Goal: Task Accomplishment & Management: Manage account settings

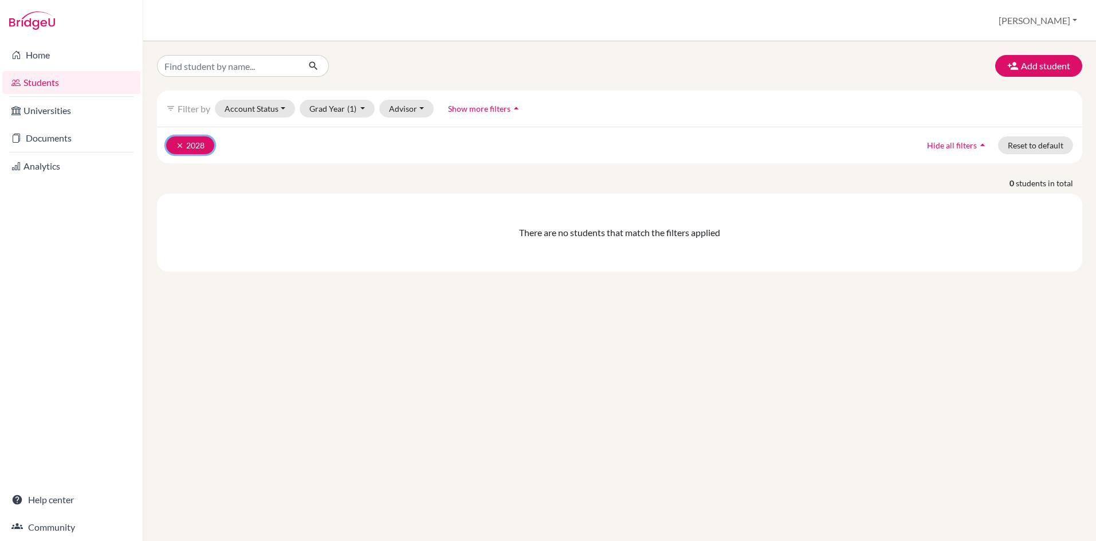
click at [181, 144] on icon "clear" at bounding box center [180, 146] width 8 height 8
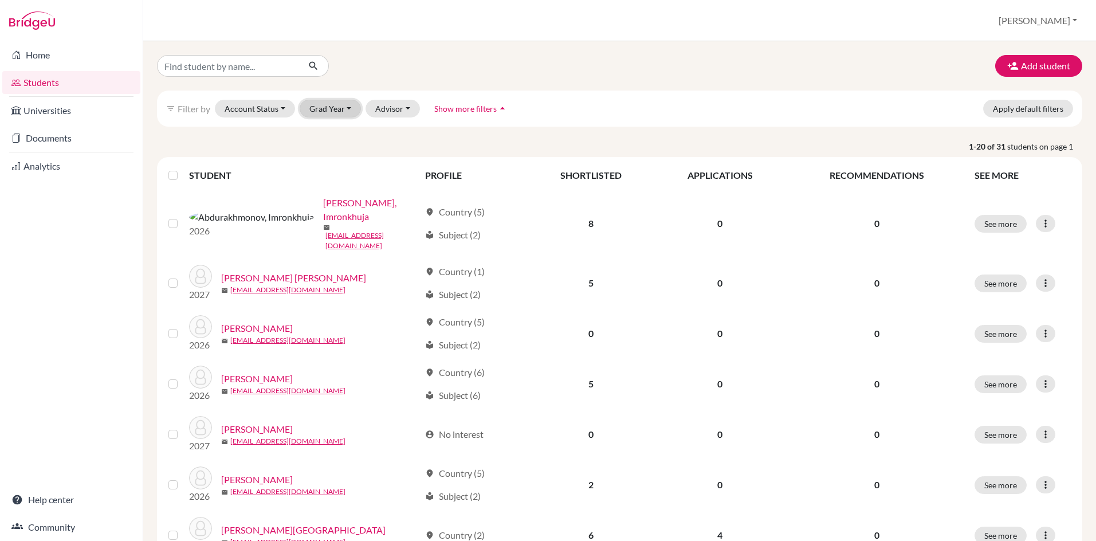
click at [333, 114] on button "Grad Year" at bounding box center [331, 109] width 62 height 18
click at [327, 153] on span "2026" at bounding box center [324, 151] width 21 height 14
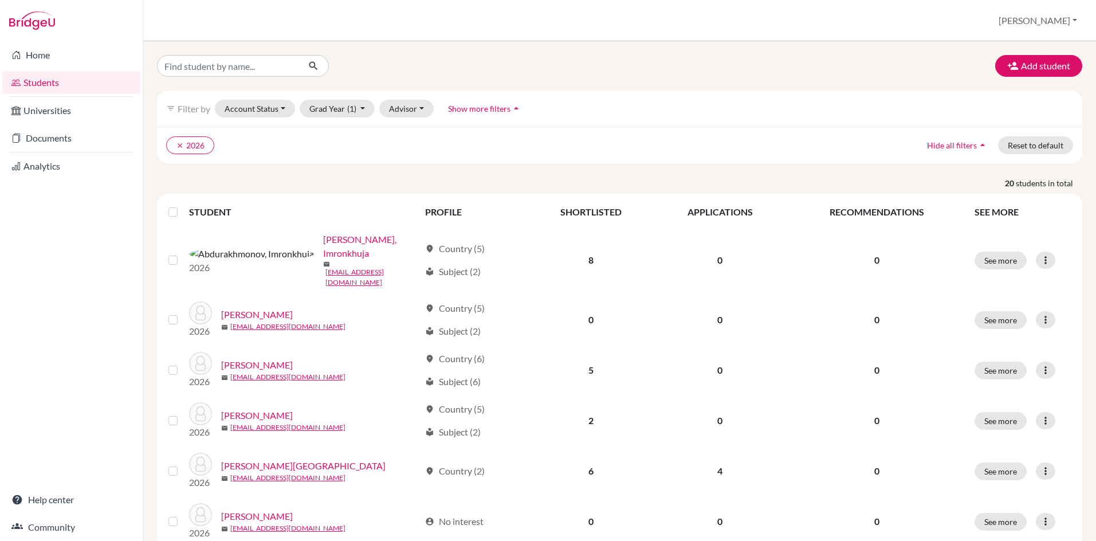
click at [182, 205] on label at bounding box center [182, 205] width 0 height 0
click at [0, 0] on input "checkbox" at bounding box center [0, 0] width 0 height 0
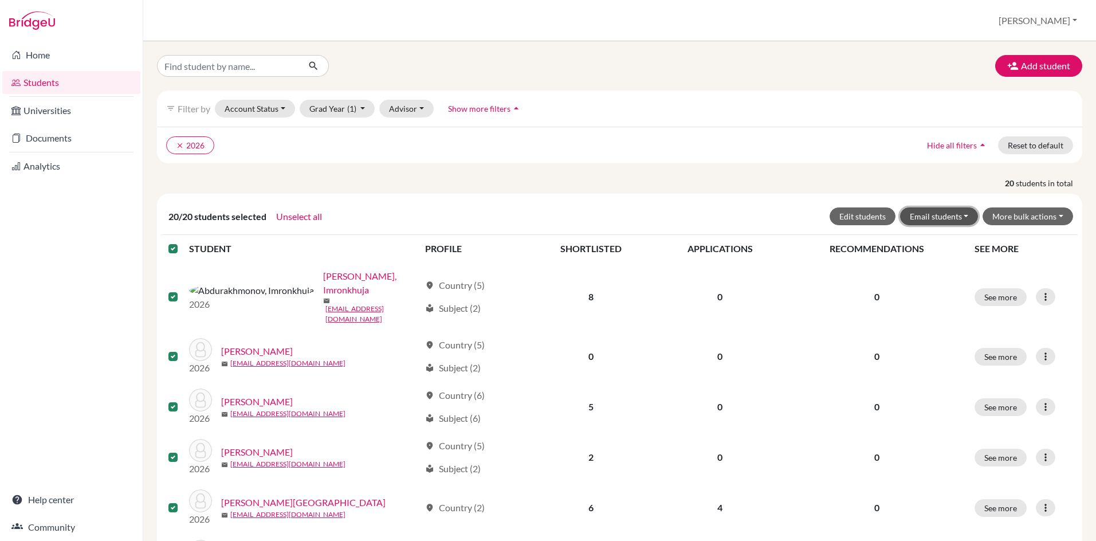
click at [969, 217] on button "Email students" at bounding box center [939, 216] width 79 height 18
click at [1018, 219] on button "More bulk actions" at bounding box center [1028, 216] width 91 height 18
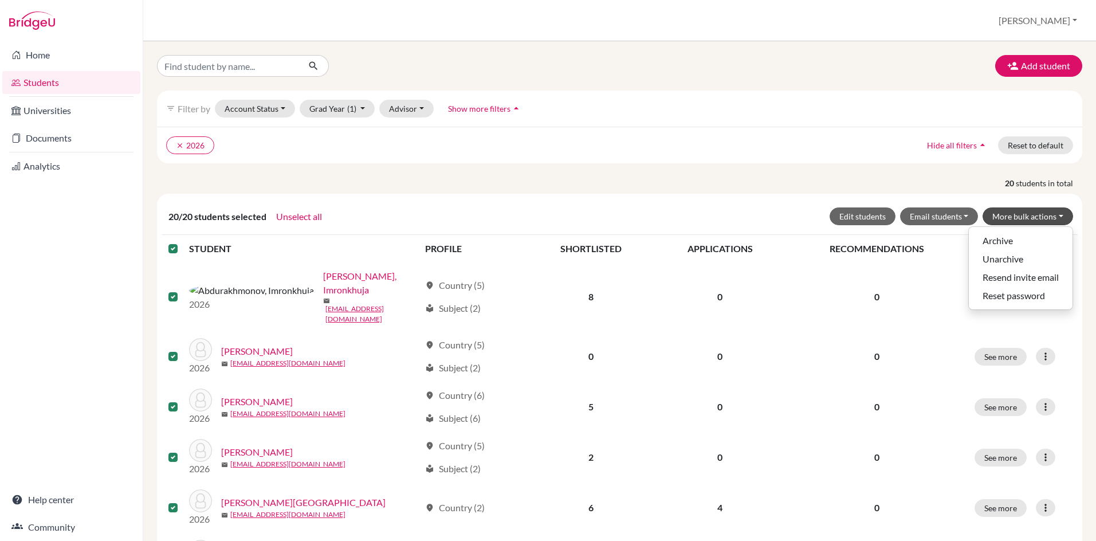
click at [676, 163] on div "clear 2026 Hide all filters arrow_drop_up Reset to default" at bounding box center [620, 145] width 926 height 37
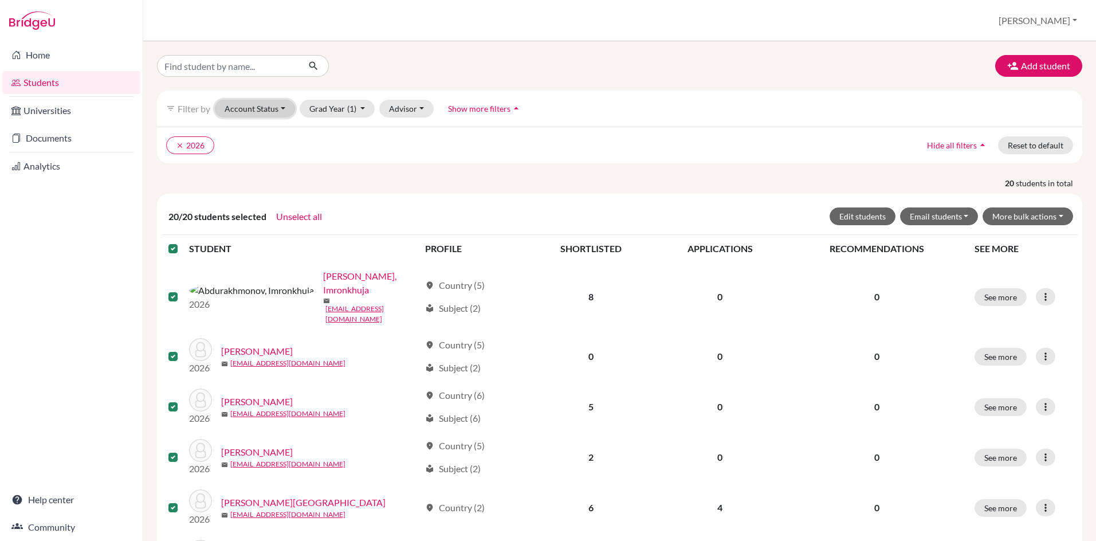
click at [270, 107] on button "Account Status" at bounding box center [255, 109] width 80 height 18
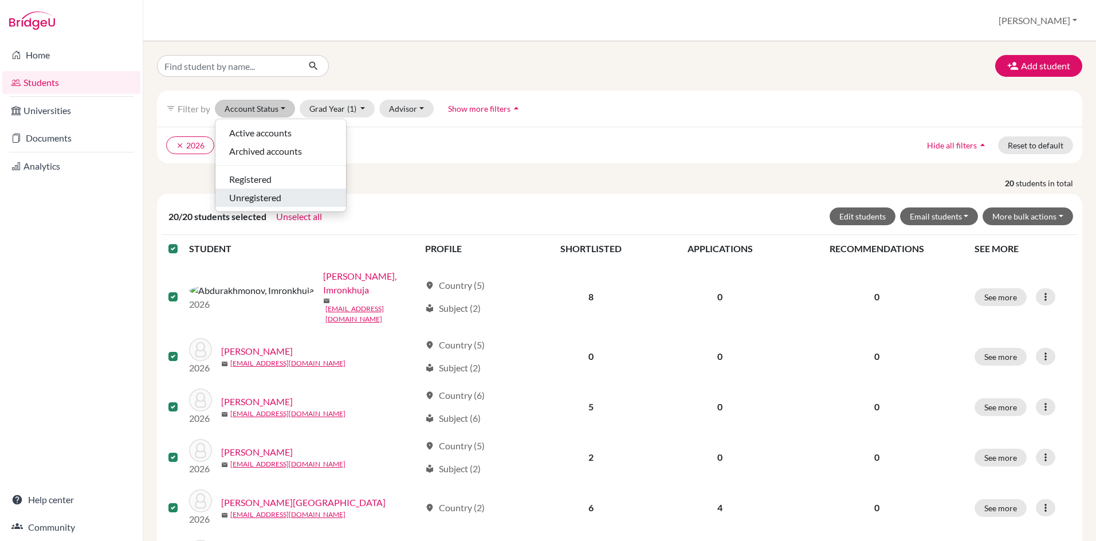
click at [241, 199] on span "Unregistered" at bounding box center [255, 198] width 52 height 14
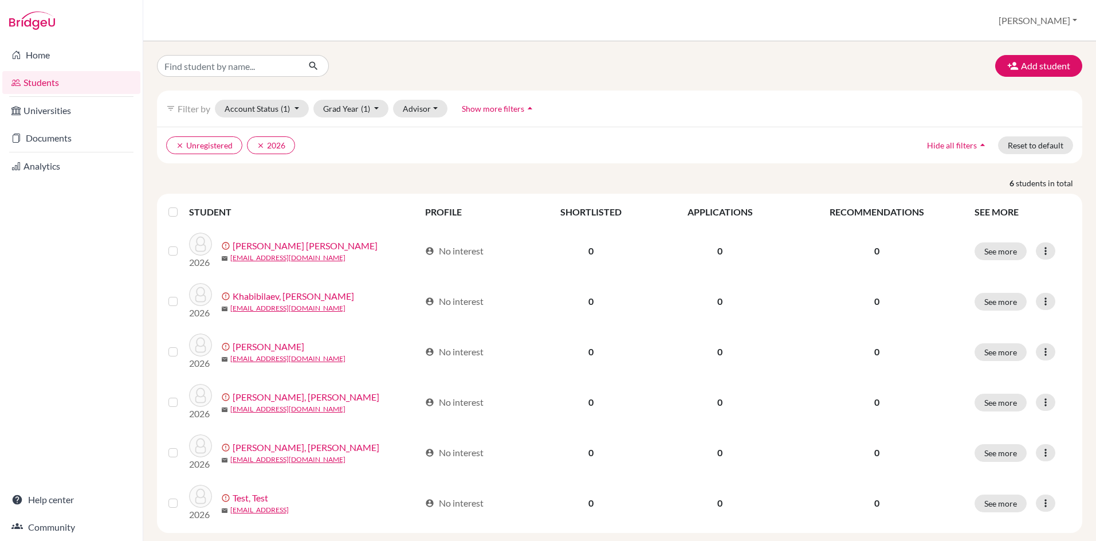
click at [182, 205] on label at bounding box center [182, 205] width 0 height 0
click at [0, 0] on input "checkbox" at bounding box center [0, 0] width 0 height 0
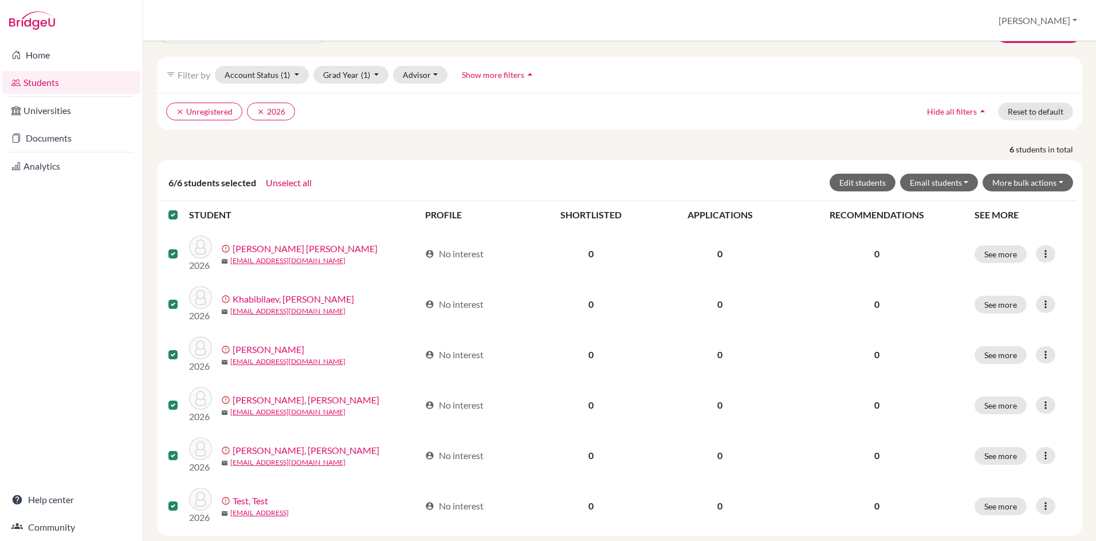
scroll to position [56, 0]
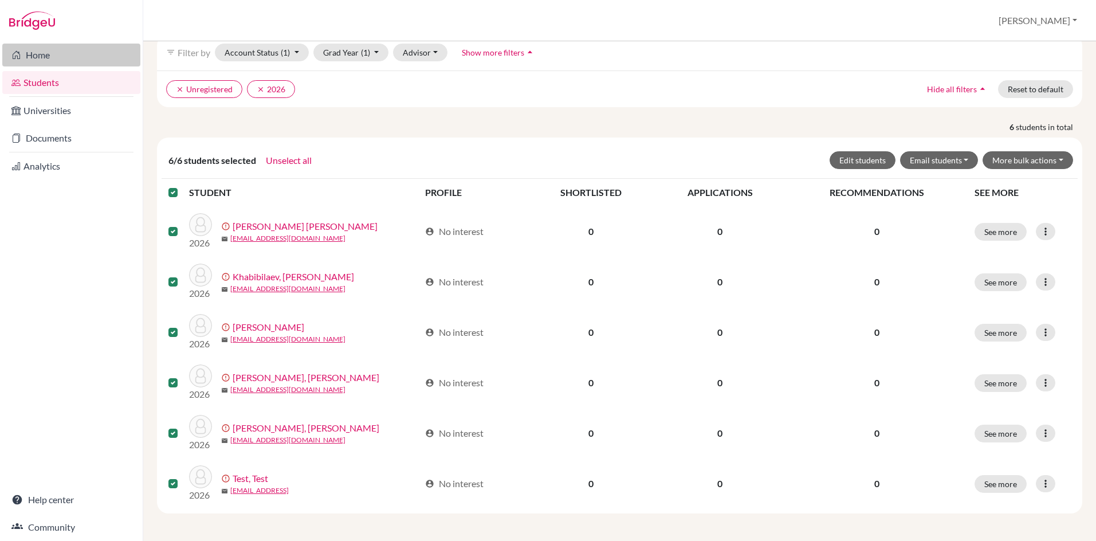
click at [36, 53] on link "Home" at bounding box center [71, 55] width 138 height 23
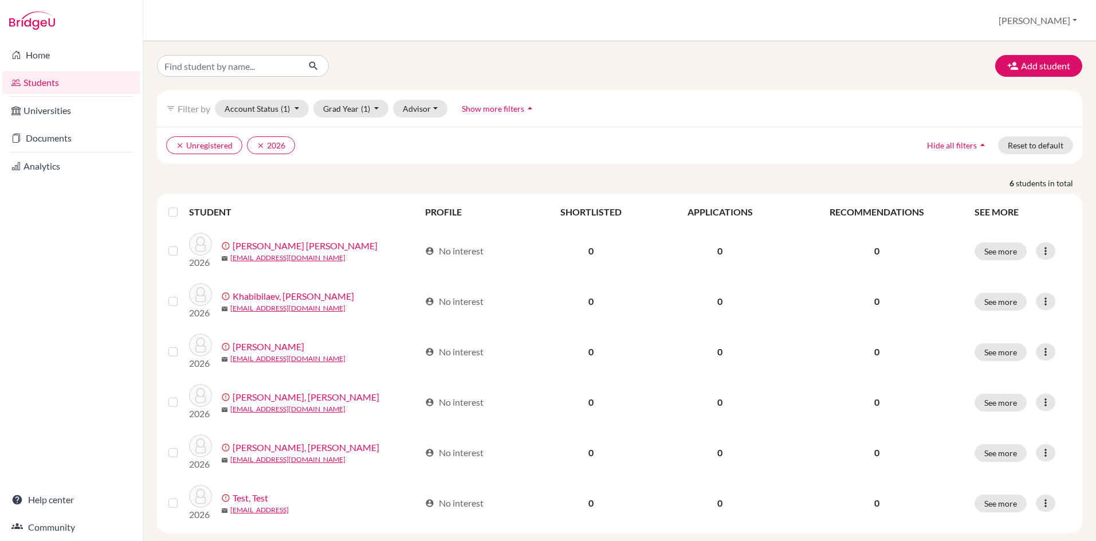
scroll to position [19, 0]
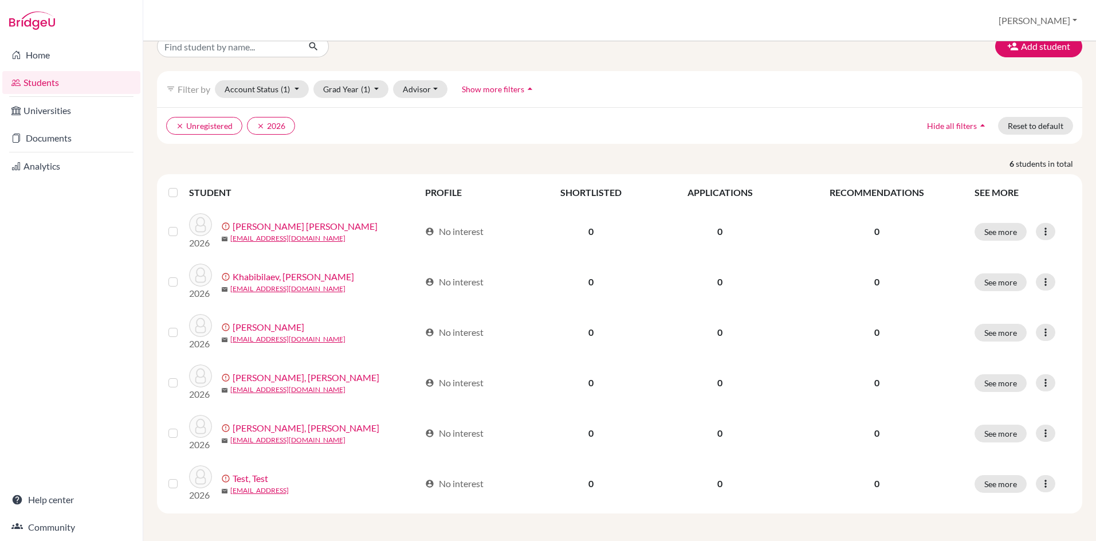
click at [182, 186] on label at bounding box center [182, 186] width 0 height 0
click at [0, 0] on input "checkbox" at bounding box center [0, 0] width 0 height 0
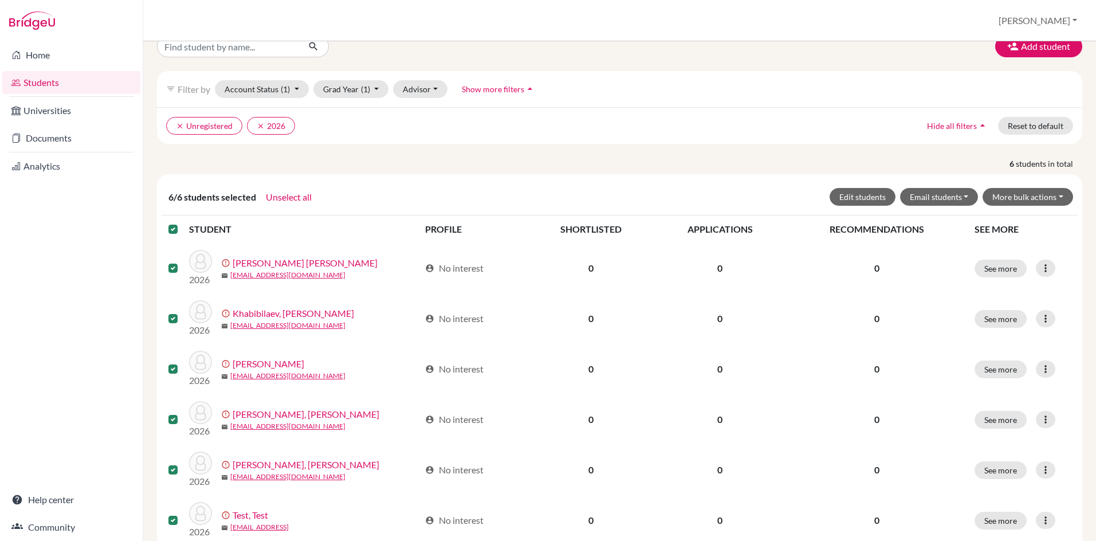
scroll to position [56, 0]
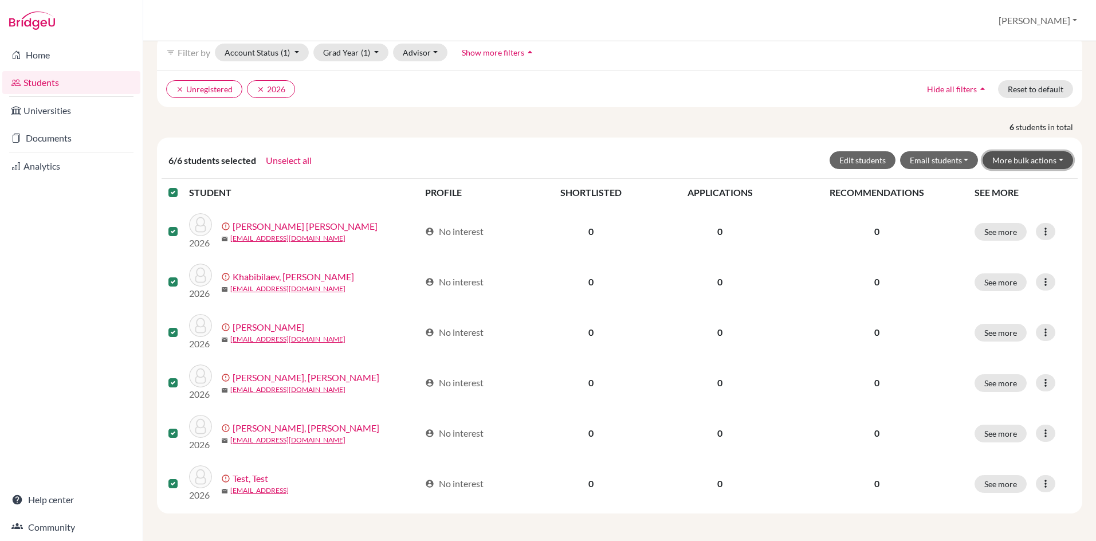
click at [1024, 161] on button "More bulk actions" at bounding box center [1028, 160] width 91 height 18
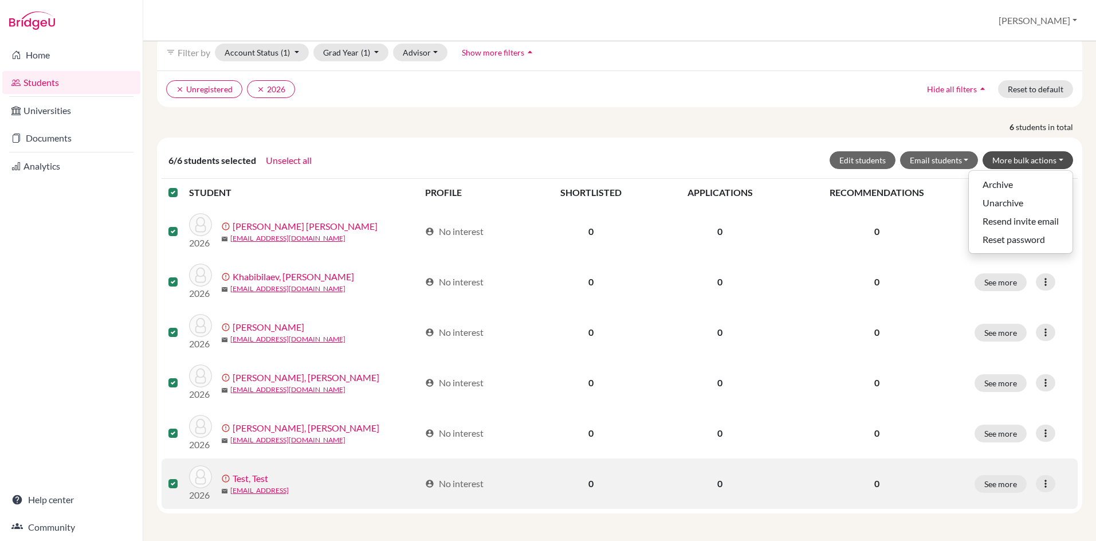
click at [182, 477] on label at bounding box center [182, 477] width 0 height 0
click at [0, 0] on input "checkbox" at bounding box center [0, 0] width 0 height 0
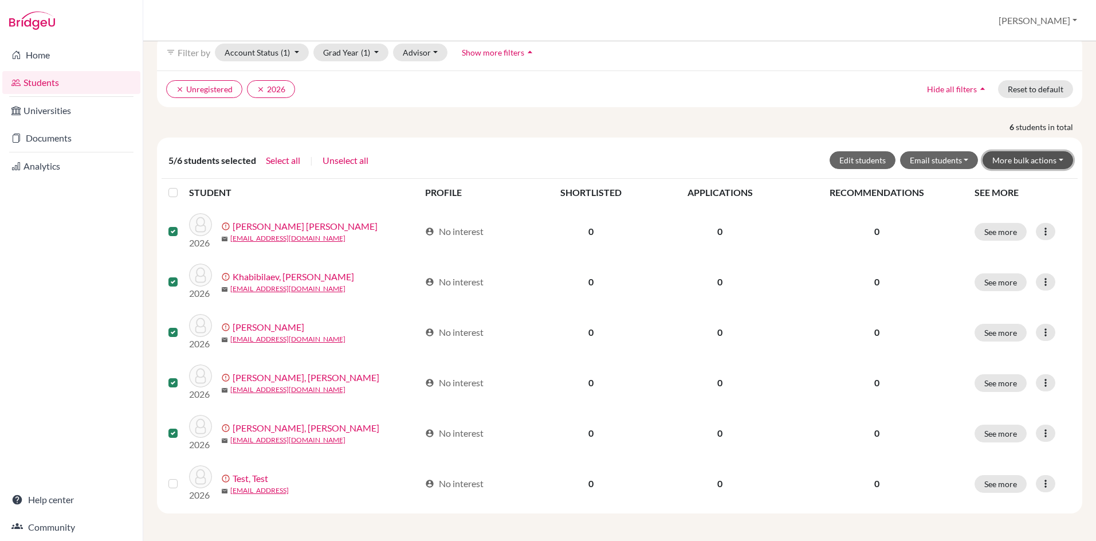
click at [1040, 165] on button "More bulk actions" at bounding box center [1028, 160] width 91 height 18
click at [691, 124] on p "6 students in total" at bounding box center [619, 127] width 943 height 12
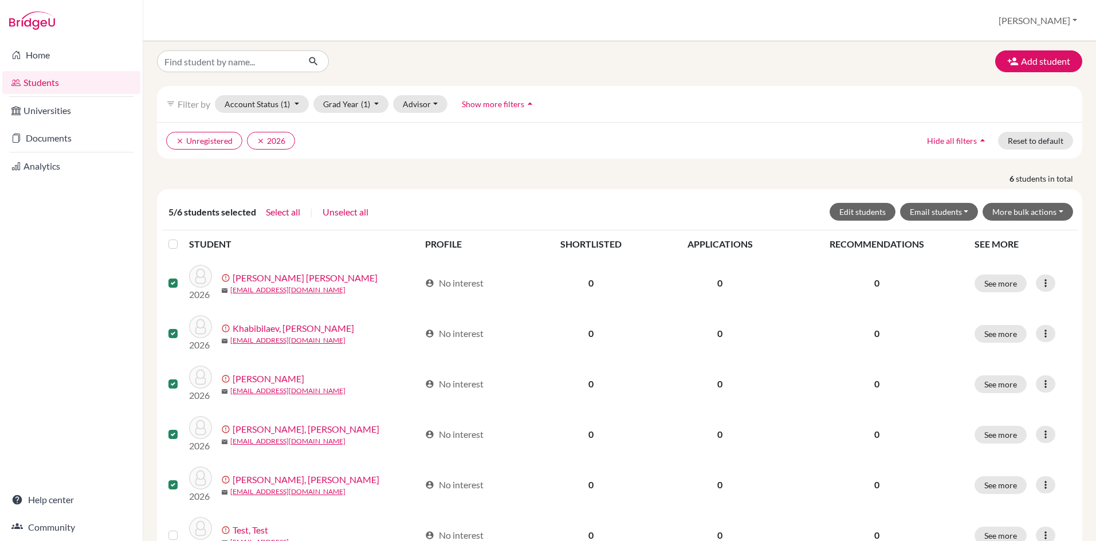
scroll to position [0, 0]
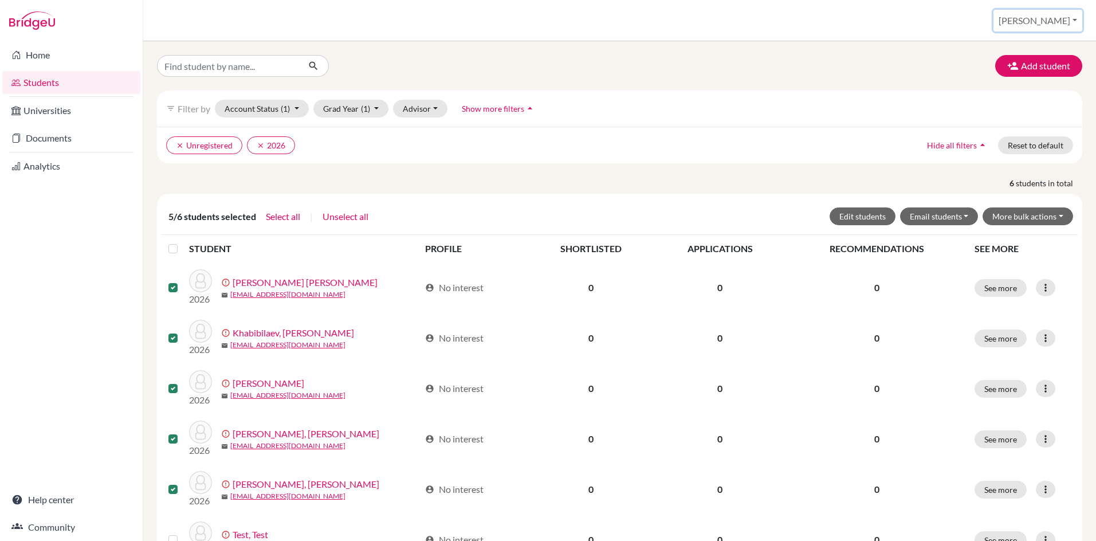
click at [1056, 23] on button "[PERSON_NAME]" at bounding box center [1038, 21] width 89 height 22
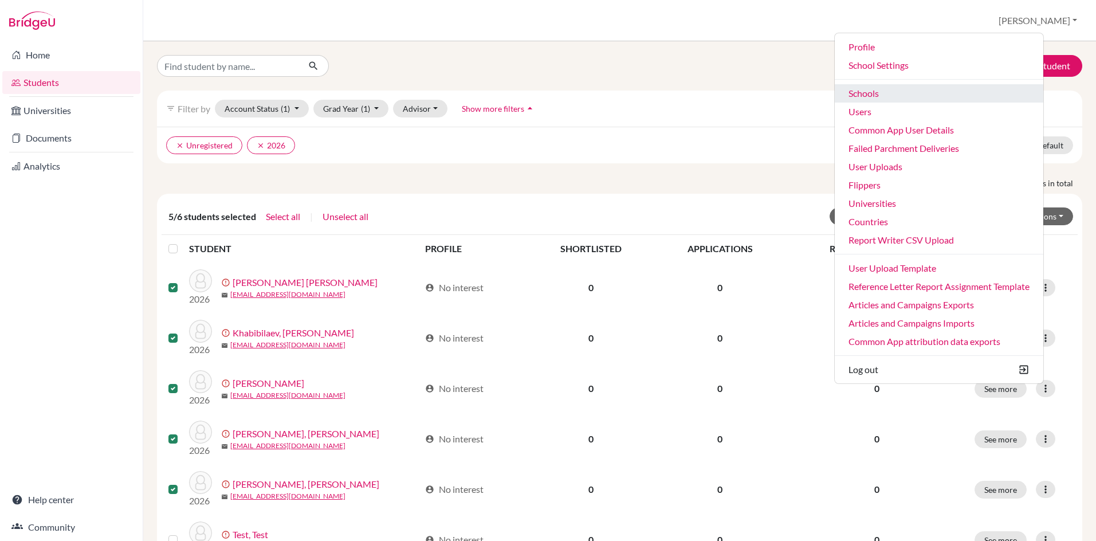
click at [889, 94] on link "Schools" at bounding box center [939, 93] width 209 height 18
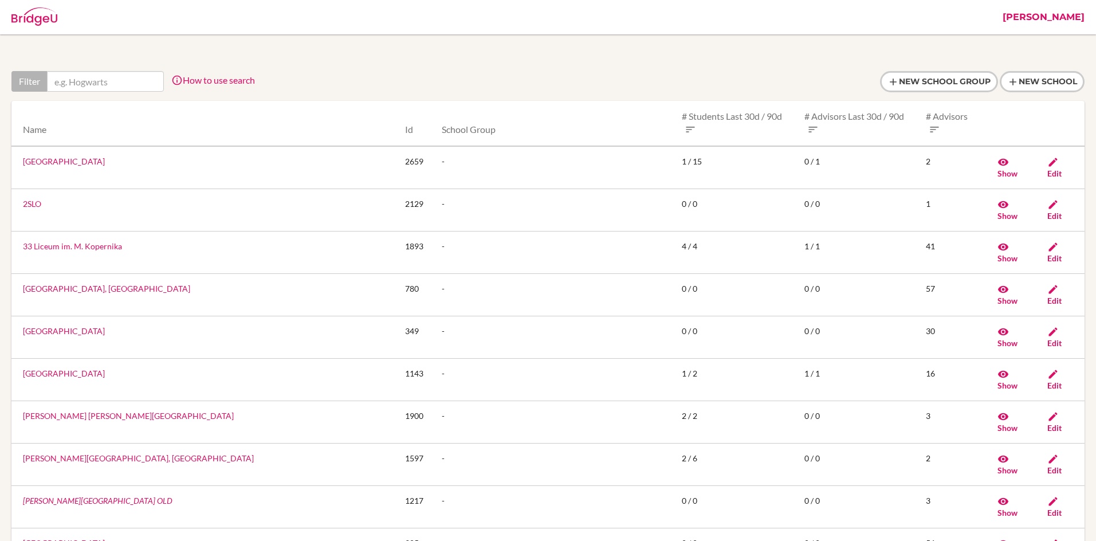
click at [83, 87] on input "text" at bounding box center [105, 81] width 117 height 21
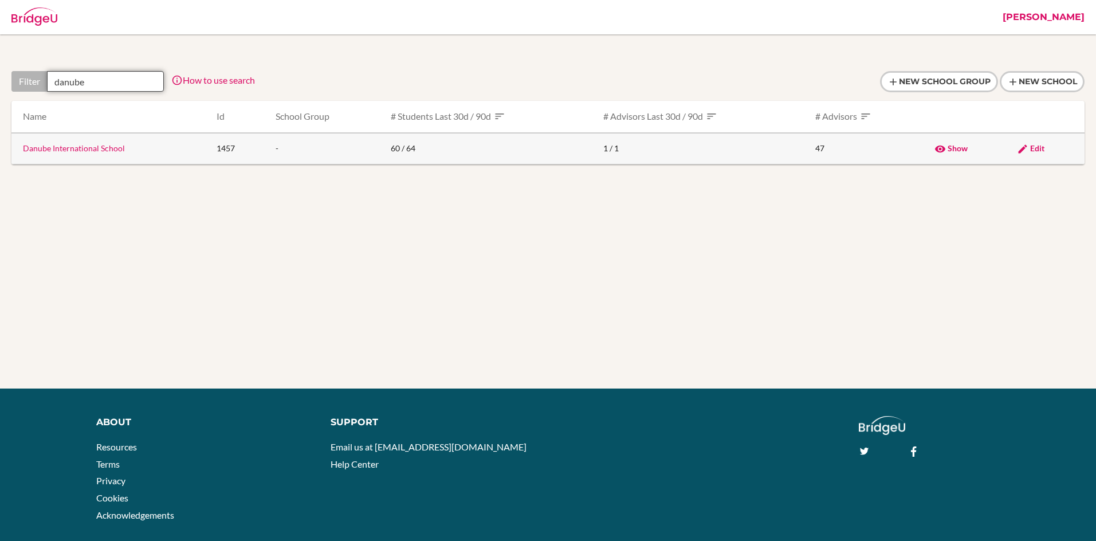
type input "danube"
click at [89, 147] on link "Danube International School" at bounding box center [74, 148] width 102 height 10
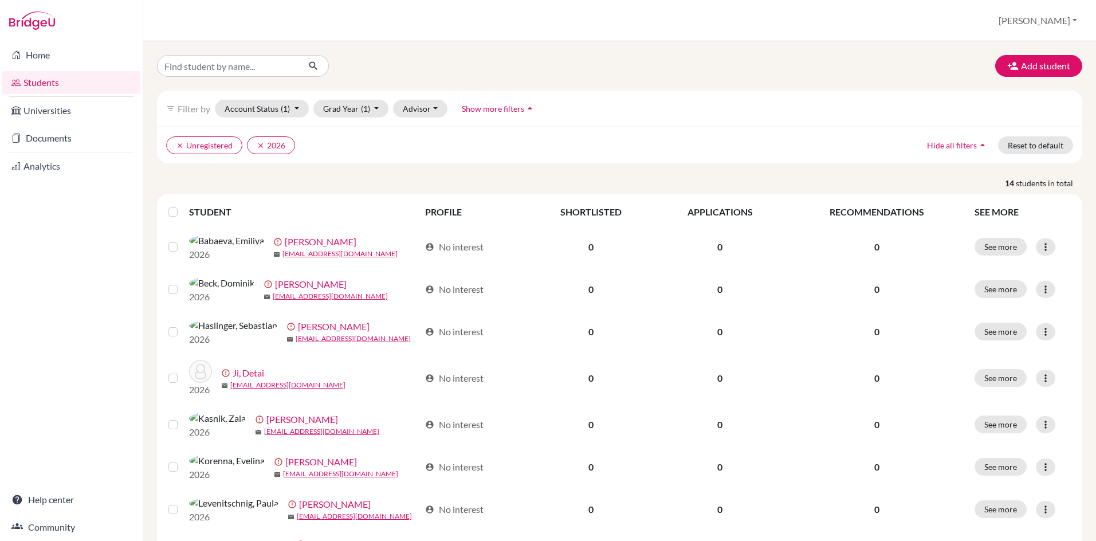
click at [182, 205] on label at bounding box center [182, 205] width 0 height 0
click at [0, 0] on input "checkbox" at bounding box center [0, 0] width 0 height 0
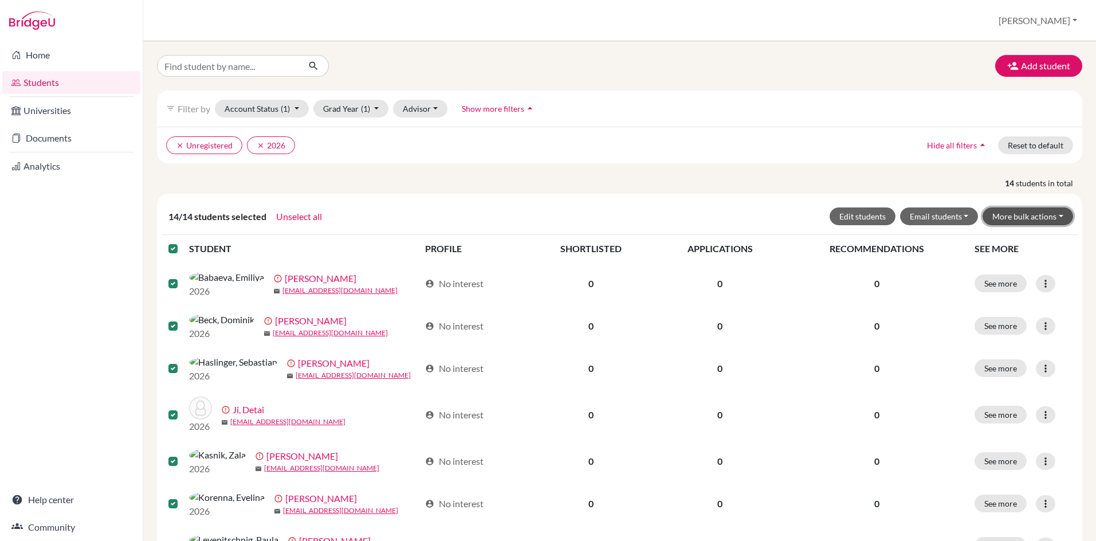
click at [1020, 216] on button "More bulk actions" at bounding box center [1028, 216] width 91 height 18
click at [1016, 277] on button "Resend invite email" at bounding box center [1021, 277] width 104 height 18
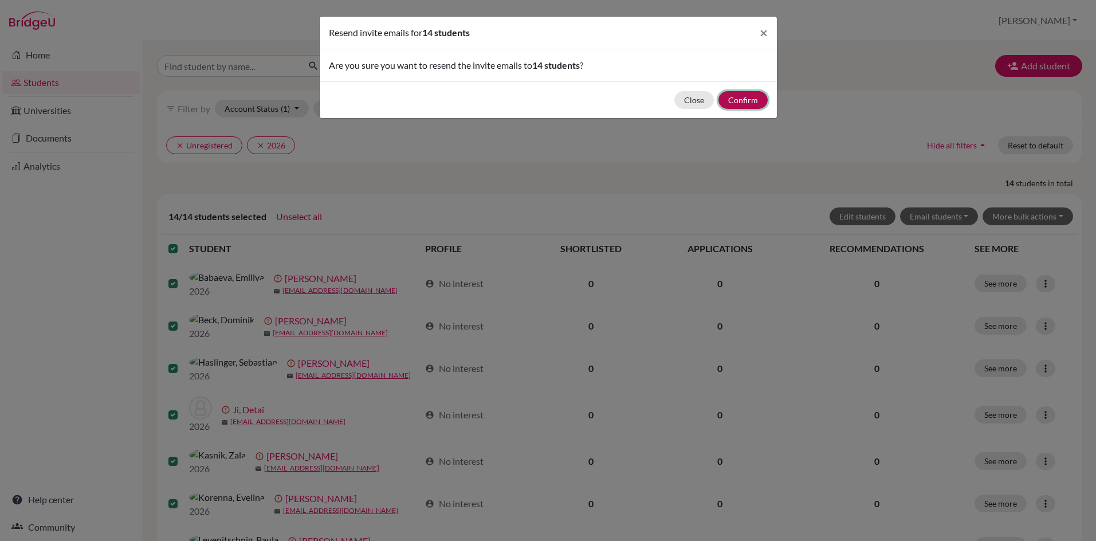
click at [742, 99] on button "Confirm" at bounding box center [743, 100] width 49 height 18
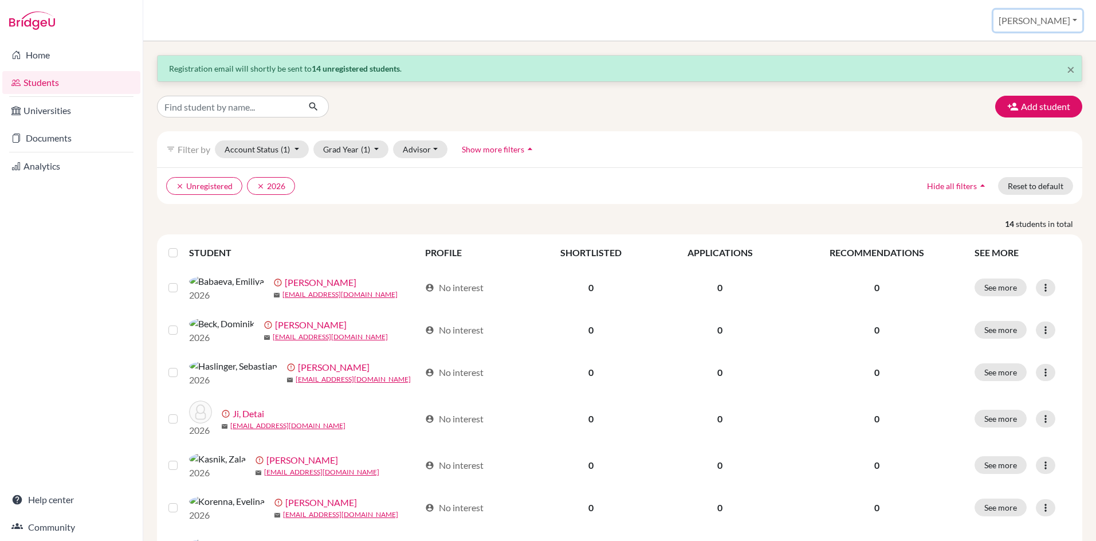
click at [1047, 22] on button "[PERSON_NAME]" at bounding box center [1038, 21] width 89 height 22
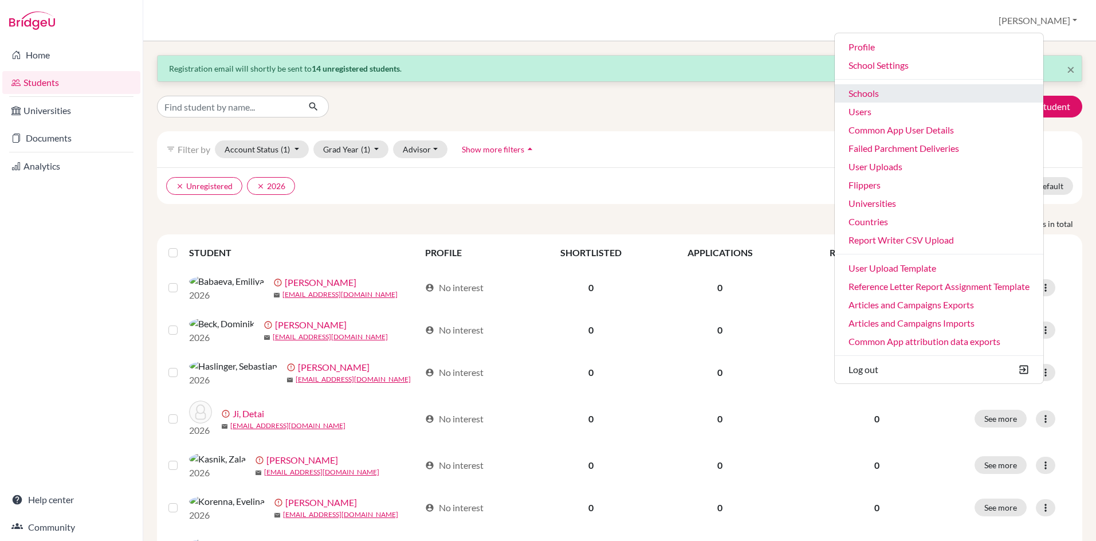
click at [901, 88] on link "Schools" at bounding box center [939, 93] width 209 height 18
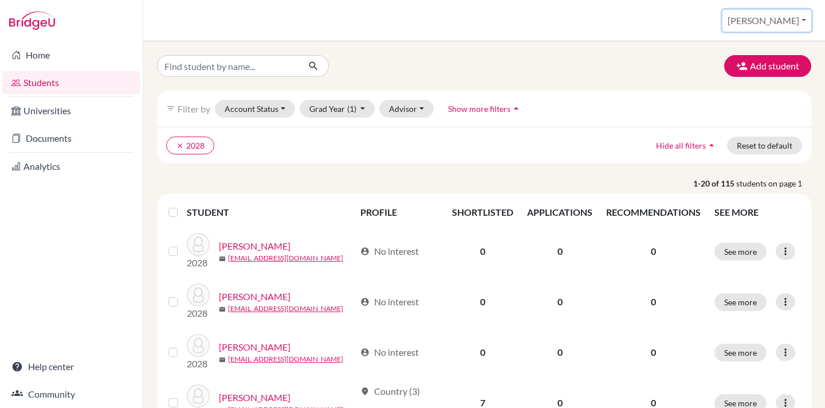
click at [790, 19] on button "[PERSON_NAME]" at bounding box center [767, 21] width 89 height 22
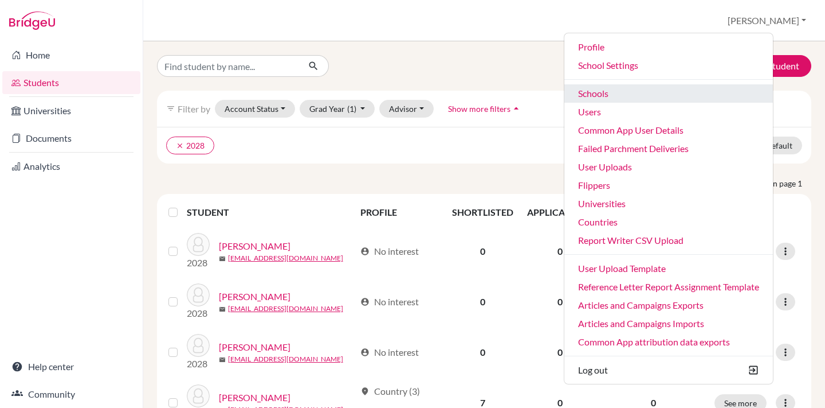
click at [635, 89] on link "Schools" at bounding box center [669, 93] width 209 height 18
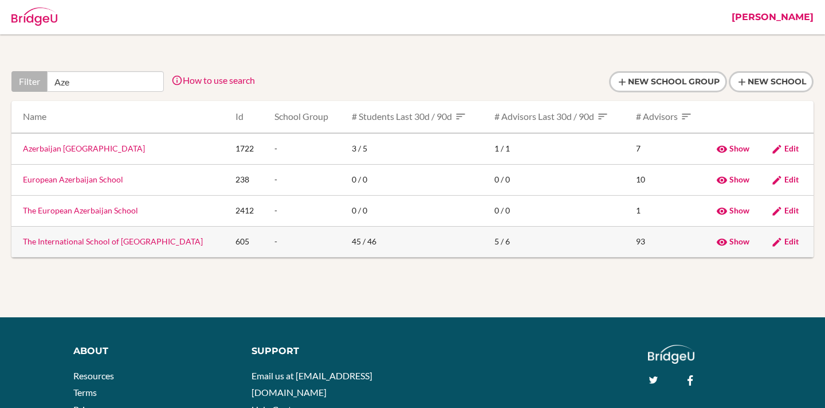
type input "Aze"
click at [52, 242] on link "The International School of Azerbaijan" at bounding box center [113, 241] width 180 height 10
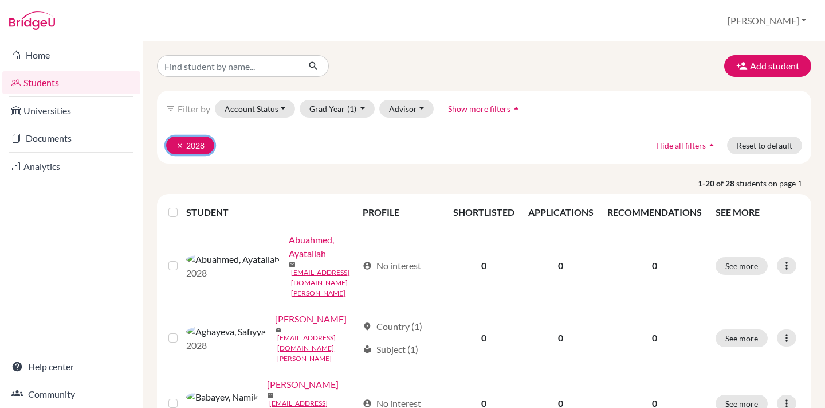
click at [179, 140] on button "clear 2028" at bounding box center [190, 145] width 48 height 18
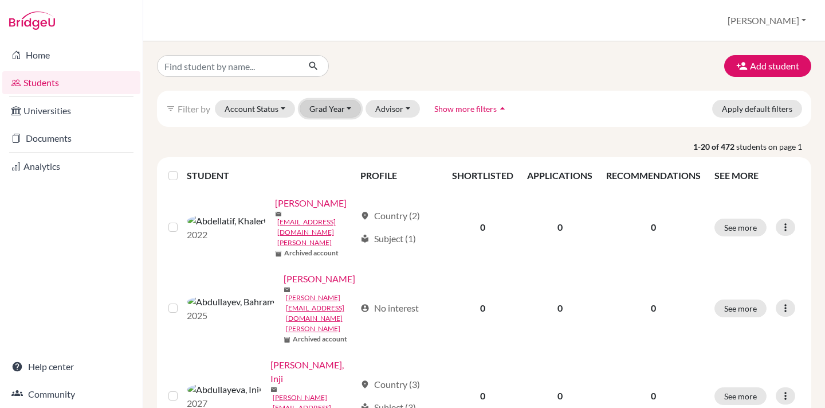
click at [336, 104] on button "Grad Year" at bounding box center [331, 109] width 62 height 18
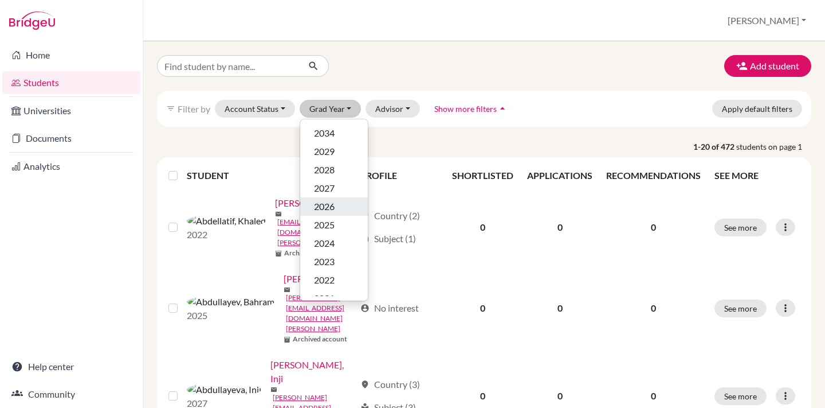
click at [326, 203] on span "2026" at bounding box center [324, 206] width 21 height 14
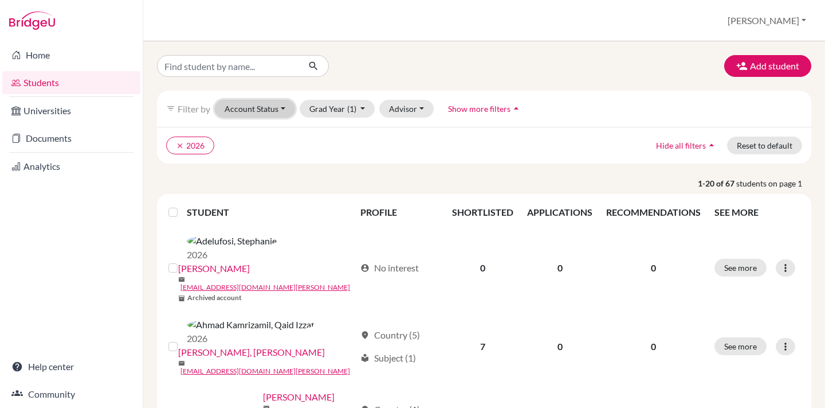
click at [273, 106] on button "Account Status" at bounding box center [255, 109] width 80 height 18
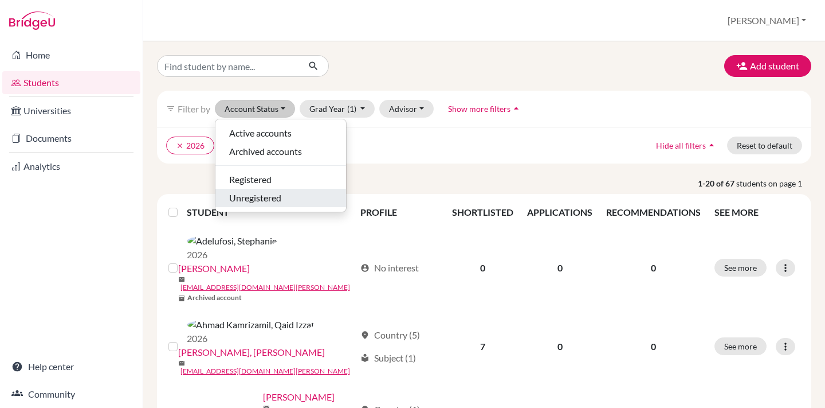
click at [258, 197] on span "Unregistered" at bounding box center [255, 198] width 52 height 14
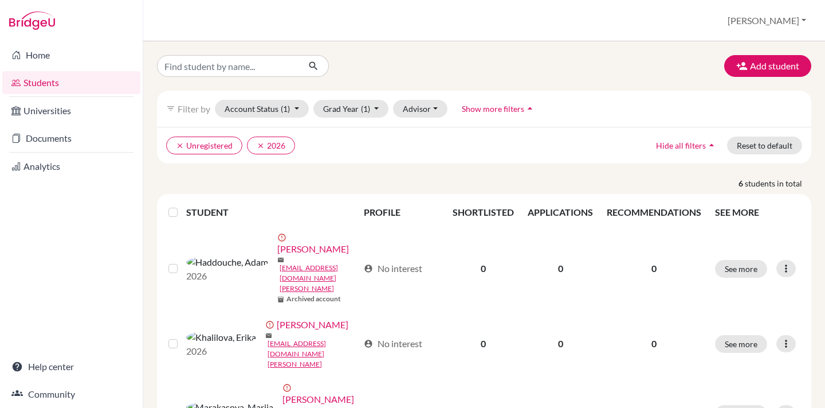
click at [182, 205] on label at bounding box center [182, 205] width 0 height 0
click at [0, 0] on input "checkbox" at bounding box center [0, 0] width 0 height 0
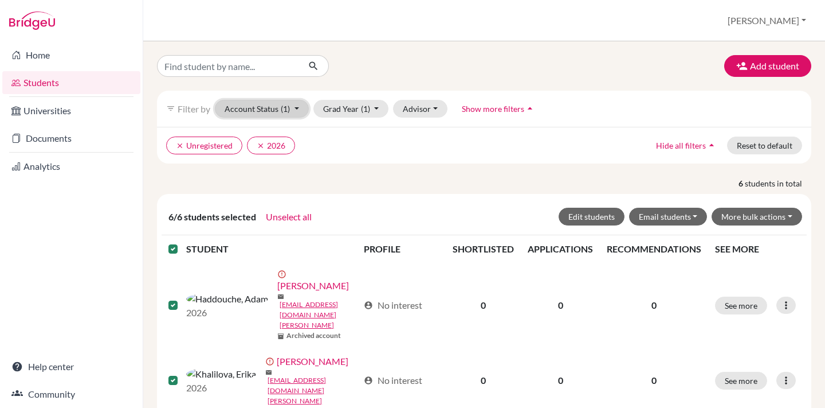
click at [268, 105] on button "Account Status (1)" at bounding box center [262, 109] width 94 height 18
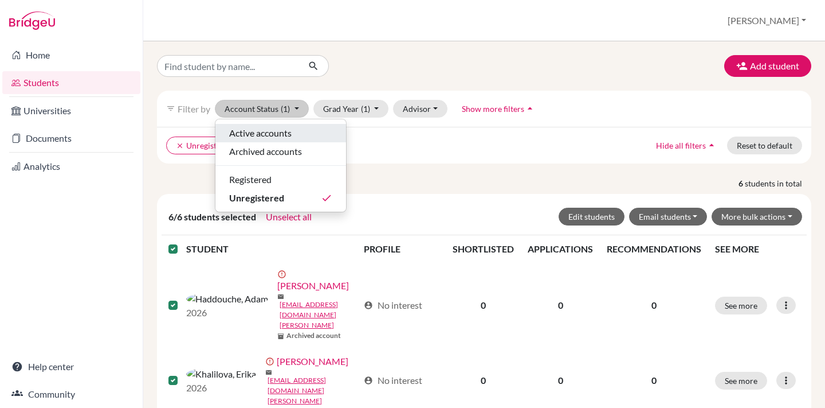
click at [253, 133] on span "Active accounts" at bounding box center [260, 133] width 62 height 14
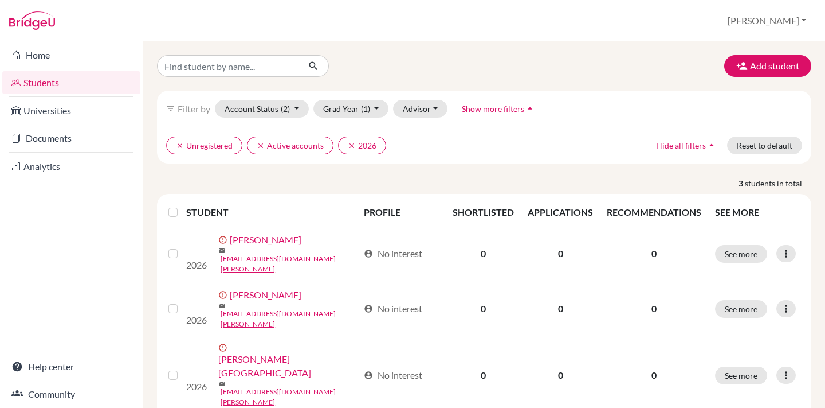
scroll to position [2, 0]
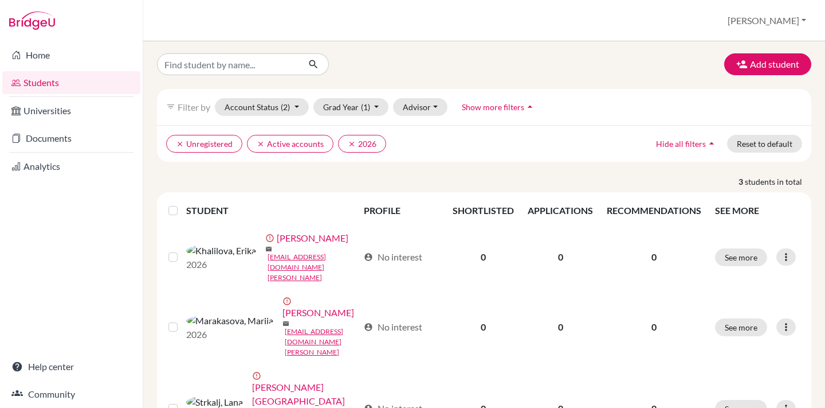
click at [167, 206] on th at bounding box center [174, 211] width 25 height 28
click at [182, 203] on label at bounding box center [182, 203] width 0 height 0
click at [0, 0] on input "checkbox" at bounding box center [0, 0] width 0 height 0
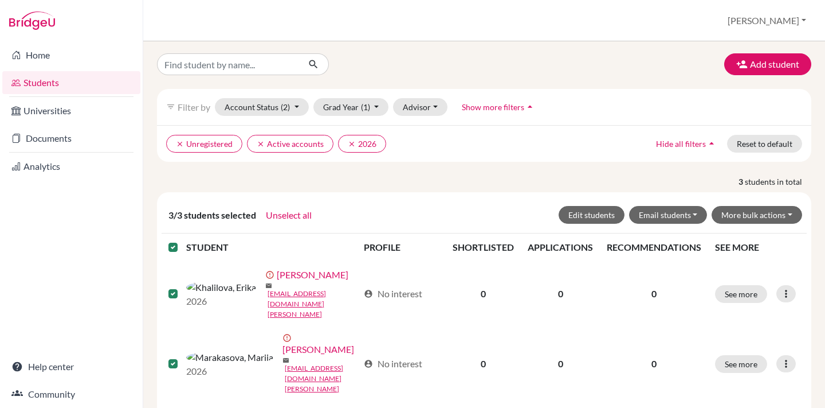
scroll to position [38, 0]
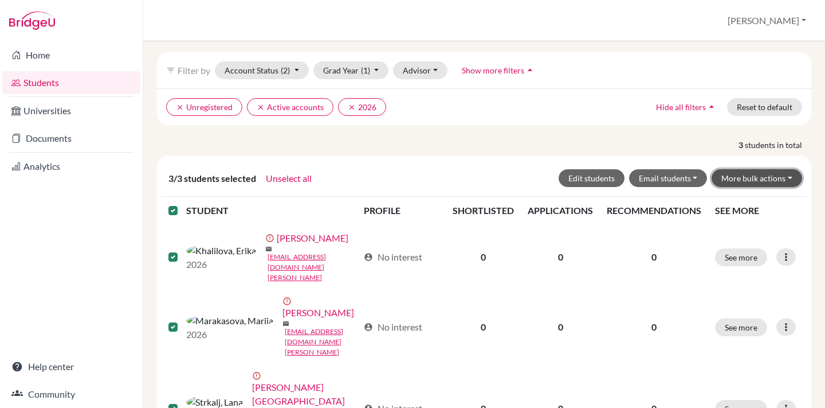
click at [747, 177] on button "More bulk actions" at bounding box center [757, 178] width 91 height 18
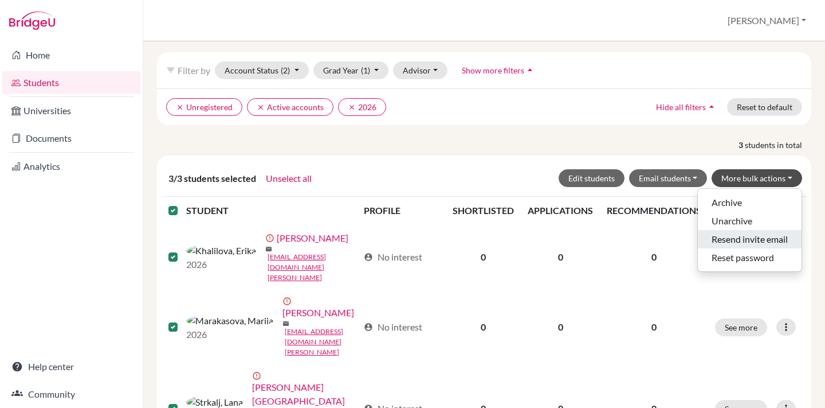
click at [730, 241] on button "Resend invite email" at bounding box center [750, 239] width 104 height 18
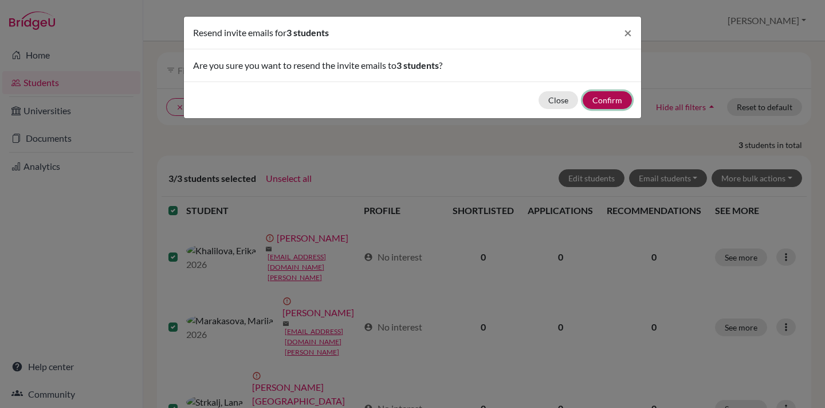
click at [613, 98] on button "Confirm" at bounding box center [607, 100] width 49 height 18
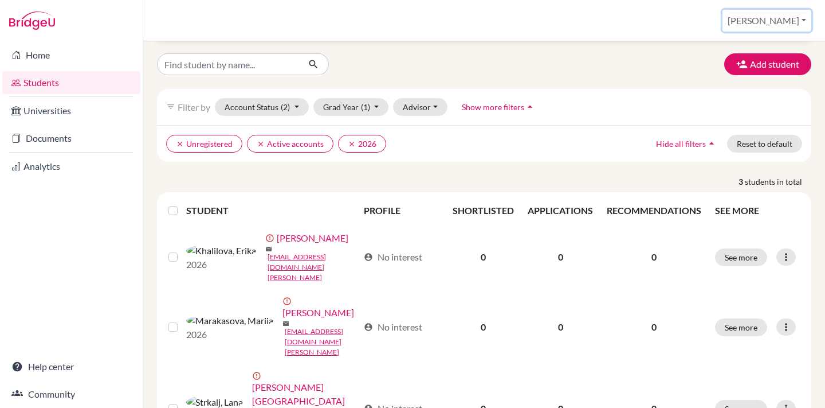
click at [789, 21] on button "[PERSON_NAME]" at bounding box center [767, 21] width 89 height 22
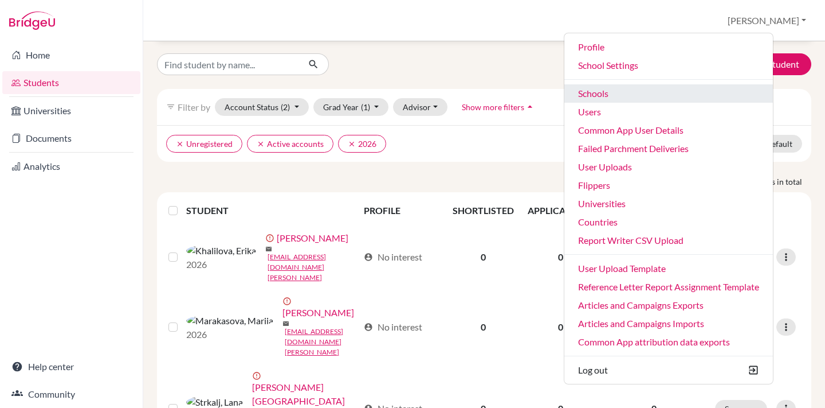
click at [637, 92] on link "Schools" at bounding box center [669, 93] width 209 height 18
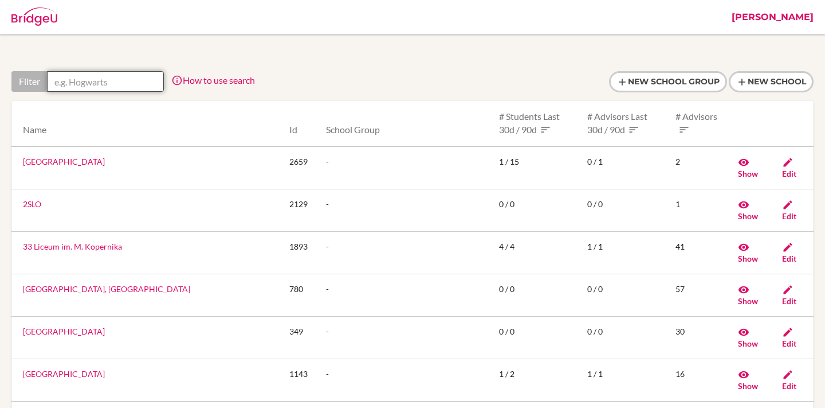
click at [77, 83] on input "text" at bounding box center [105, 81] width 117 height 21
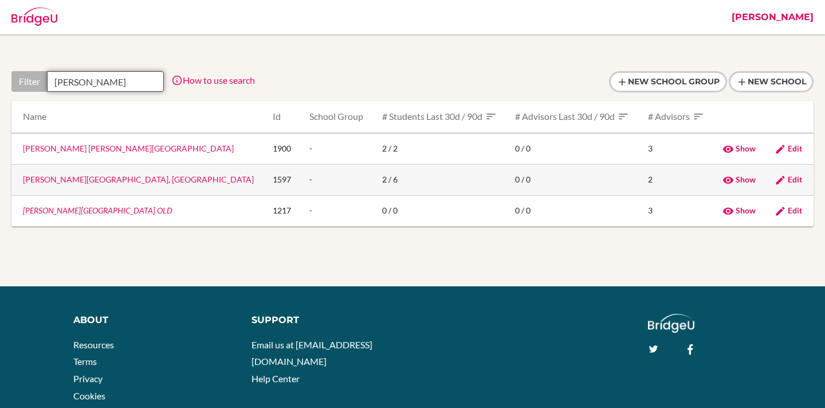
type input "Abdul"
click at [86, 179] on link "Abdul Rahman Kanoo International School, Manama" at bounding box center [138, 179] width 231 height 10
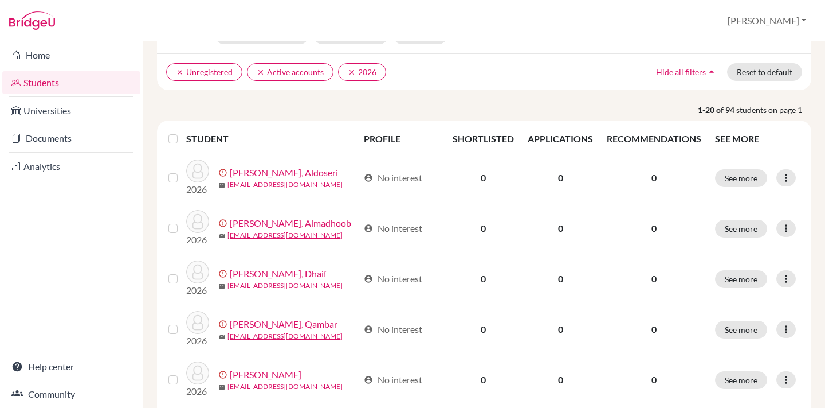
scroll to position [74, 0]
click at [182, 131] on label at bounding box center [182, 131] width 0 height 0
click at [0, 0] on input "checkbox" at bounding box center [0, 0] width 0 height 0
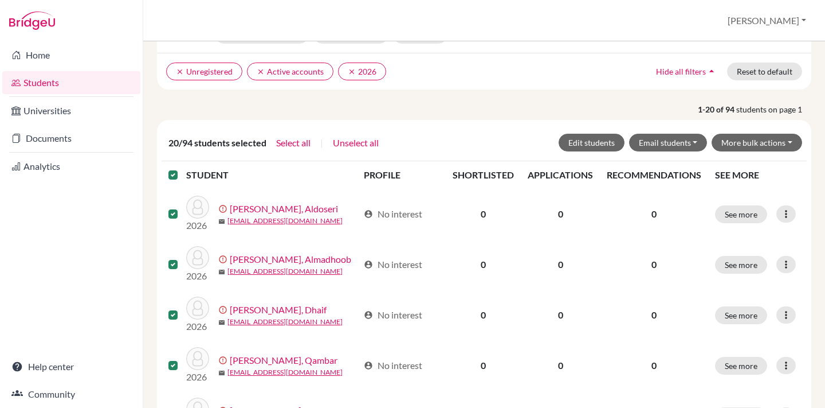
scroll to position [79, 0]
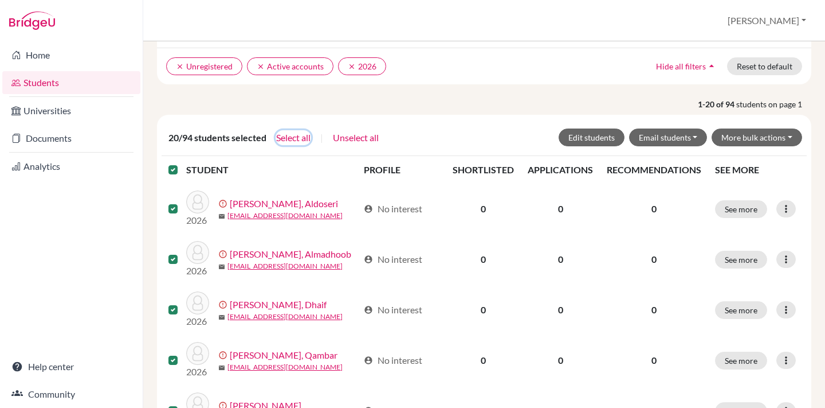
click at [303, 136] on button "Select all" at bounding box center [294, 137] width 36 height 15
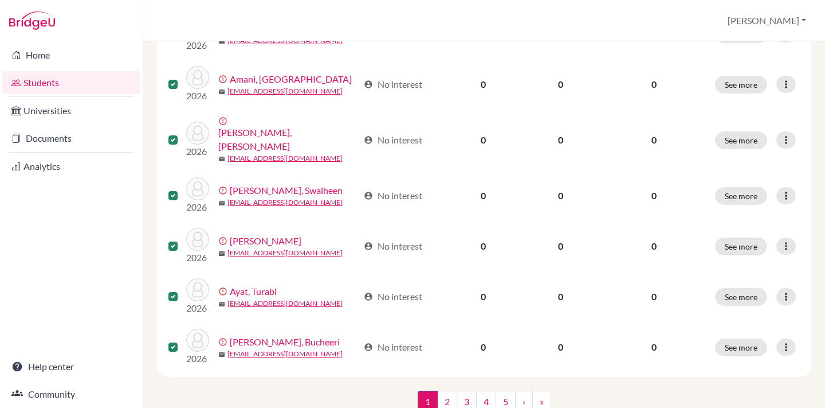
scroll to position [0, 0]
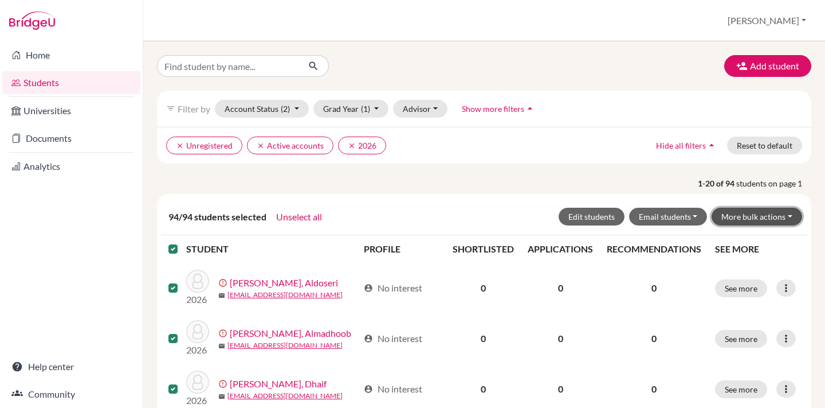
click at [778, 214] on button "More bulk actions" at bounding box center [757, 216] width 91 height 18
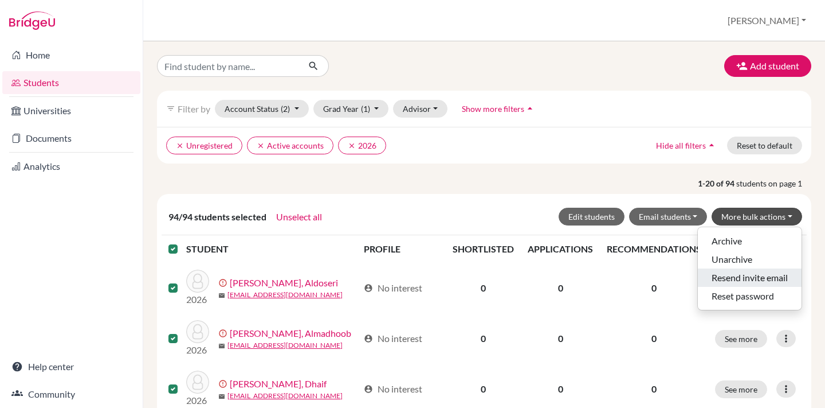
click at [761, 277] on button "Resend invite email" at bounding box center [750, 277] width 104 height 18
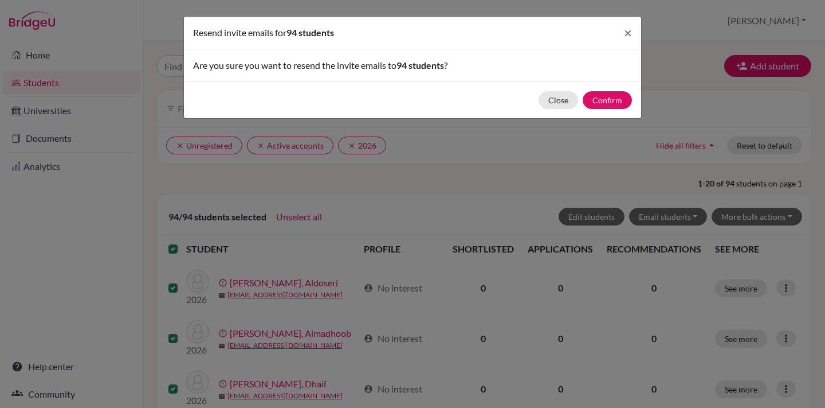
click at [613, 117] on div "Close Confirm" at bounding box center [412, 99] width 457 height 37
click at [608, 98] on button "Confirm" at bounding box center [607, 100] width 49 height 18
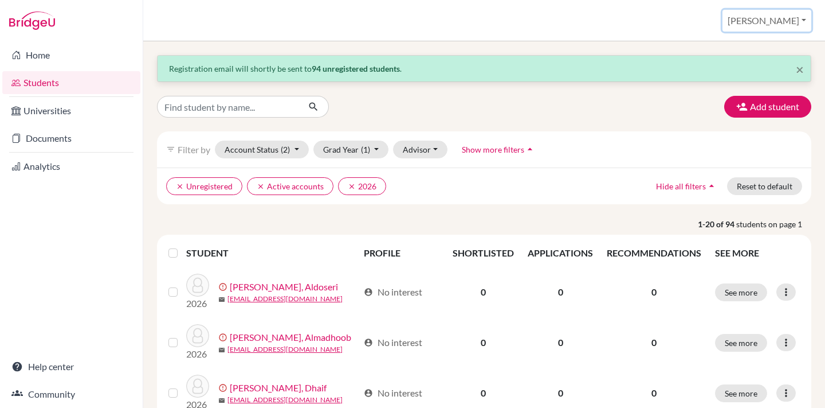
click at [778, 21] on button "[PERSON_NAME]" at bounding box center [767, 21] width 89 height 22
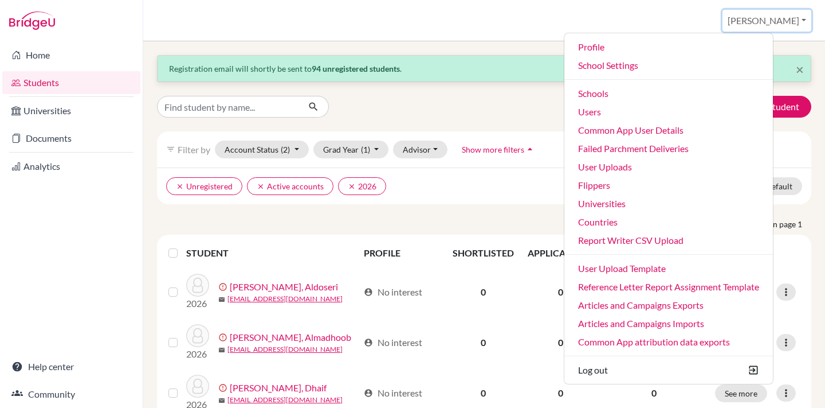
click at [778, 21] on button "[PERSON_NAME]" at bounding box center [767, 21] width 89 height 22
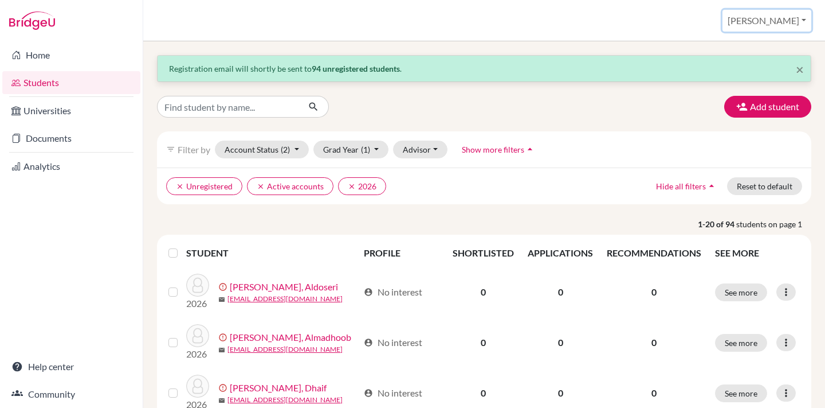
click at [767, 26] on button "[PERSON_NAME]" at bounding box center [767, 21] width 89 height 22
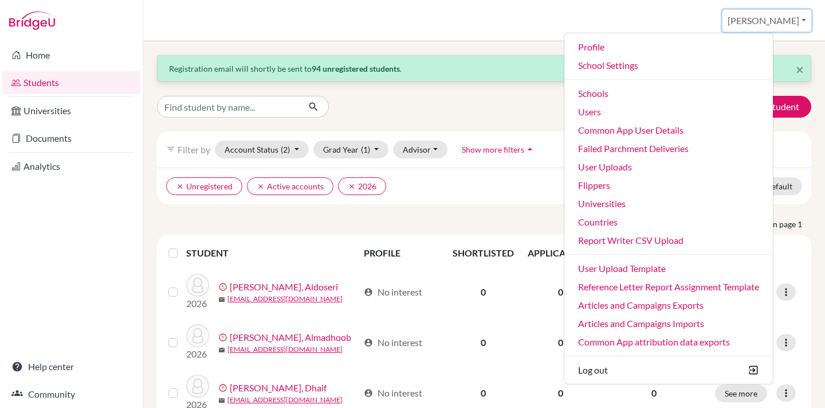
click at [780, 21] on button "[PERSON_NAME]" at bounding box center [767, 21] width 89 height 22
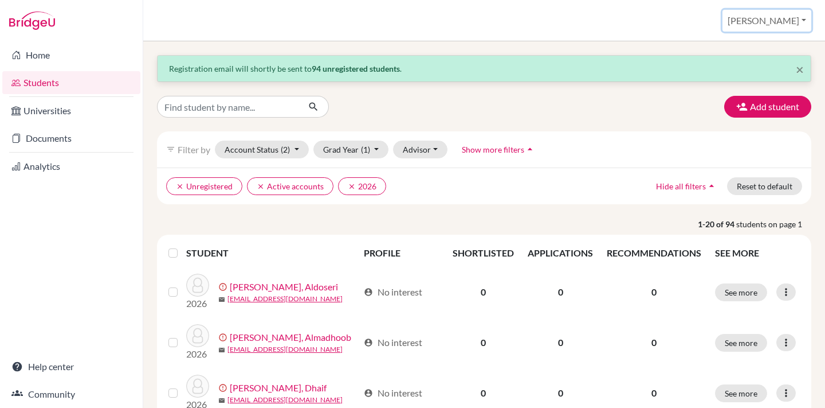
click at [780, 21] on button "[PERSON_NAME]" at bounding box center [767, 21] width 89 height 22
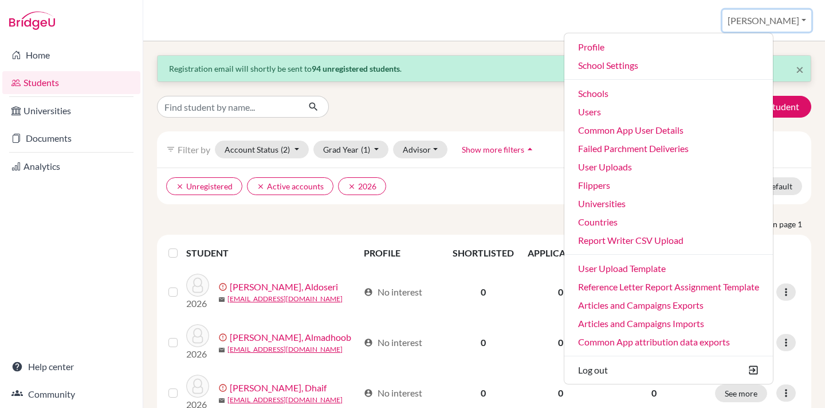
click at [770, 22] on button "[PERSON_NAME]" at bounding box center [767, 21] width 89 height 22
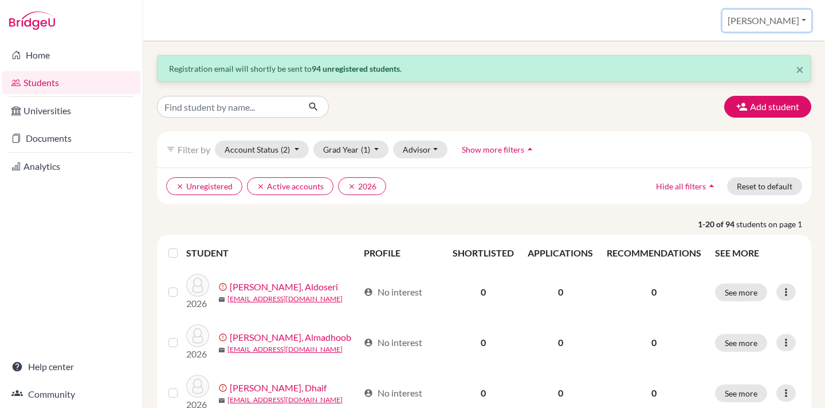
click at [770, 22] on button "[PERSON_NAME]" at bounding box center [767, 21] width 89 height 22
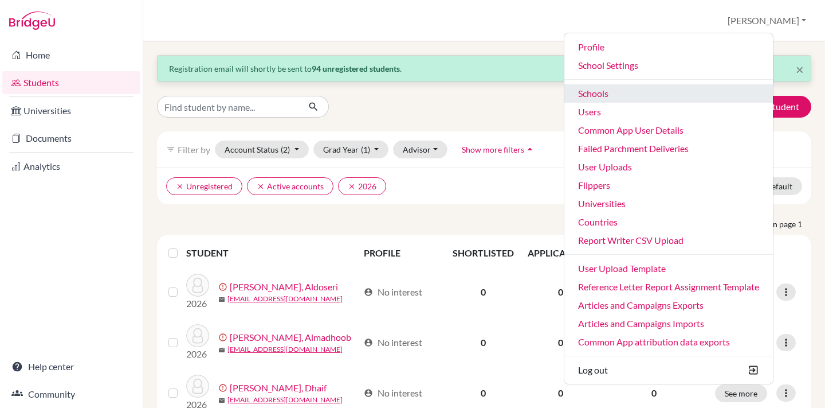
click at [644, 91] on link "Schools" at bounding box center [669, 93] width 209 height 18
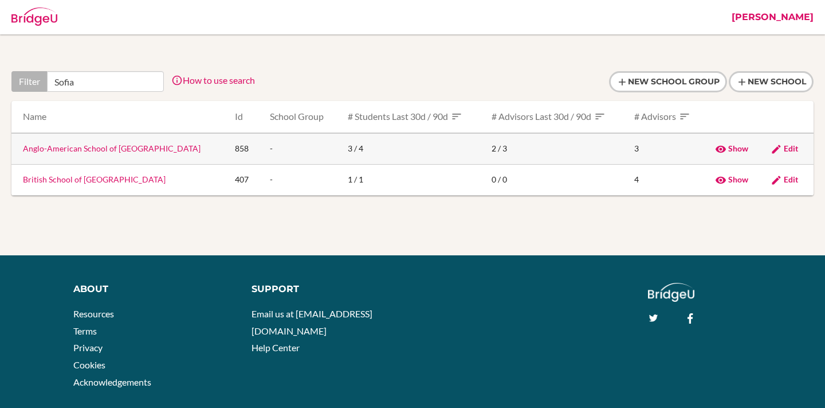
type input "Sofia"
click at [116, 147] on link "Anglo-American School of [GEOGRAPHIC_DATA]" at bounding box center [112, 148] width 178 height 10
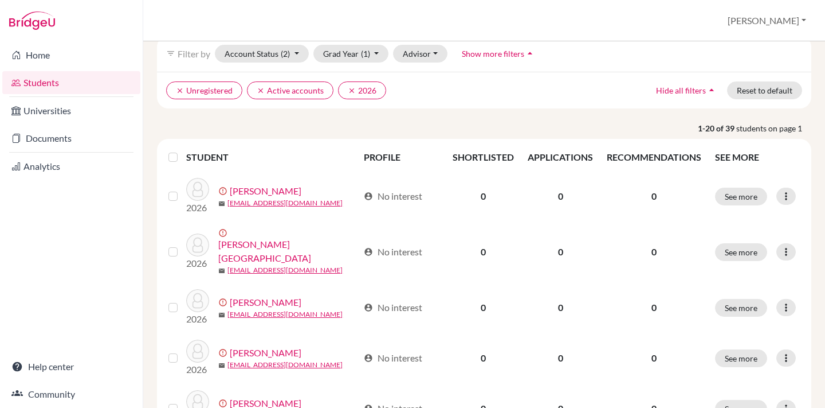
scroll to position [61, 0]
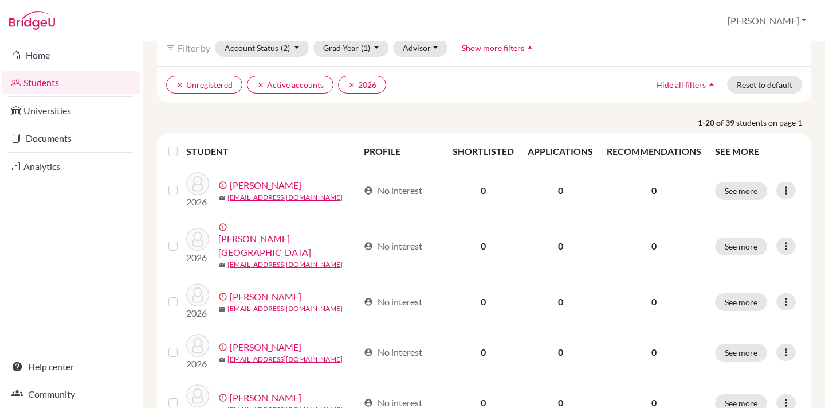
click at [182, 144] on label at bounding box center [182, 144] width 0 height 0
click at [0, 0] on input "checkbox" at bounding box center [0, 0] width 0 height 0
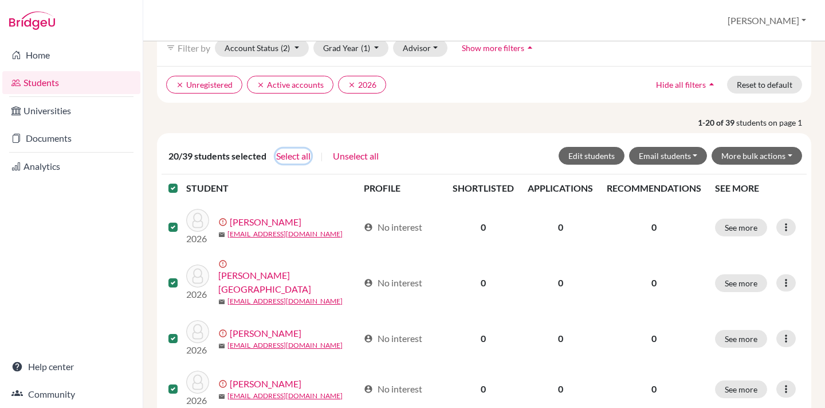
click at [293, 154] on button "Select all" at bounding box center [294, 155] width 36 height 15
click at [731, 152] on button "More bulk actions" at bounding box center [757, 156] width 91 height 18
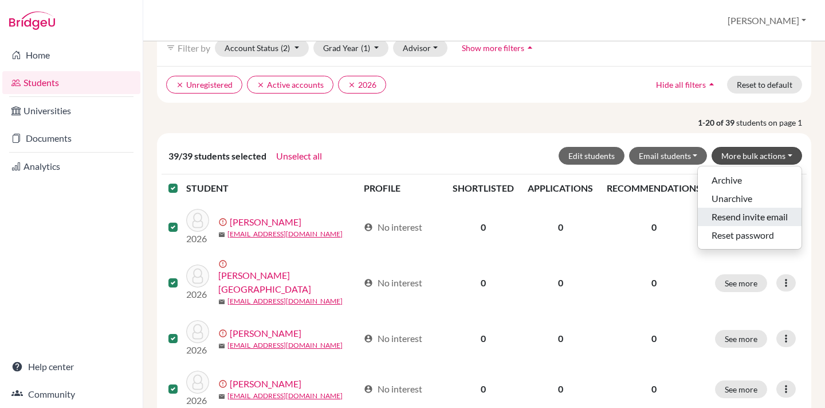
click at [726, 217] on button "Resend invite email" at bounding box center [750, 216] width 104 height 18
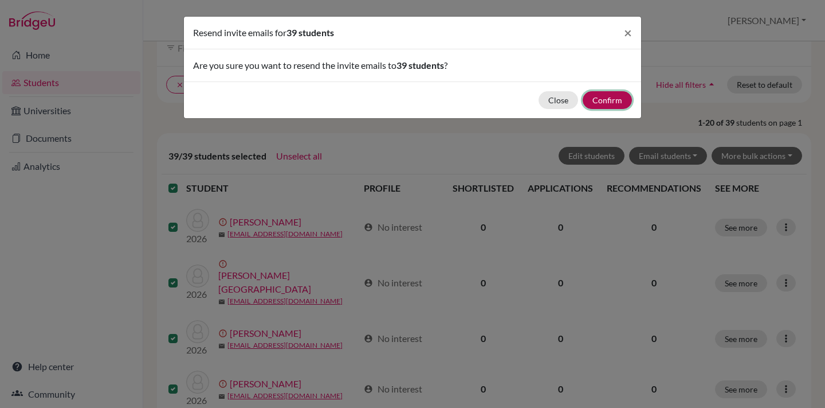
click at [604, 107] on button "Confirm" at bounding box center [607, 100] width 49 height 18
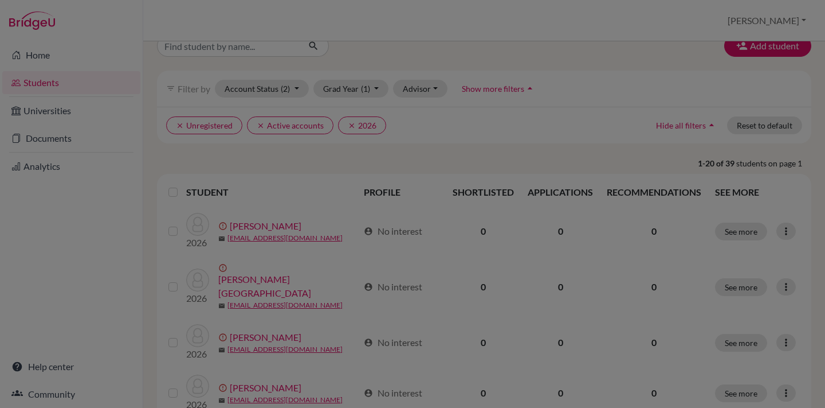
scroll to position [101, 0]
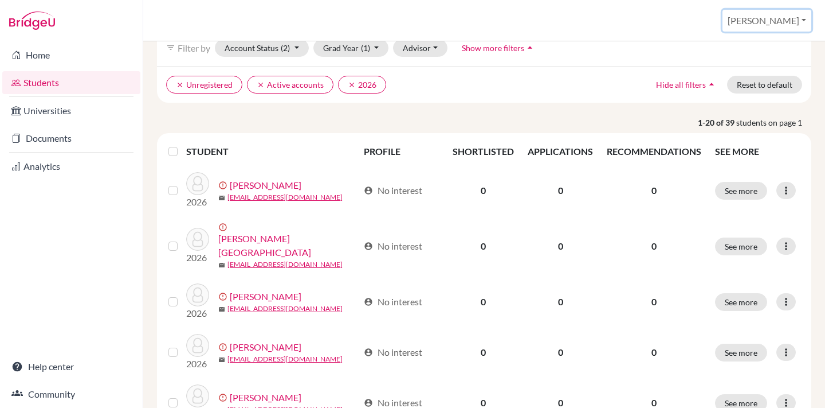
click at [777, 20] on button "[PERSON_NAME]" at bounding box center [767, 21] width 89 height 22
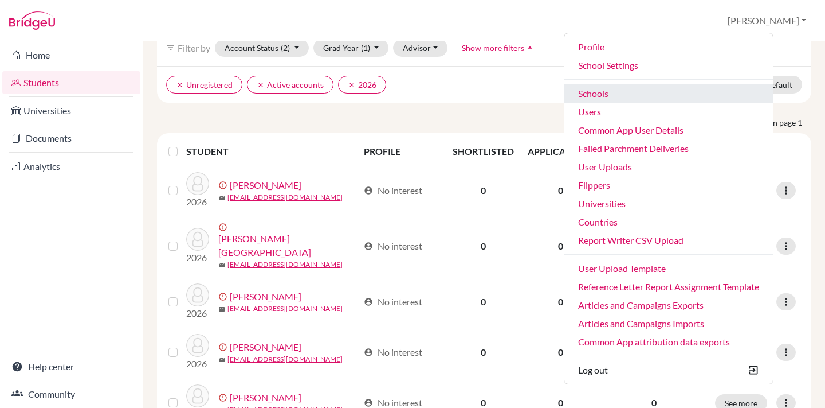
click at [647, 91] on link "Schools" at bounding box center [669, 93] width 209 height 18
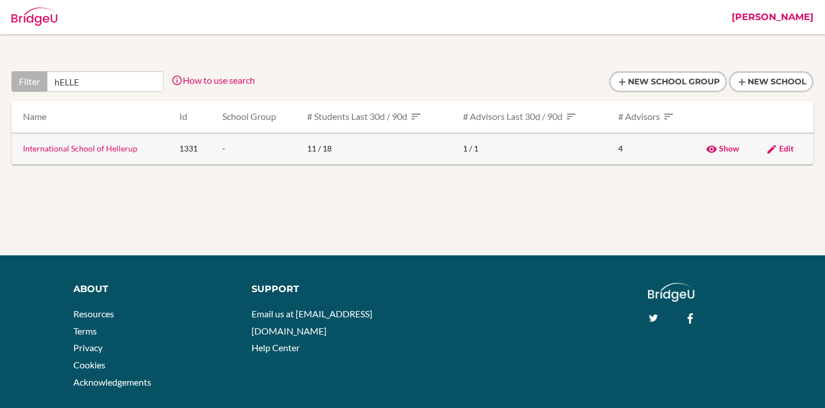
type input "hELLE"
click at [73, 148] on link "International School of Hellerup" at bounding box center [80, 148] width 115 height 10
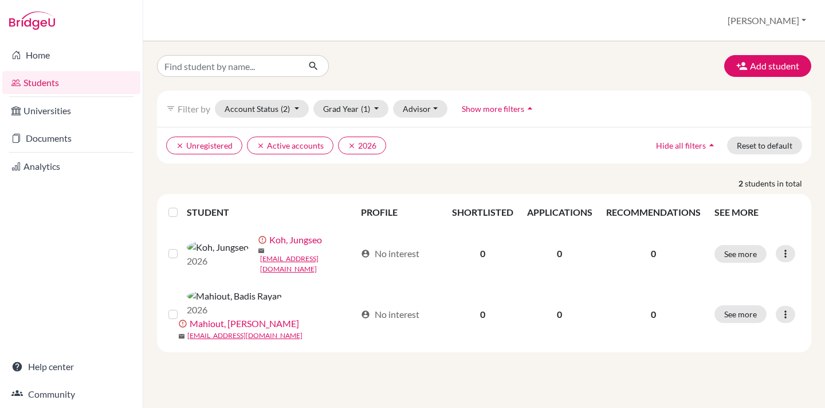
click at [182, 205] on label at bounding box center [182, 205] width 0 height 0
click at [0, 0] on input "checkbox" at bounding box center [0, 0] width 0 height 0
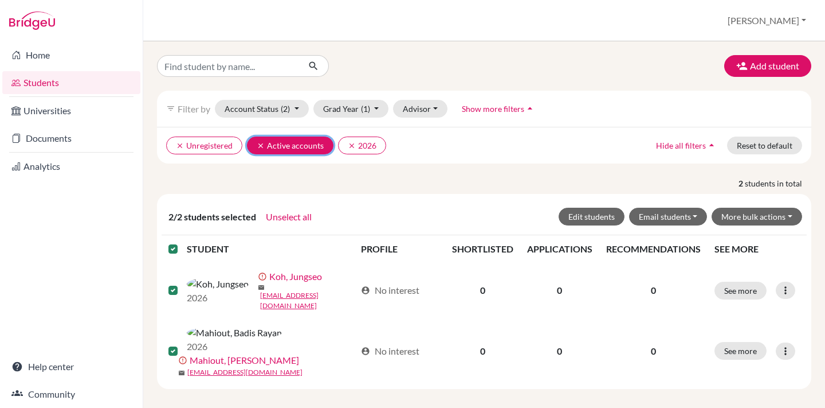
click at [260, 146] on icon "clear" at bounding box center [261, 146] width 8 height 8
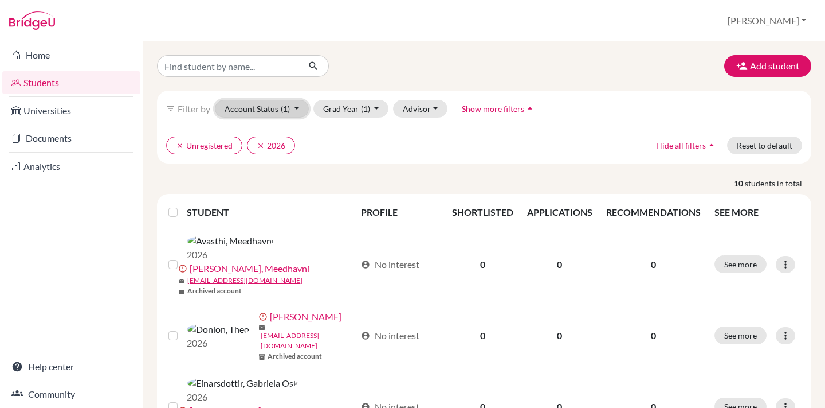
click at [254, 101] on button "Account Status (1)" at bounding box center [262, 109] width 94 height 18
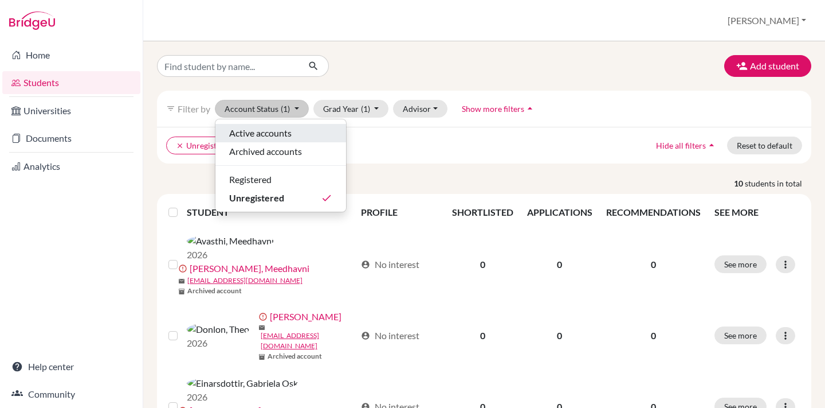
click at [238, 135] on span "Active accounts" at bounding box center [260, 133] width 62 height 14
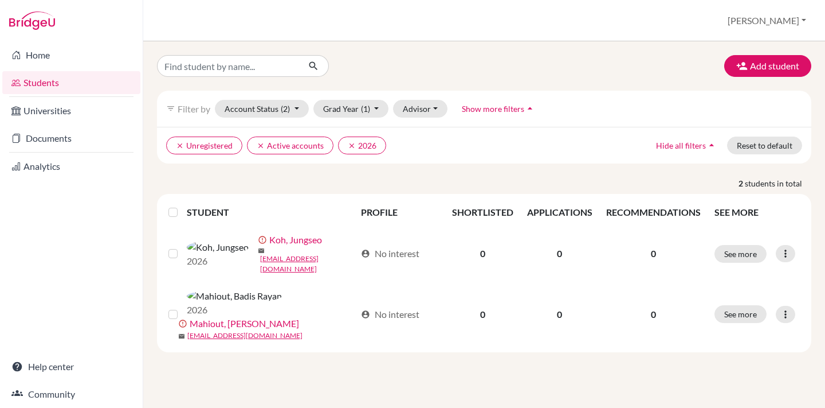
click at [182, 205] on label at bounding box center [182, 205] width 0 height 0
click at [0, 0] on input "checkbox" at bounding box center [0, 0] width 0 height 0
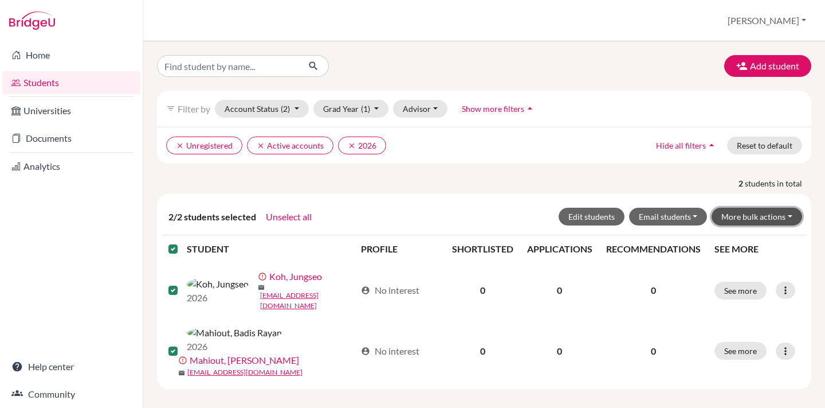
click at [766, 212] on button "More bulk actions" at bounding box center [757, 216] width 91 height 18
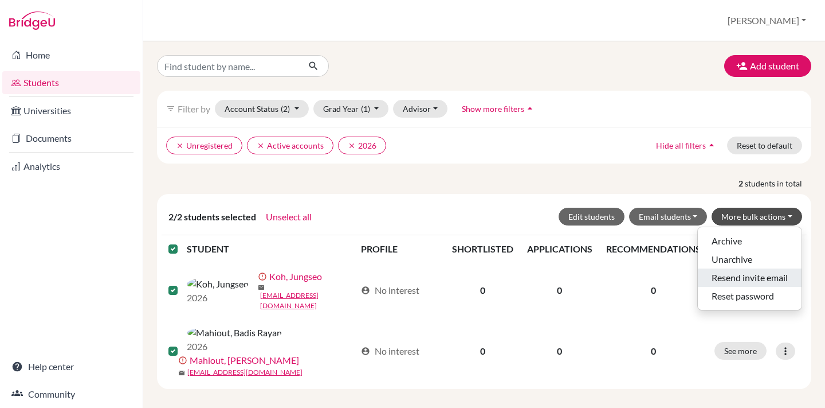
click at [761, 276] on button "Resend invite email" at bounding box center [750, 277] width 104 height 18
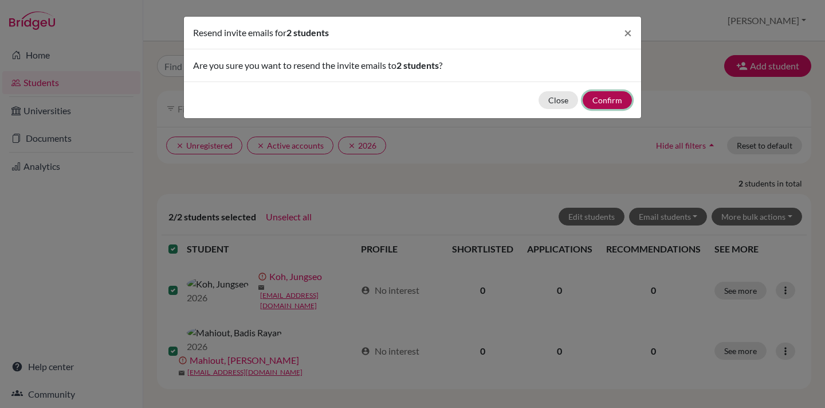
click at [602, 102] on button "Confirm" at bounding box center [607, 100] width 49 height 18
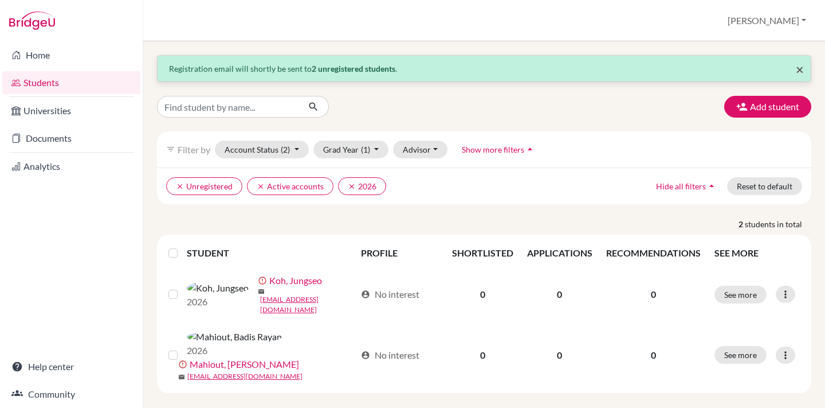
click at [800, 70] on span "×" at bounding box center [800, 69] width 8 height 17
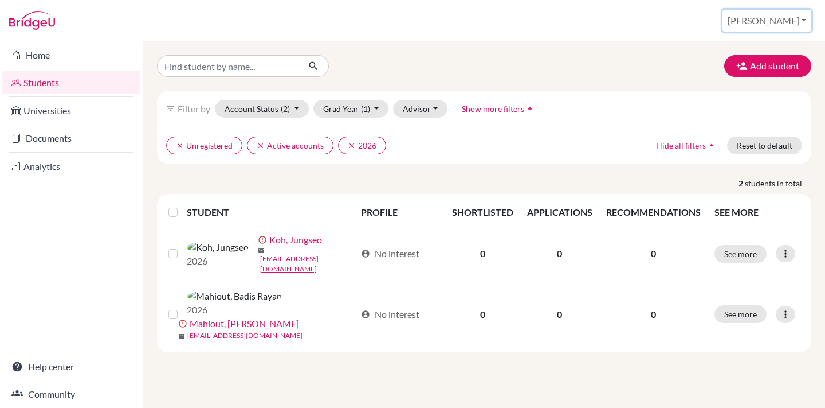
click at [781, 18] on button "[PERSON_NAME]" at bounding box center [767, 21] width 89 height 22
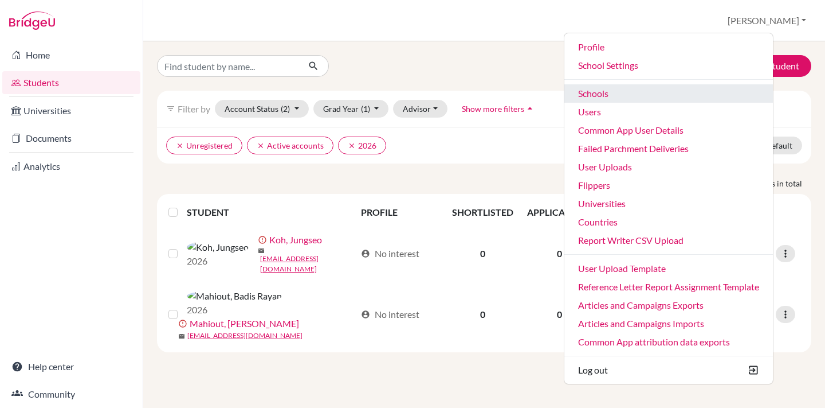
click at [634, 94] on link "Schools" at bounding box center [669, 93] width 209 height 18
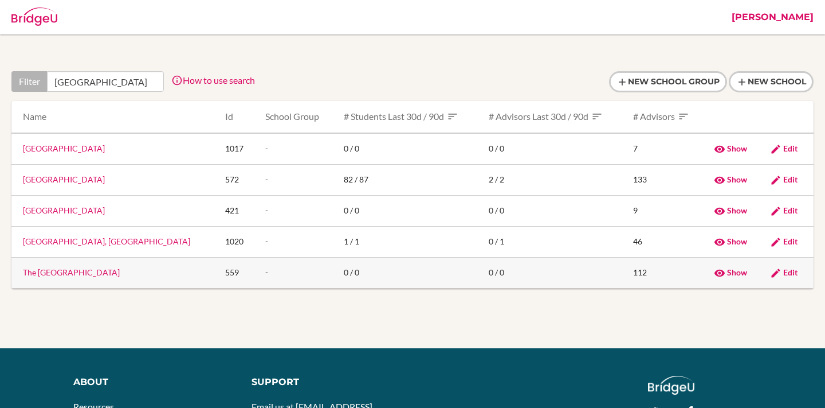
type input "Cairo"
click at [86, 273] on link "The British International School Cairo" at bounding box center [71, 272] width 97 height 10
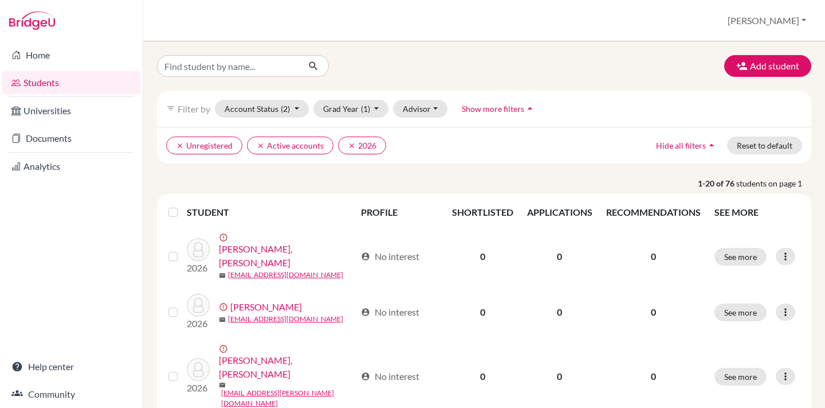
click at [182, 205] on label at bounding box center [182, 205] width 0 height 0
click at [0, 0] on input "checkbox" at bounding box center [0, 0] width 0 height 0
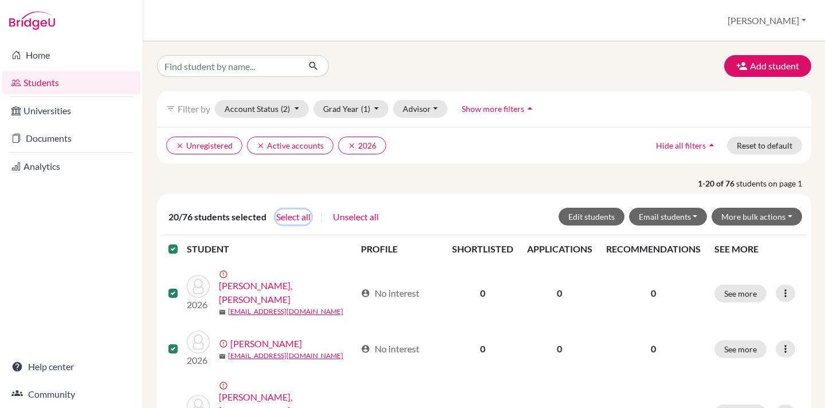
click at [283, 217] on button "Select all" at bounding box center [294, 216] width 36 height 15
click at [747, 217] on button "More bulk actions" at bounding box center [757, 216] width 91 height 18
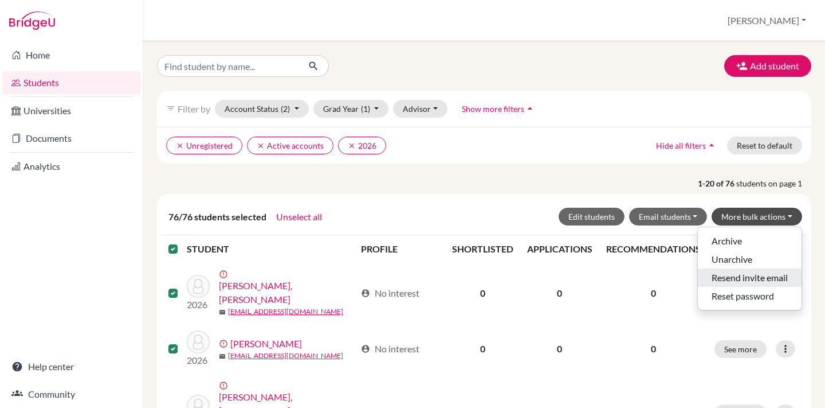
click at [735, 276] on button "Resend invite email" at bounding box center [750, 277] width 104 height 18
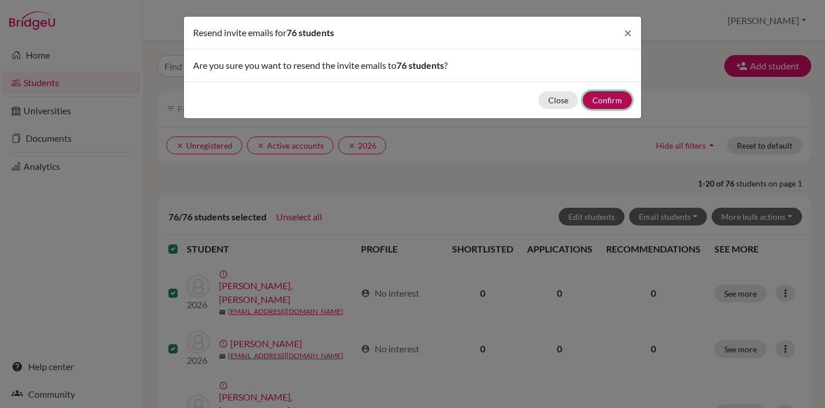
click at [597, 98] on button "Confirm" at bounding box center [607, 100] width 49 height 18
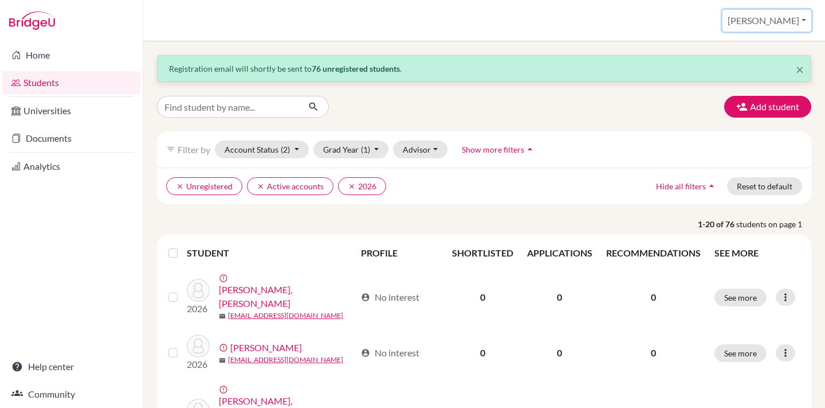
click at [777, 20] on button "[PERSON_NAME]" at bounding box center [767, 21] width 89 height 22
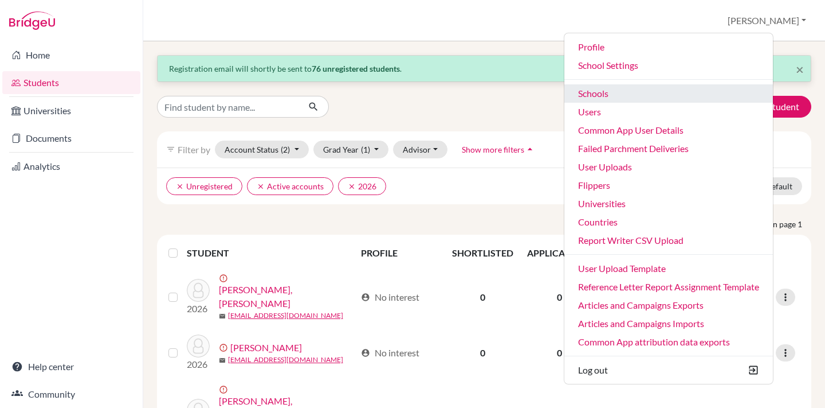
click at [635, 94] on link "Schools" at bounding box center [669, 93] width 209 height 18
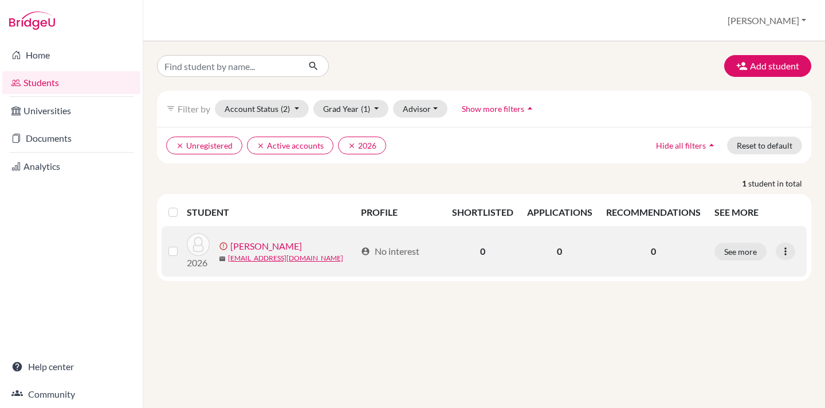
click at [182, 244] on label at bounding box center [182, 244] width 0 height 0
click at [0, 0] on input "checkbox" at bounding box center [0, 0] width 0 height 0
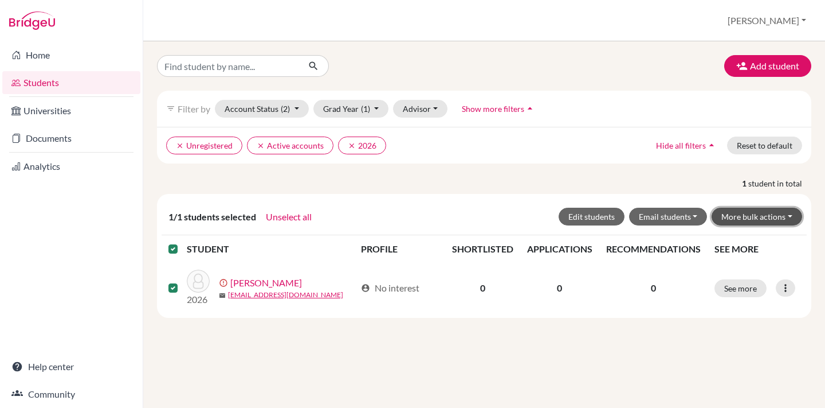
click at [751, 215] on button "More bulk actions" at bounding box center [757, 216] width 91 height 18
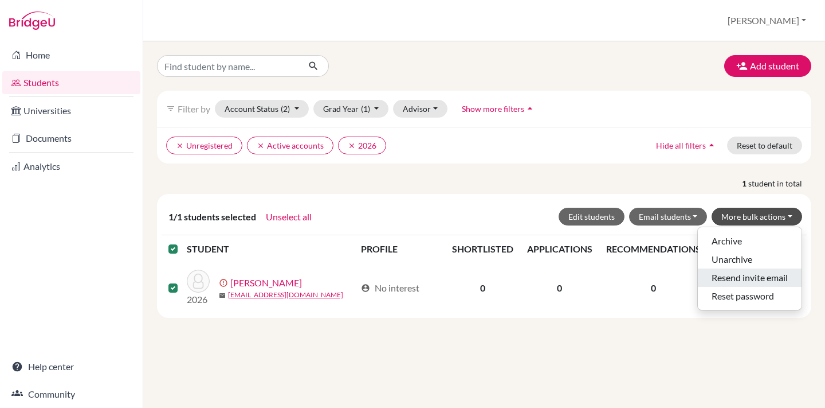
click at [736, 277] on button "Resend invite email" at bounding box center [750, 277] width 104 height 18
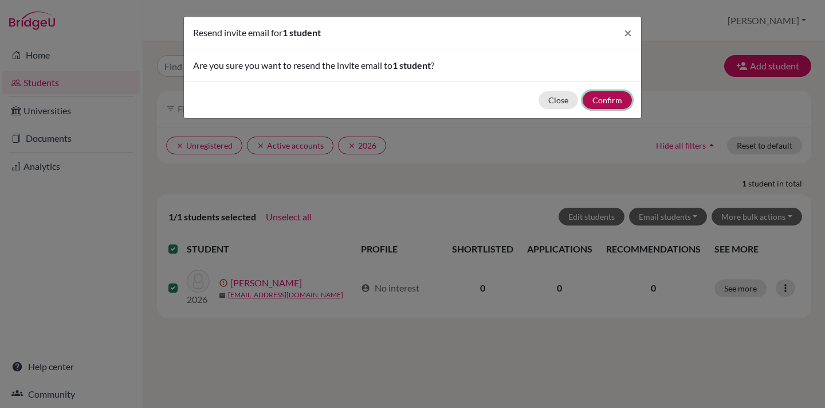
click at [604, 104] on button "Confirm" at bounding box center [607, 100] width 49 height 18
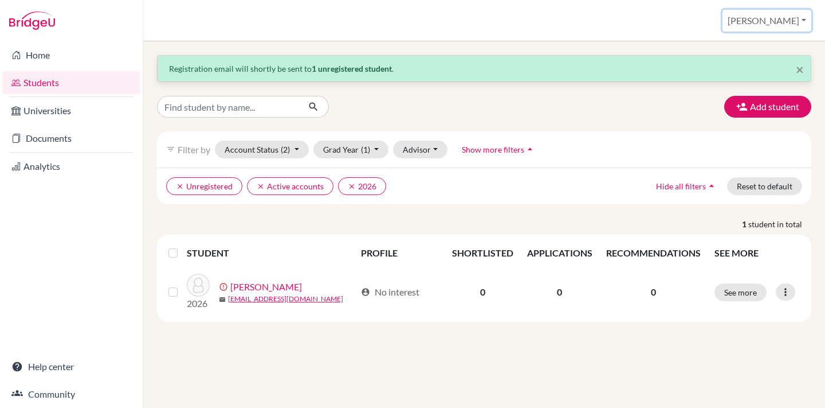
click at [783, 22] on button "[PERSON_NAME]" at bounding box center [767, 21] width 89 height 22
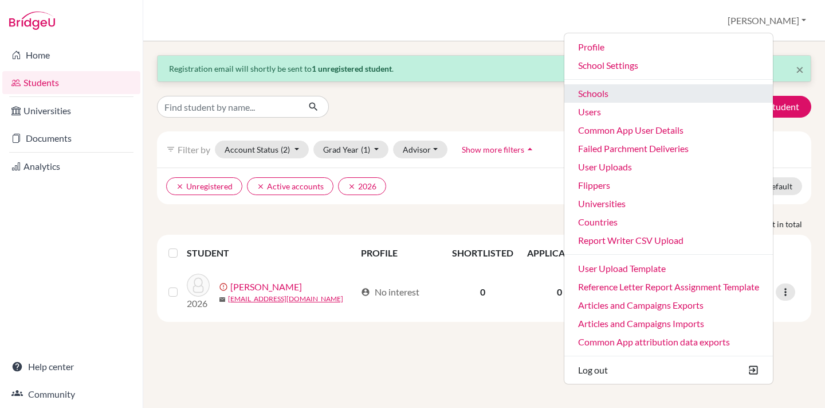
click at [640, 92] on link "Schools" at bounding box center [669, 93] width 209 height 18
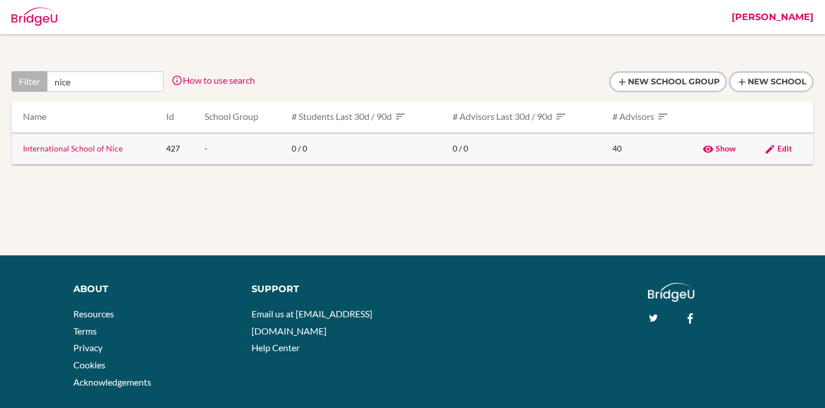
type input "nice"
click at [68, 148] on link "International School of Nice" at bounding box center [73, 148] width 100 height 10
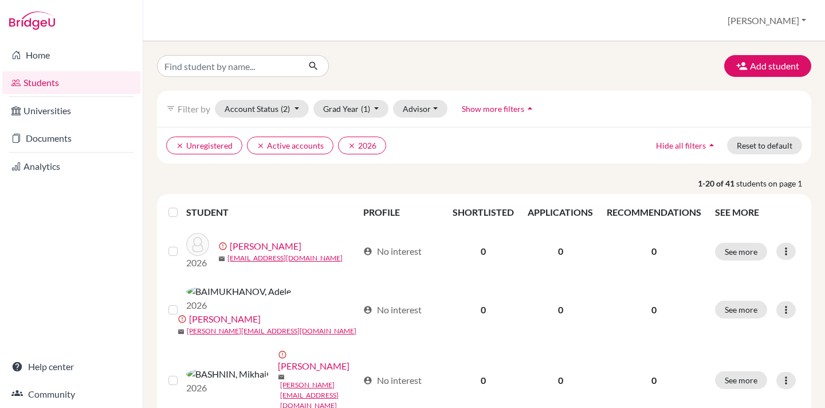
click at [173, 207] on div at bounding box center [176, 212] width 14 height 14
click at [182, 205] on label at bounding box center [182, 205] width 0 height 0
click at [0, 0] on input "checkbox" at bounding box center [0, 0] width 0 height 0
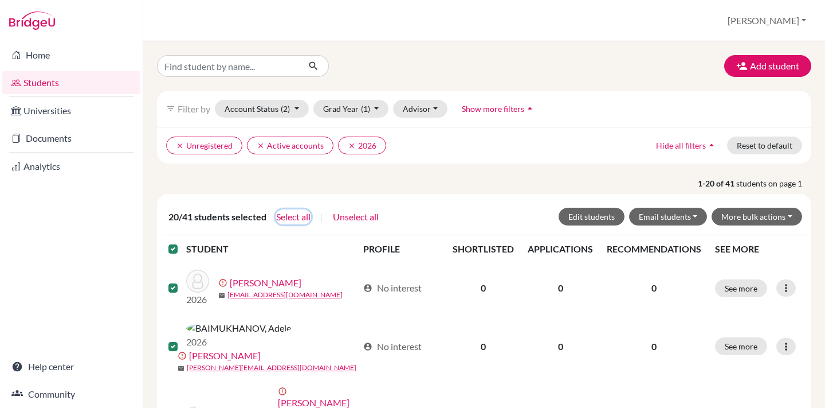
click at [292, 217] on button "Select all" at bounding box center [294, 216] width 36 height 15
click at [759, 218] on button "More bulk actions" at bounding box center [757, 216] width 91 height 18
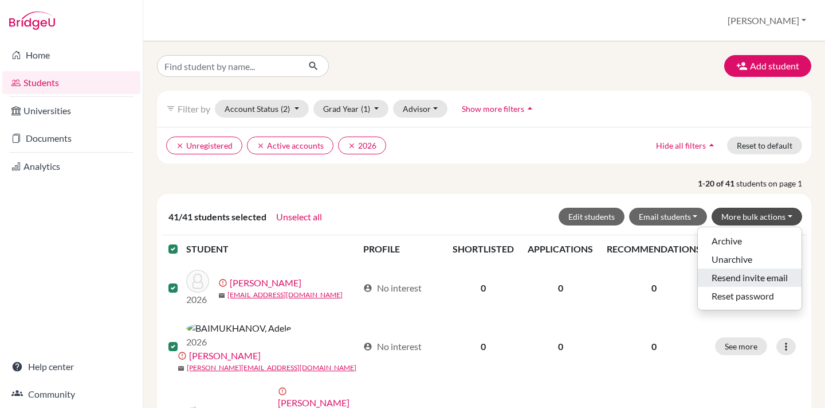
click at [734, 275] on button "Resend invite email" at bounding box center [750, 277] width 104 height 18
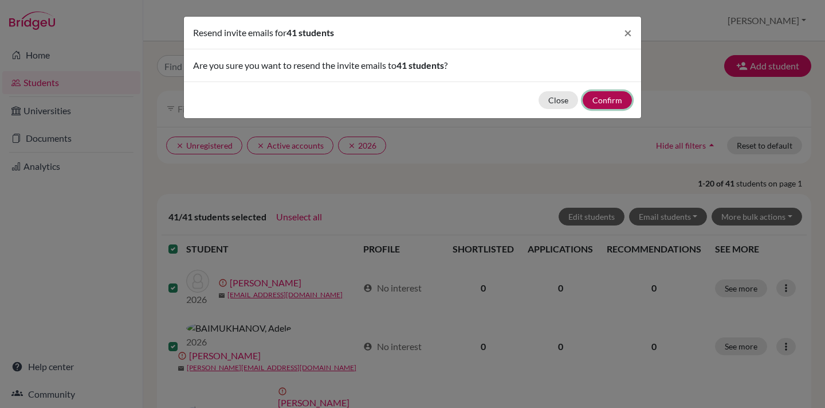
click at [610, 101] on button "Confirm" at bounding box center [607, 100] width 49 height 18
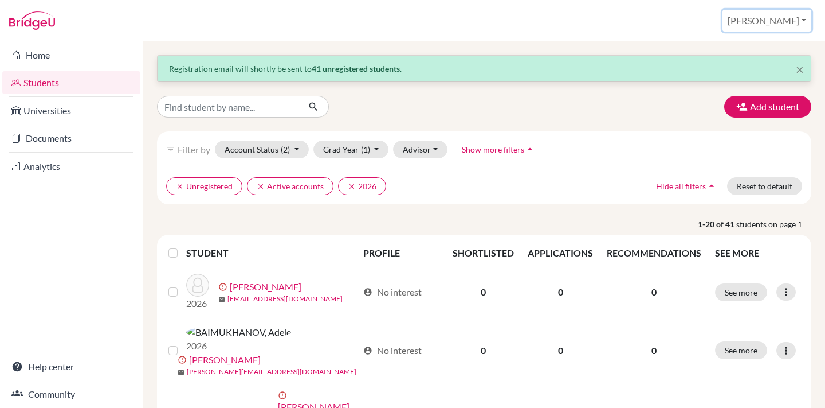
click at [778, 21] on button "[PERSON_NAME]" at bounding box center [767, 21] width 89 height 22
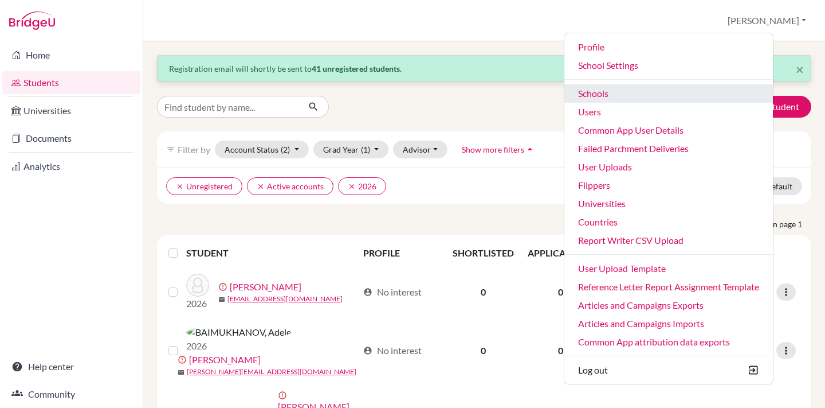
click at [630, 91] on link "Schools" at bounding box center [669, 93] width 209 height 18
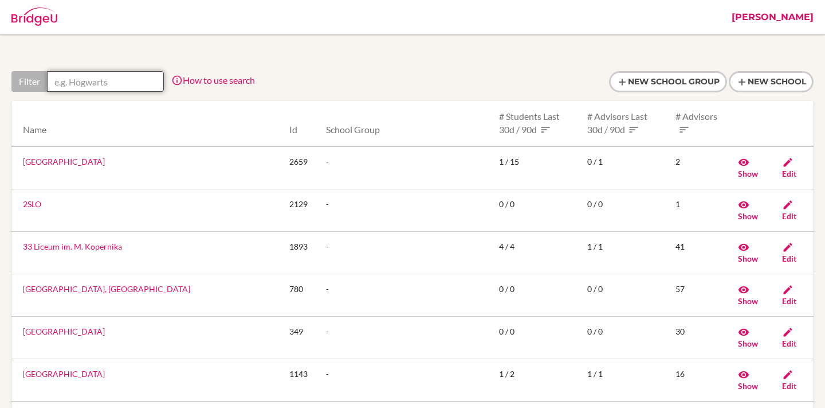
click at [99, 82] on input "text" at bounding box center [105, 81] width 117 height 21
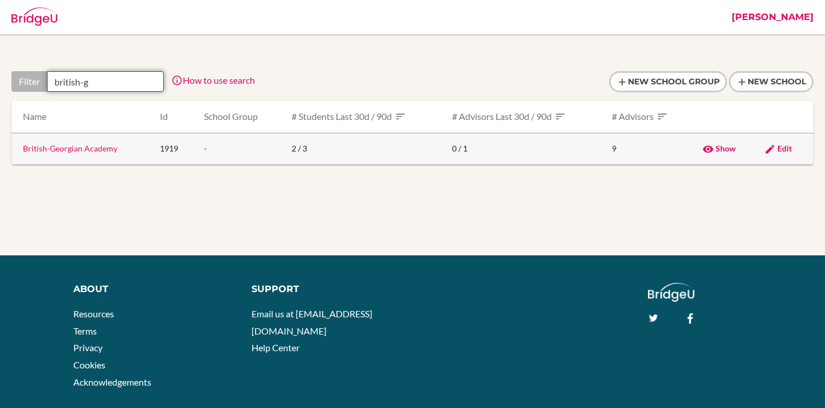
type input "british-g"
click at [66, 148] on link "British-Georgian Academy" at bounding box center [70, 148] width 95 height 10
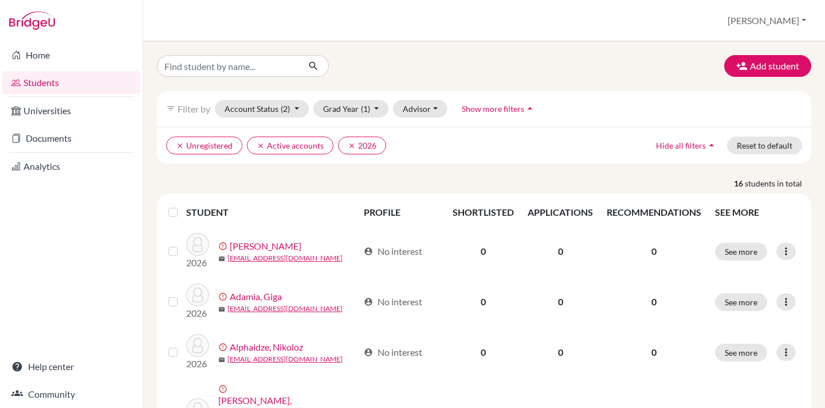
click at [182, 205] on label at bounding box center [182, 205] width 0 height 0
click at [0, 0] on input "checkbox" at bounding box center [0, 0] width 0 height 0
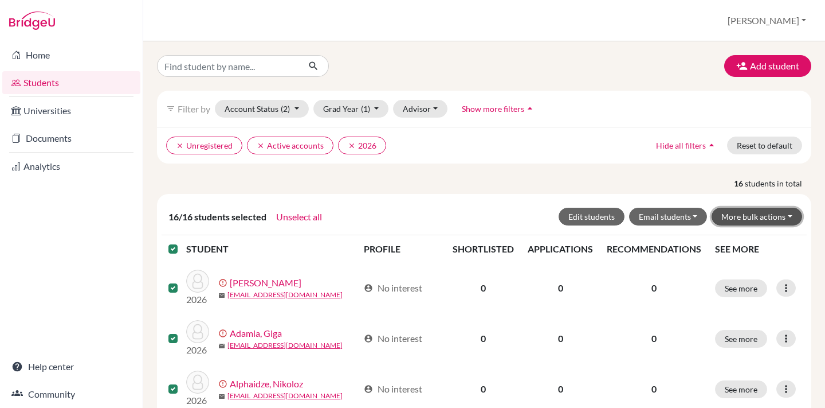
click at [777, 213] on button "More bulk actions" at bounding box center [757, 216] width 91 height 18
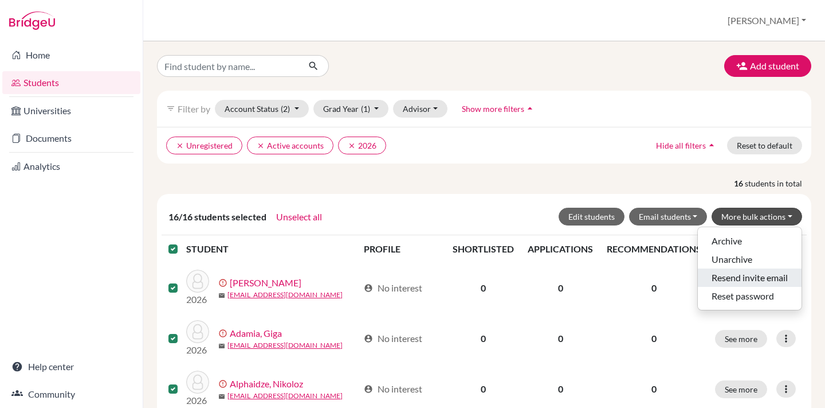
click at [738, 278] on button "Resend invite email" at bounding box center [750, 277] width 104 height 18
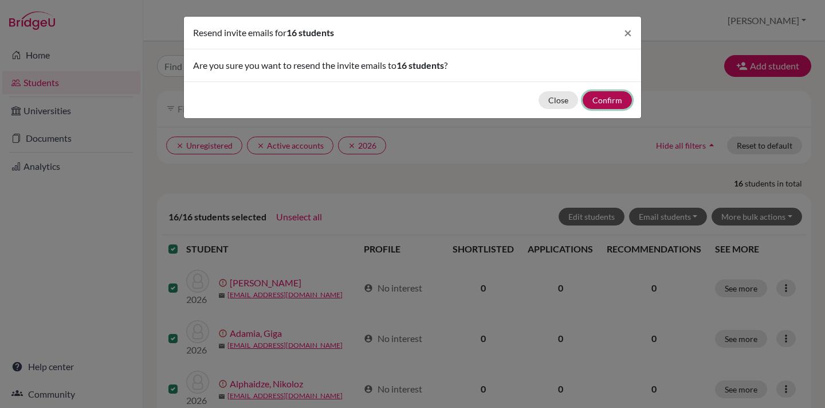
click at [608, 99] on button "Confirm" at bounding box center [607, 100] width 49 height 18
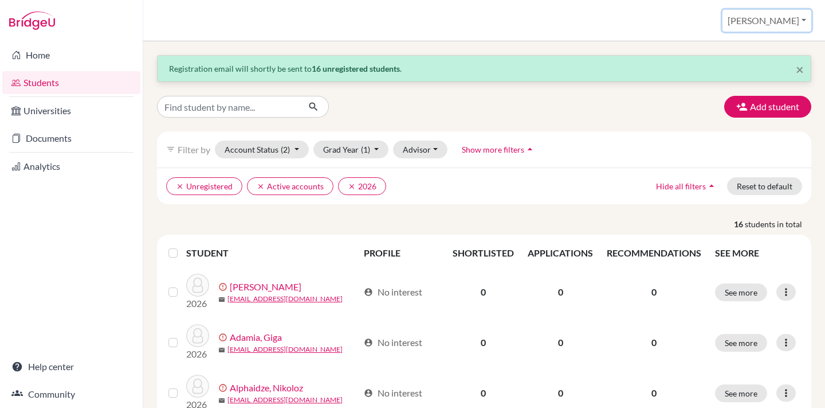
click at [790, 13] on button "[PERSON_NAME]" at bounding box center [767, 21] width 89 height 22
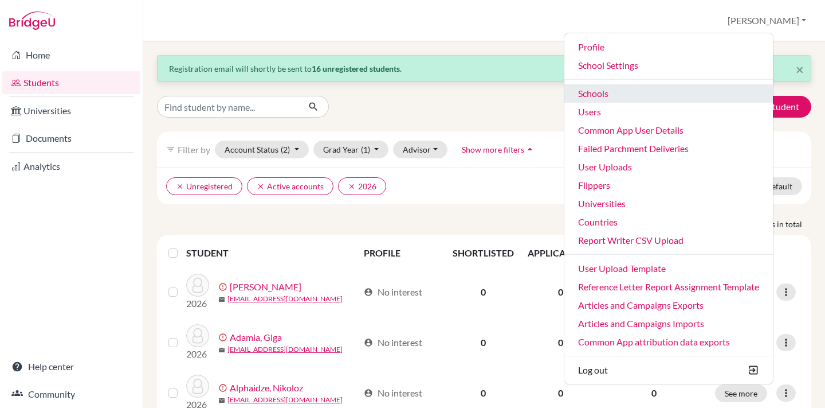
click at [631, 91] on link "Schools" at bounding box center [669, 93] width 209 height 18
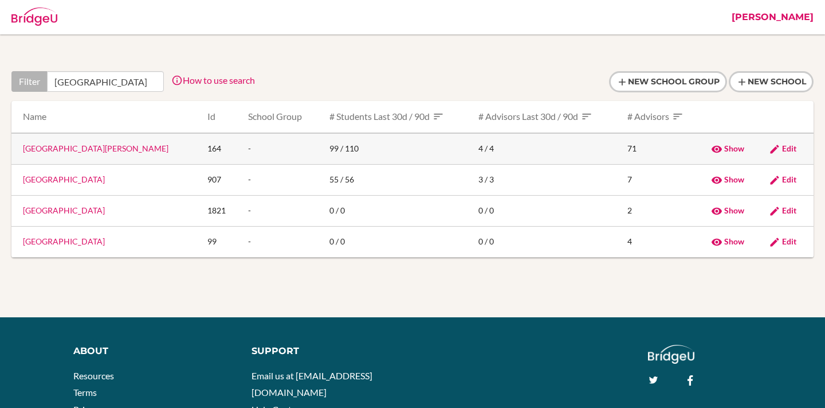
type input "[GEOGRAPHIC_DATA]"
click at [103, 146] on link "[GEOGRAPHIC_DATA][PERSON_NAME]" at bounding box center [96, 148] width 146 height 10
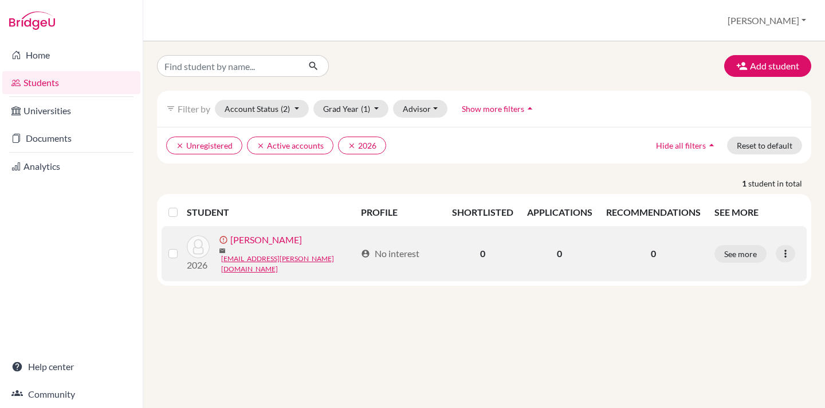
click at [182, 246] on label at bounding box center [182, 246] width 0 height 0
click at [0, 0] on input "checkbox" at bounding box center [0, 0] width 0 height 0
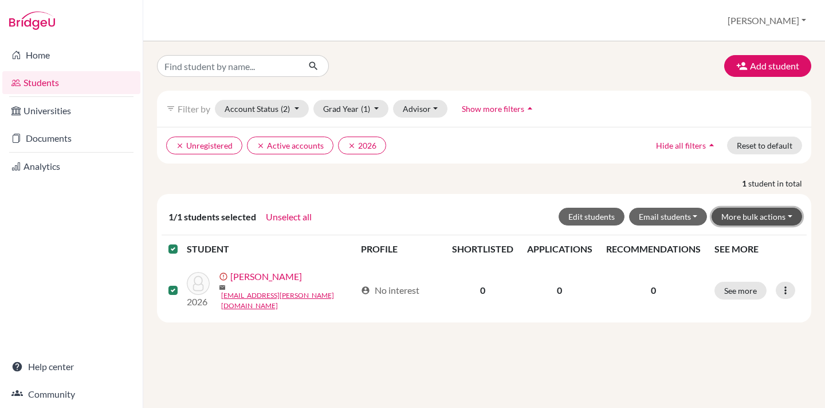
click at [766, 214] on button "More bulk actions" at bounding box center [757, 216] width 91 height 18
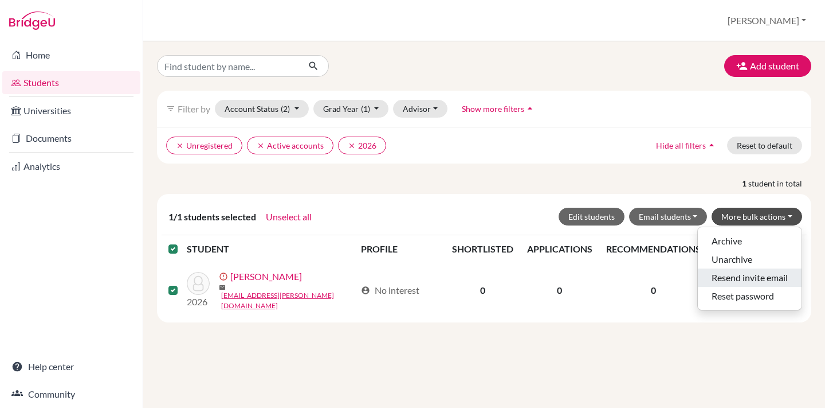
click at [755, 277] on button "Resend invite email" at bounding box center [750, 277] width 104 height 18
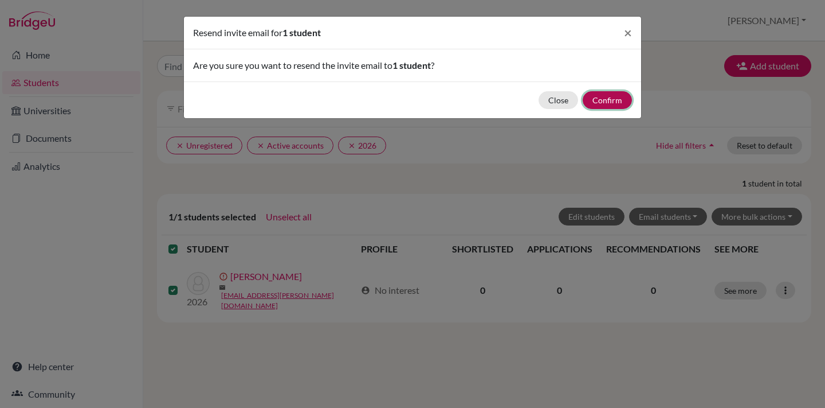
click at [605, 101] on button "Confirm" at bounding box center [607, 100] width 49 height 18
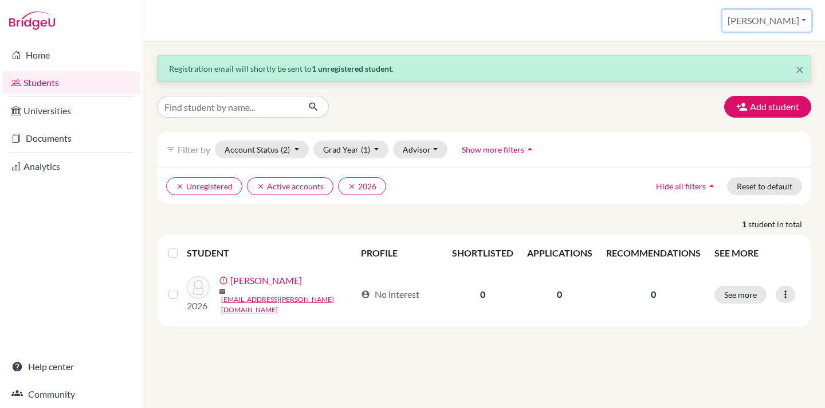
click at [770, 18] on button "[PERSON_NAME]" at bounding box center [767, 21] width 89 height 22
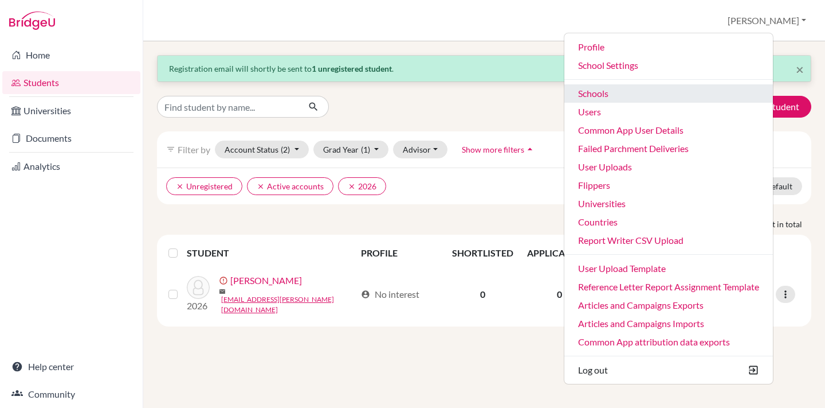
click at [638, 93] on link "Schools" at bounding box center [669, 93] width 209 height 18
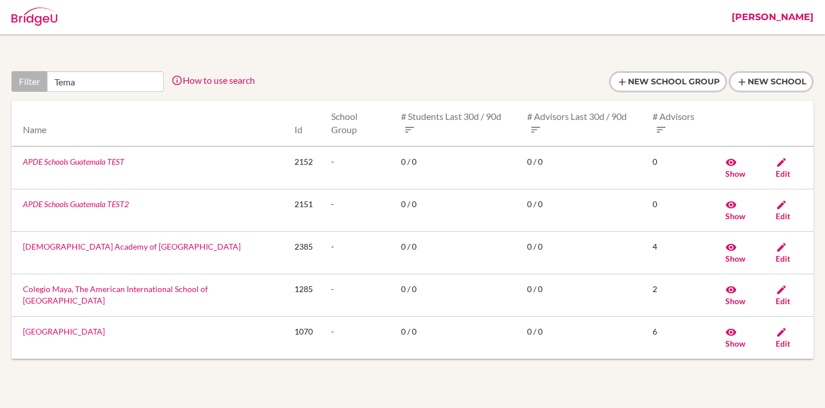
type input "Tema"
click at [60, 326] on link "Tema International School" at bounding box center [64, 331] width 82 height 10
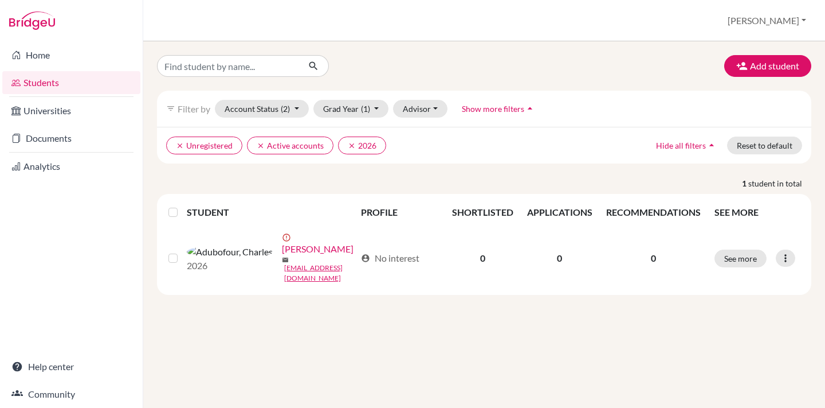
click at [182, 205] on label at bounding box center [182, 205] width 0 height 0
click at [0, 0] on input "checkbox" at bounding box center [0, 0] width 0 height 0
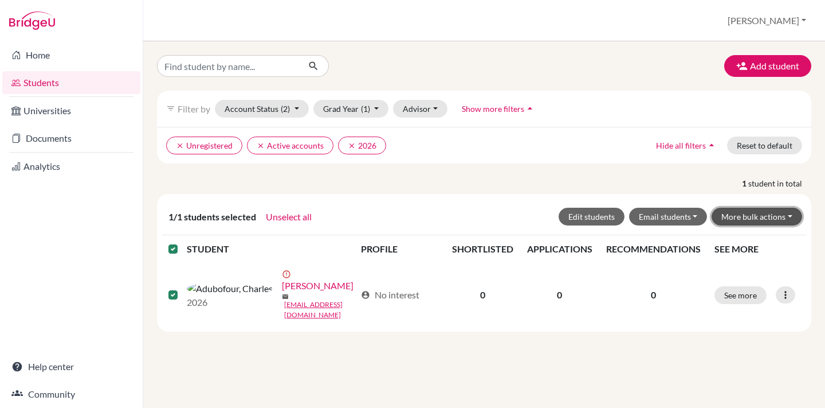
click at [742, 218] on button "More bulk actions" at bounding box center [757, 216] width 91 height 18
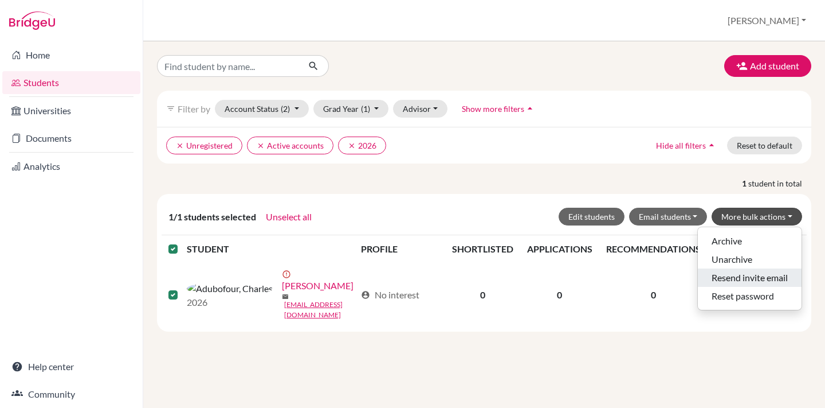
click at [729, 279] on button "Resend invite email" at bounding box center [750, 277] width 104 height 18
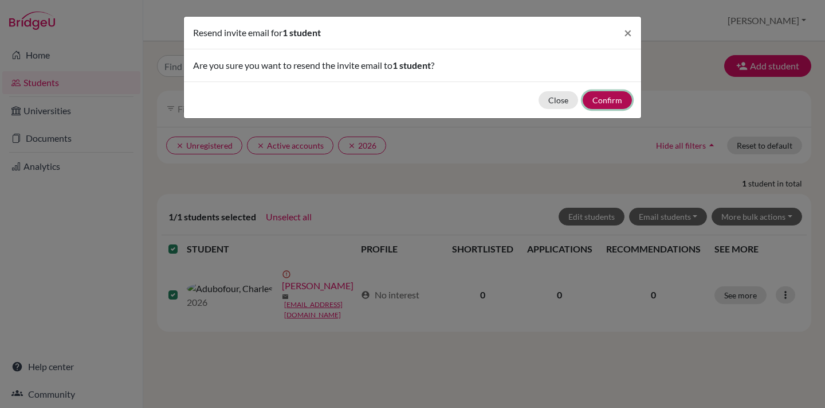
click at [597, 97] on button "Confirm" at bounding box center [607, 100] width 49 height 18
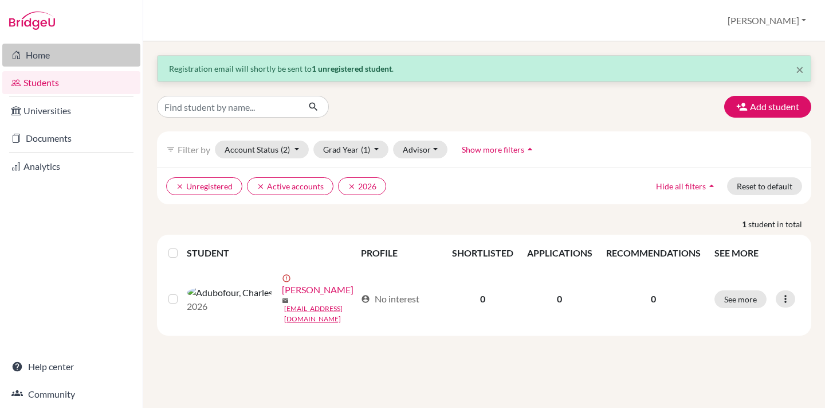
click at [35, 51] on link "Home" at bounding box center [71, 55] width 138 height 23
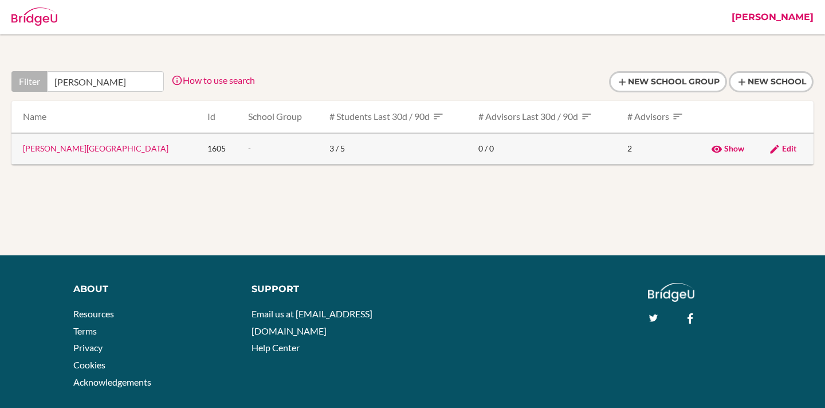
type input "byron"
click at [36, 147] on link "[PERSON_NAME][GEOGRAPHIC_DATA]" at bounding box center [96, 148] width 146 height 10
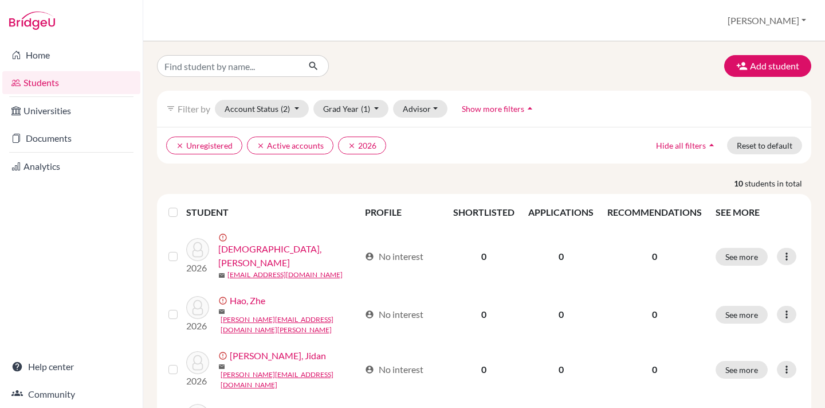
click at [182, 205] on label at bounding box center [182, 205] width 0 height 0
click at [0, 0] on input "checkbox" at bounding box center [0, 0] width 0 height 0
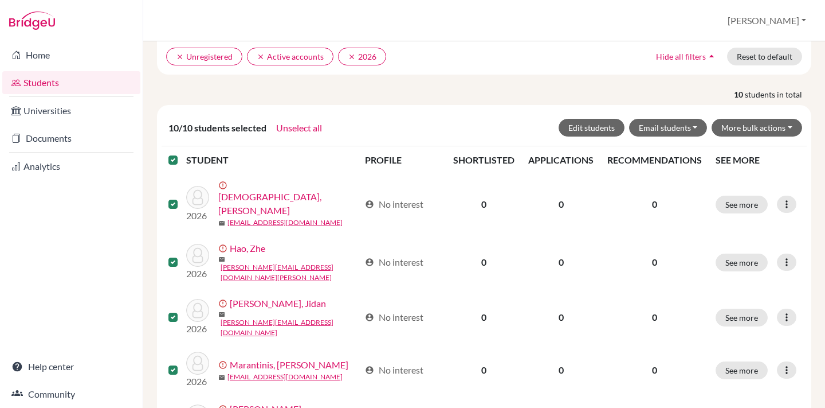
scroll to position [92, 0]
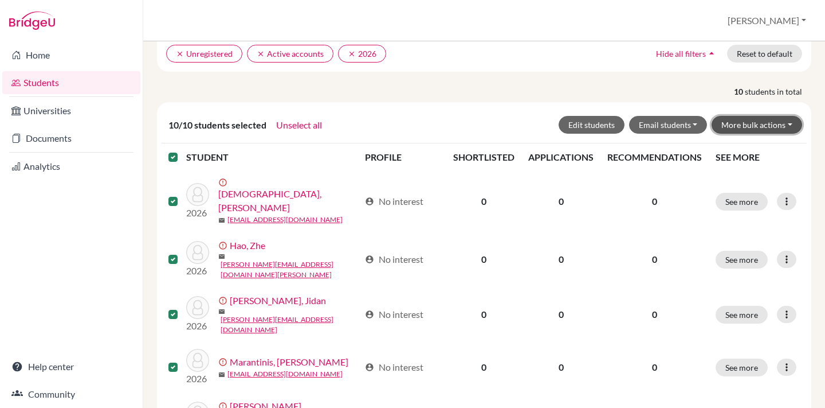
click at [736, 127] on button "More bulk actions" at bounding box center [757, 125] width 91 height 18
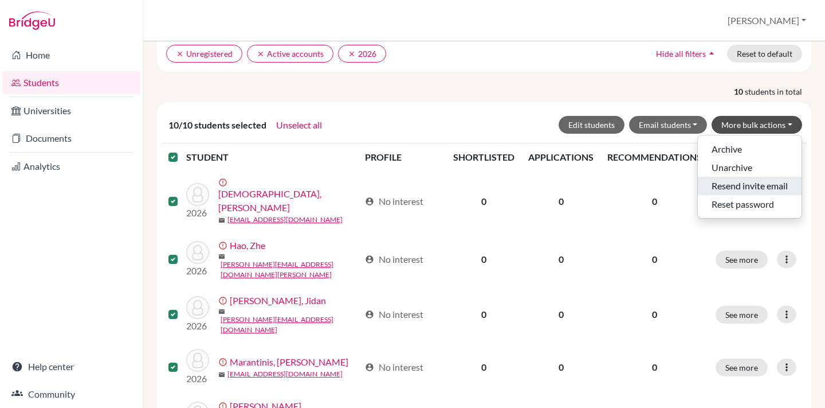
click at [723, 186] on button "Resend invite email" at bounding box center [750, 186] width 104 height 18
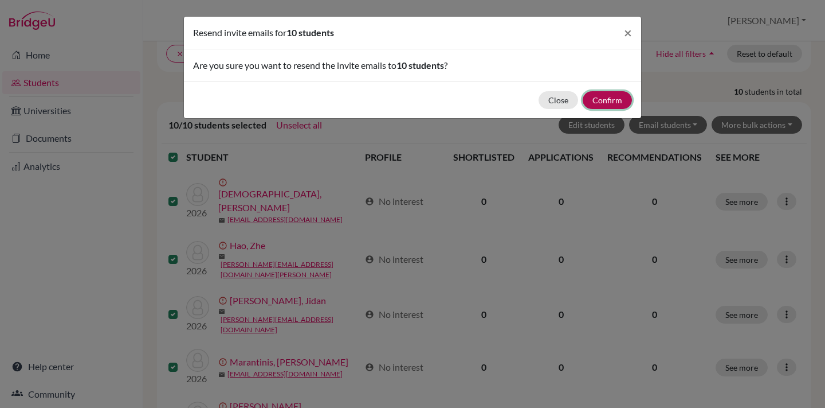
click at [611, 97] on button "Confirm" at bounding box center [607, 100] width 49 height 18
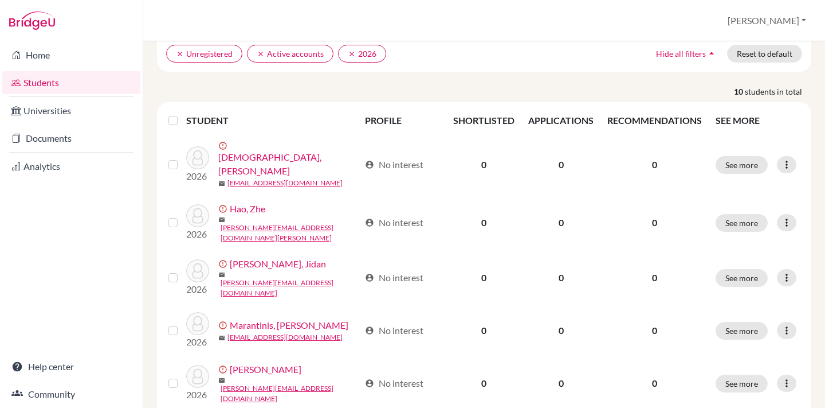
scroll to position [0, 0]
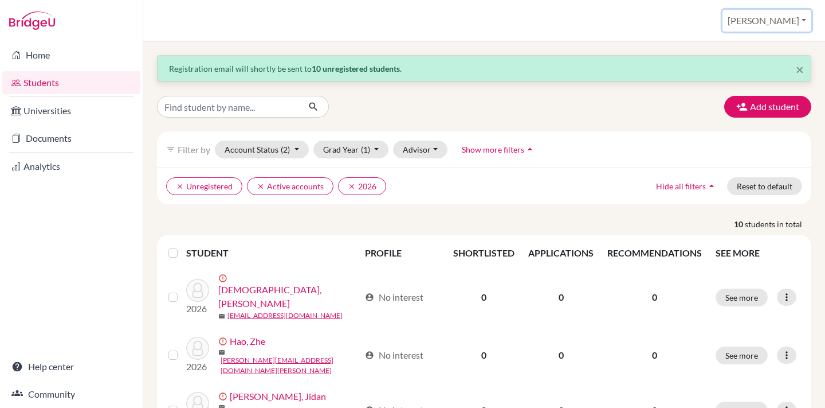
click at [783, 17] on button "[PERSON_NAME]" at bounding box center [767, 21] width 89 height 22
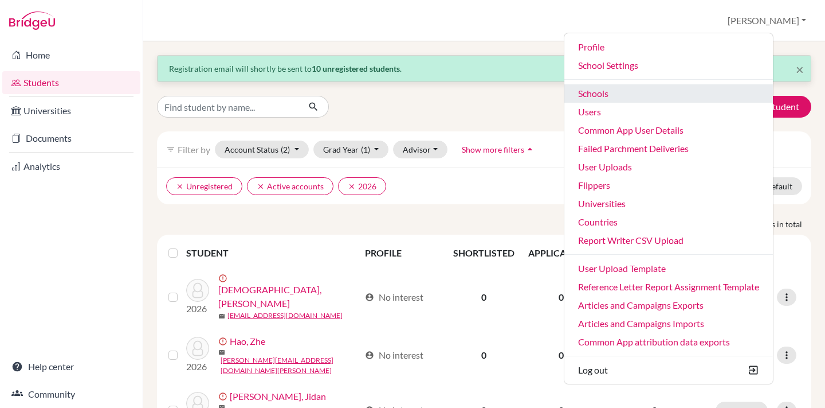
click at [618, 88] on link "Schools" at bounding box center [669, 93] width 209 height 18
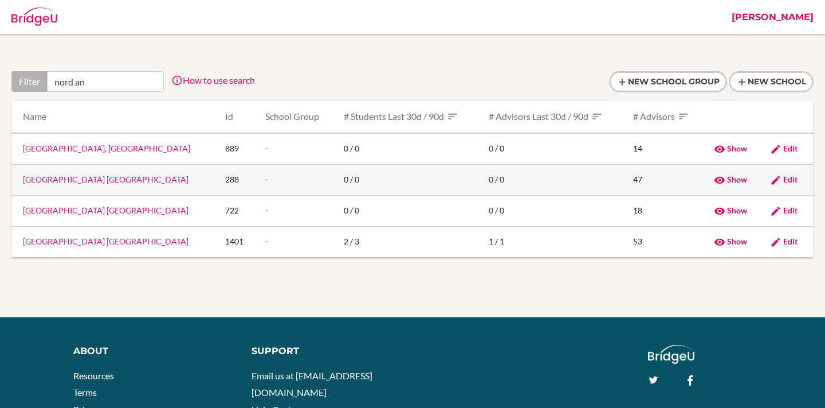
type input "nord an"
click at [84, 180] on link "Nord Anglia International School Dubai" at bounding box center [106, 179] width 166 height 10
type input "nord ang"
click at [79, 242] on link "[GEOGRAPHIC_DATA] [GEOGRAPHIC_DATA]" at bounding box center [106, 241] width 166 height 10
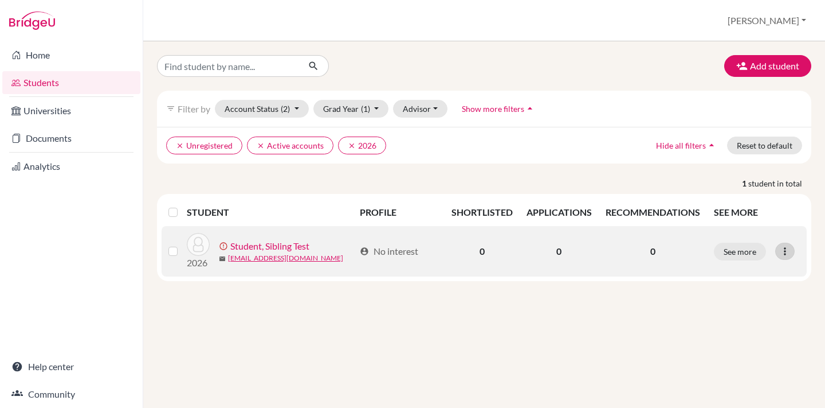
click at [788, 248] on icon at bounding box center [784, 250] width 11 height 11
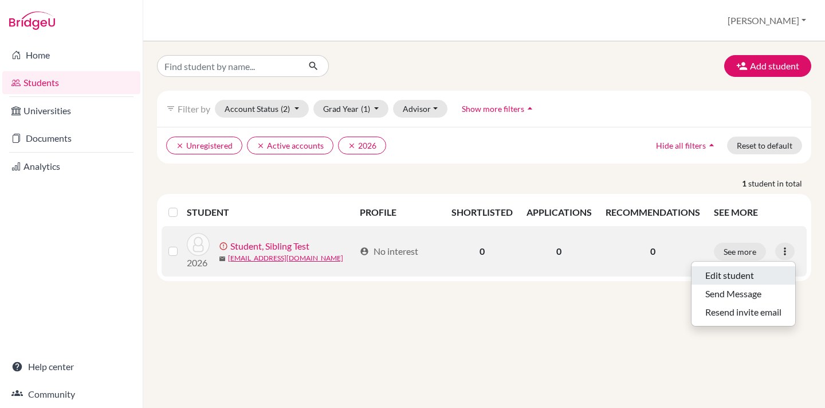
click at [724, 272] on button "Edit student" at bounding box center [744, 275] width 104 height 18
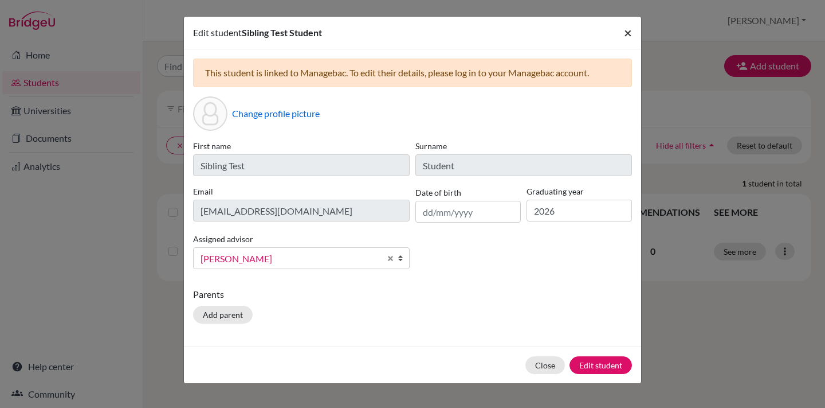
click at [631, 29] on span "×" at bounding box center [628, 32] width 8 height 17
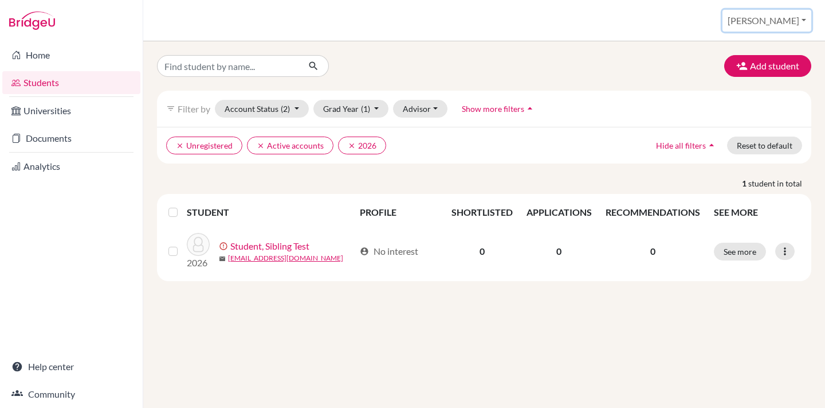
click at [793, 21] on button "[PERSON_NAME]" at bounding box center [767, 21] width 89 height 22
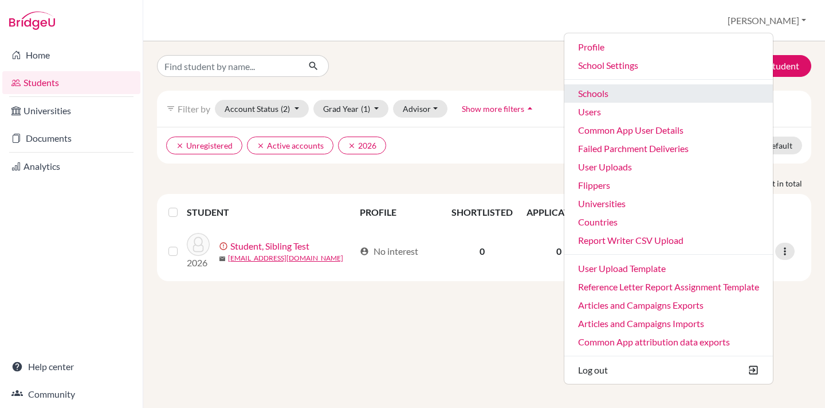
click at [632, 91] on link "Schools" at bounding box center [669, 93] width 209 height 18
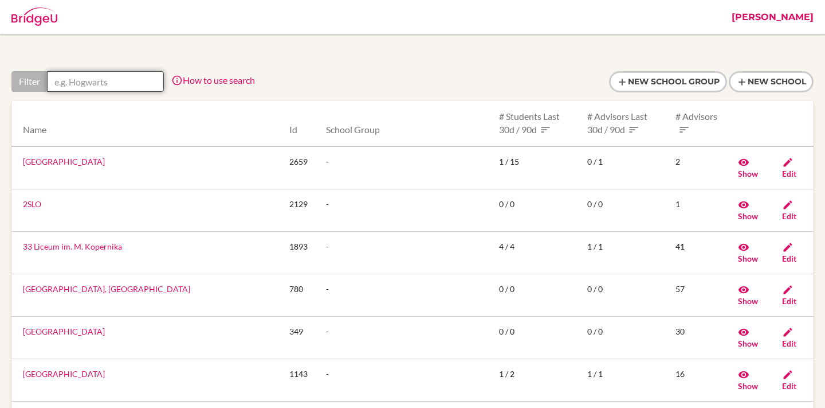
click at [93, 78] on input "text" at bounding box center [105, 81] width 117 height 21
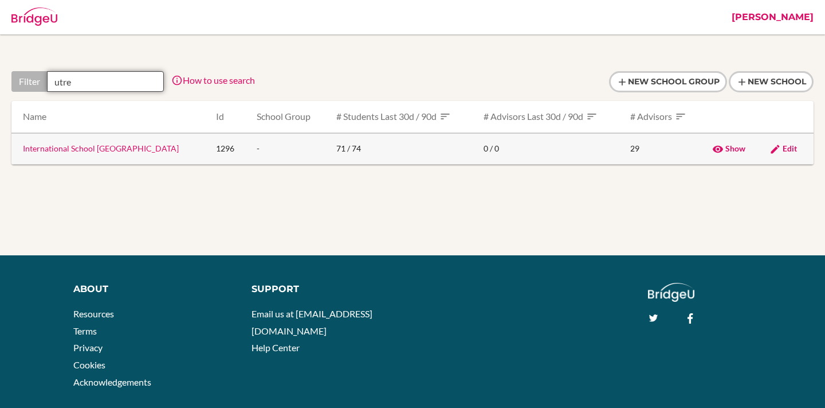
type input "utre"
click at [86, 147] on link "International School [GEOGRAPHIC_DATA]" at bounding box center [101, 148] width 156 height 10
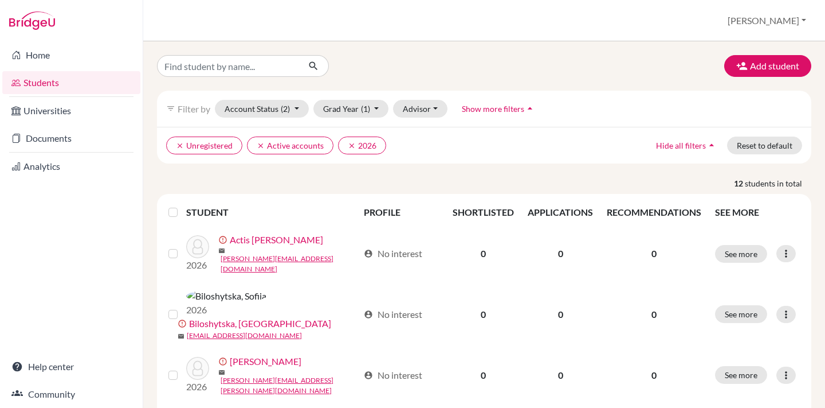
click at [182, 205] on label at bounding box center [182, 205] width 0 height 0
click at [0, 0] on input "checkbox" at bounding box center [0, 0] width 0 height 0
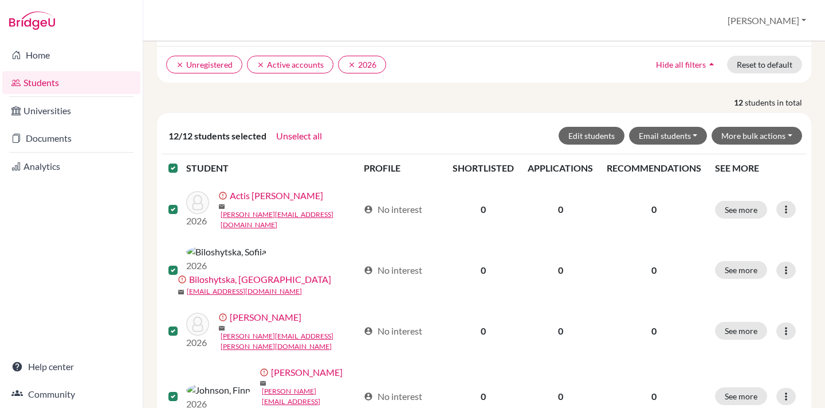
scroll to position [80, 0]
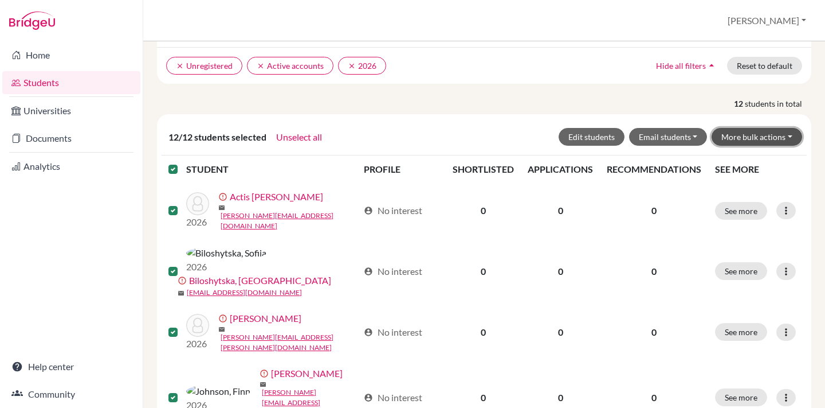
click at [778, 140] on button "More bulk actions" at bounding box center [757, 137] width 91 height 18
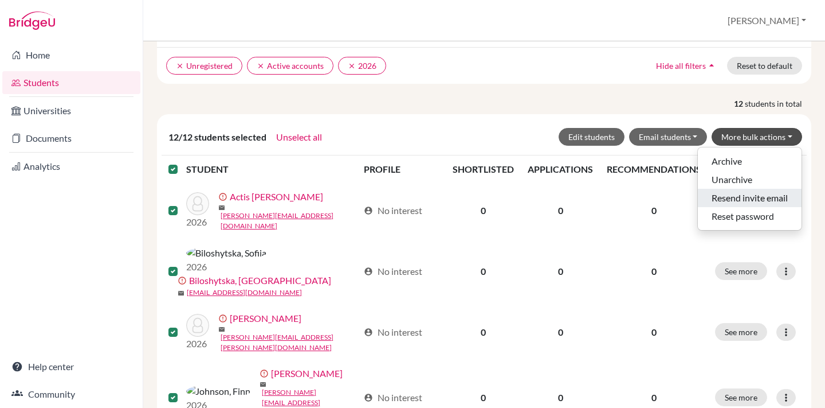
click at [734, 197] on button "Resend invite email" at bounding box center [750, 198] width 104 height 18
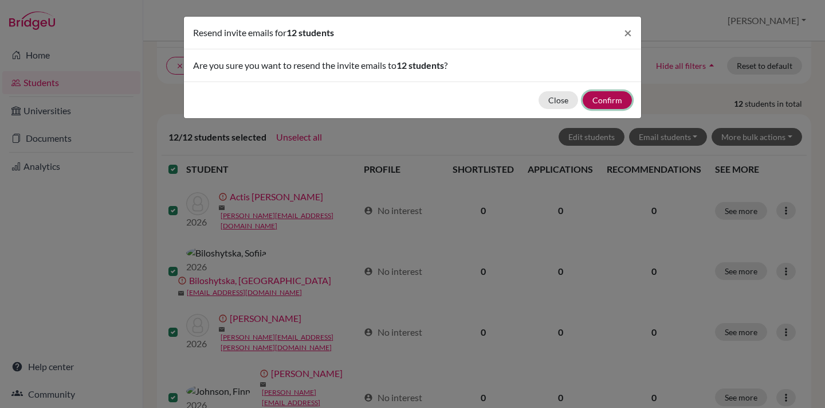
click at [613, 101] on button "Confirm" at bounding box center [607, 100] width 49 height 18
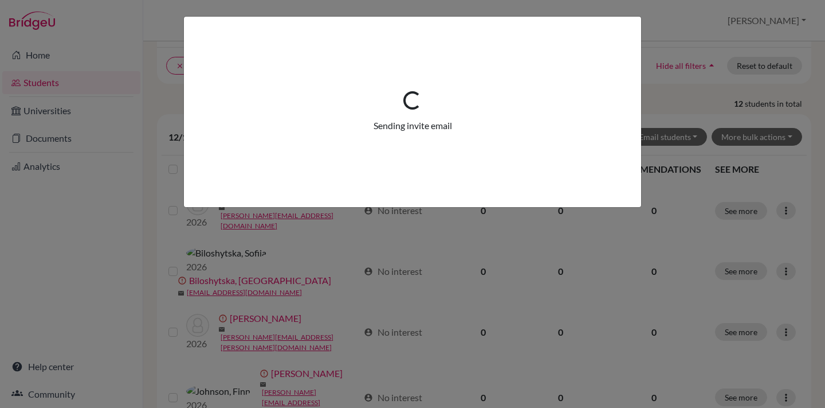
scroll to position [120, 0]
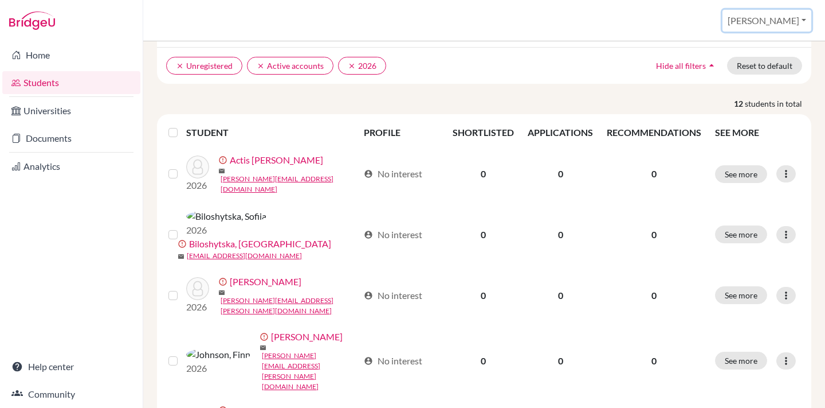
click at [785, 18] on button "[PERSON_NAME]" at bounding box center [767, 21] width 89 height 22
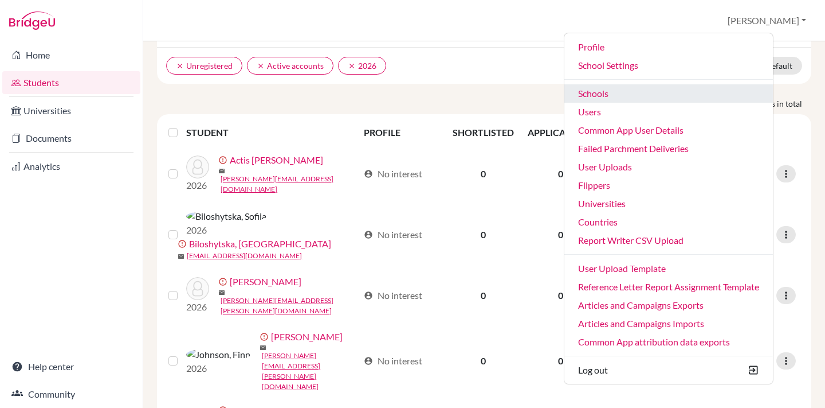
click at [634, 92] on link "Schools" at bounding box center [669, 93] width 209 height 18
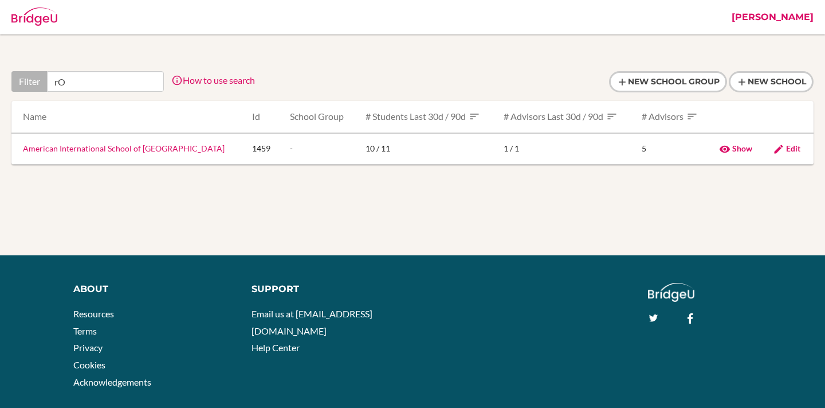
type input "r"
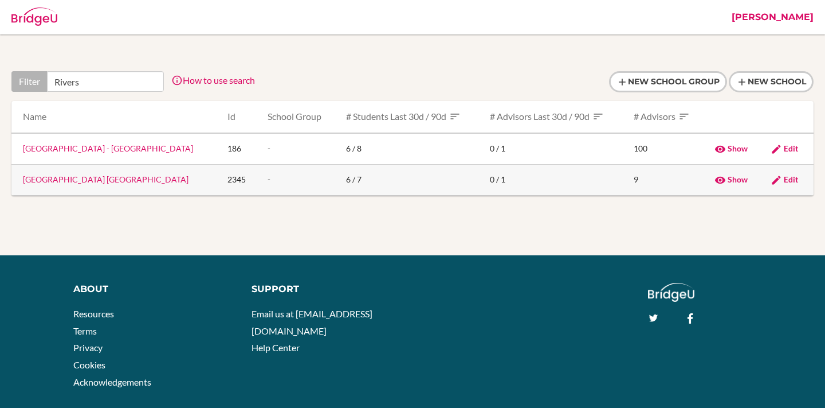
type input "Rivers"
click at [84, 179] on link "[GEOGRAPHIC_DATA] [GEOGRAPHIC_DATA]" at bounding box center [106, 179] width 166 height 10
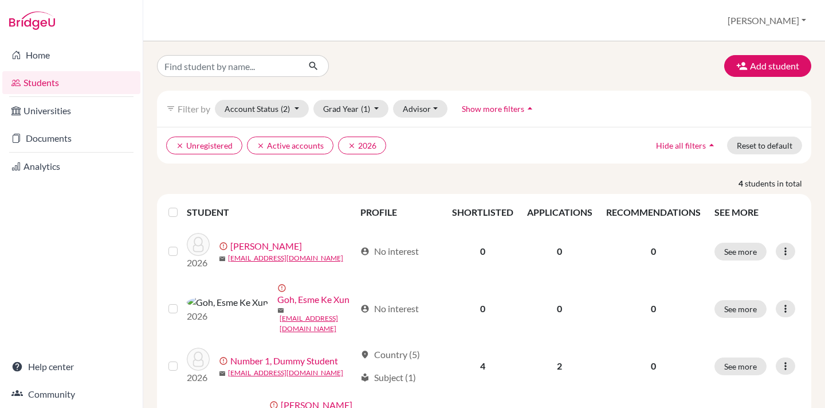
click at [182, 205] on label at bounding box center [182, 205] width 0 height 0
click at [0, 0] on input "checkbox" at bounding box center [0, 0] width 0 height 0
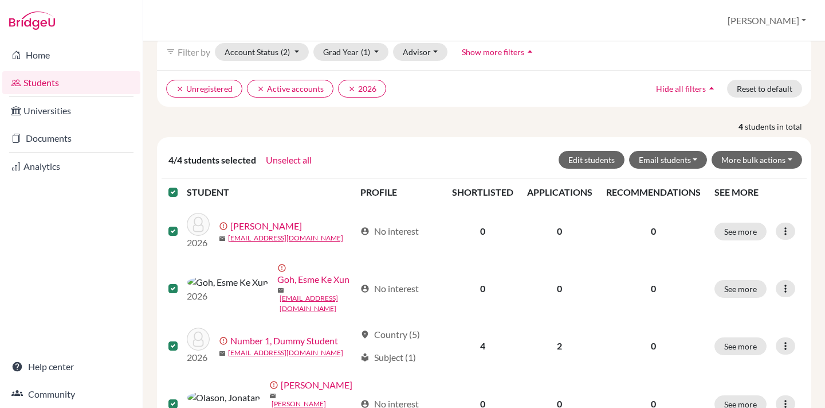
scroll to position [89, 0]
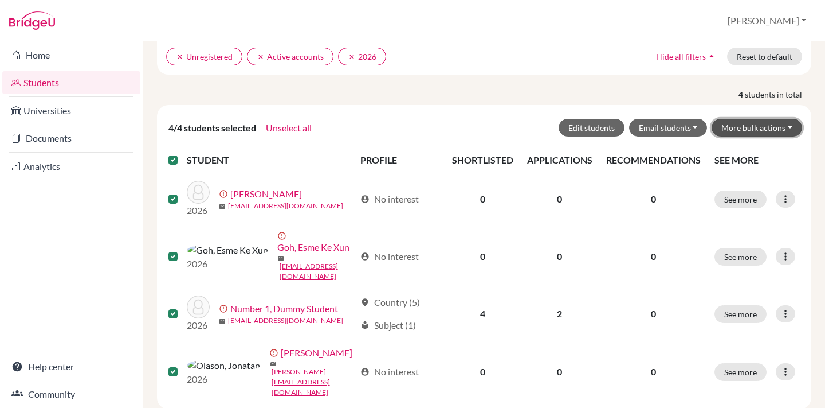
click at [746, 125] on button "More bulk actions" at bounding box center [757, 128] width 91 height 18
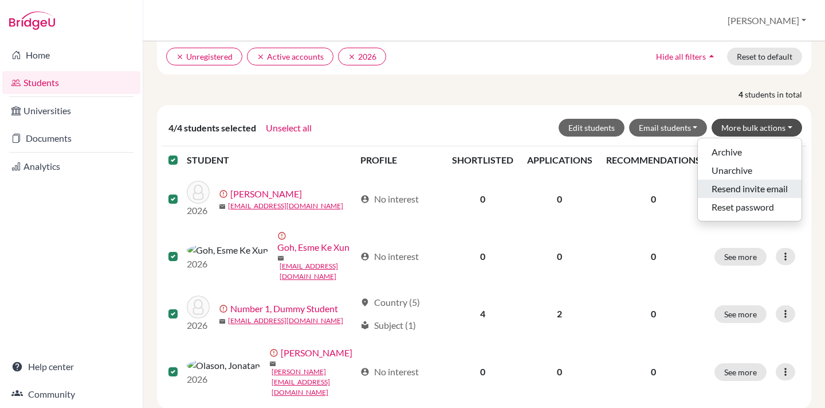
click at [734, 189] on button "Resend invite email" at bounding box center [750, 188] width 104 height 18
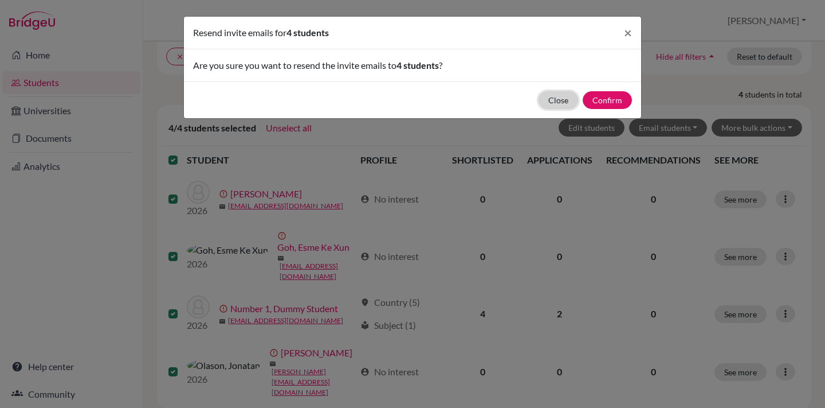
click at [559, 95] on button "Close" at bounding box center [559, 100] width 40 height 18
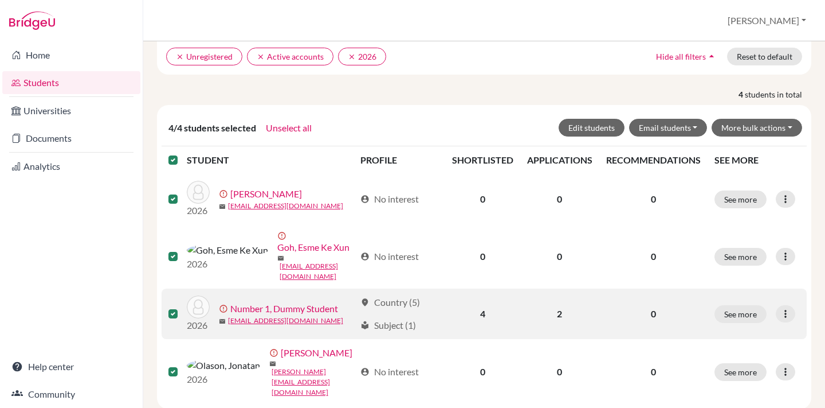
click at [182, 307] on label at bounding box center [182, 307] width 0 height 0
click at [0, 0] on input "checkbox" at bounding box center [0, 0] width 0 height 0
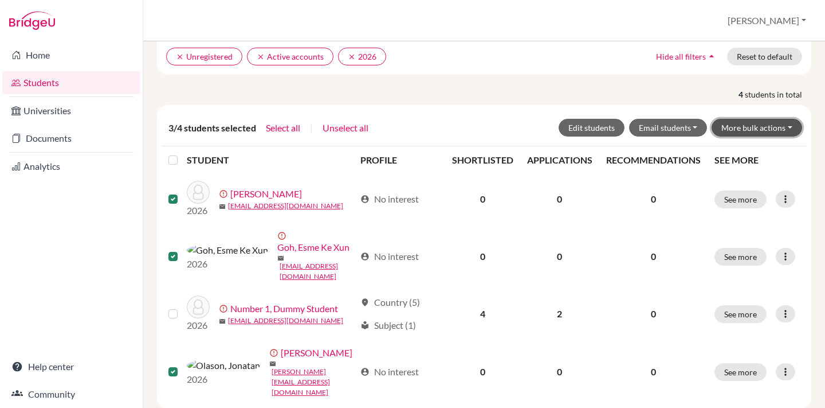
click at [751, 123] on button "More bulk actions" at bounding box center [757, 128] width 91 height 18
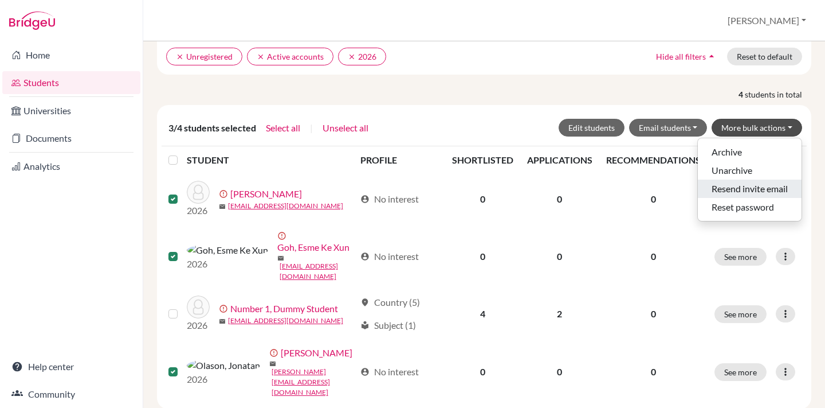
click at [734, 190] on button "Resend invite email" at bounding box center [750, 188] width 104 height 18
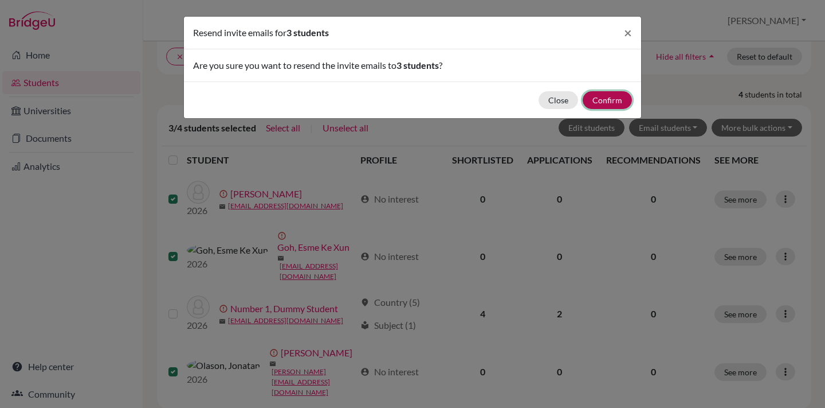
click at [599, 101] on button "Confirm" at bounding box center [607, 100] width 49 height 18
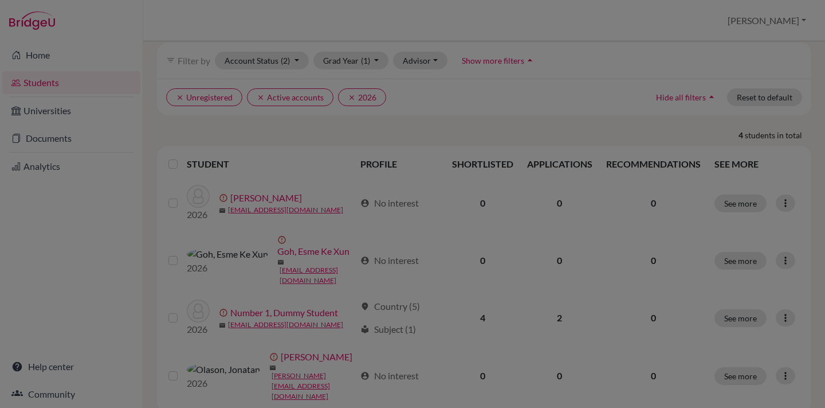
scroll to position [93, 0]
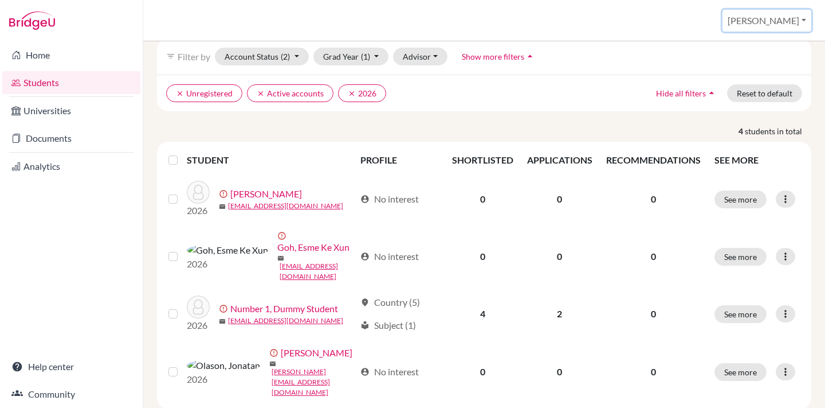
click at [791, 17] on button "[PERSON_NAME]" at bounding box center [767, 21] width 89 height 22
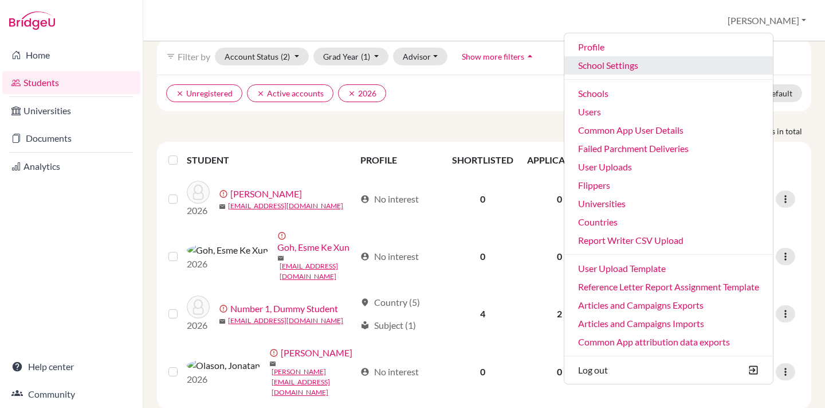
click at [644, 69] on link "School Settings" at bounding box center [669, 65] width 209 height 18
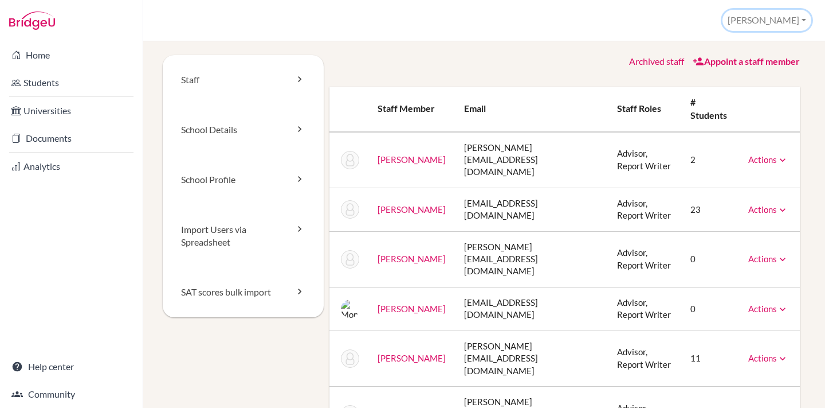
click at [781, 22] on button "[PERSON_NAME]" at bounding box center [767, 20] width 89 height 21
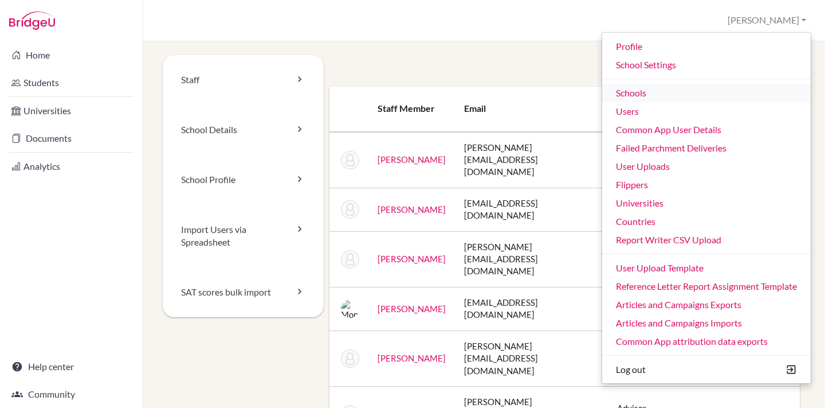
click at [633, 89] on link "Schools" at bounding box center [706, 93] width 209 height 18
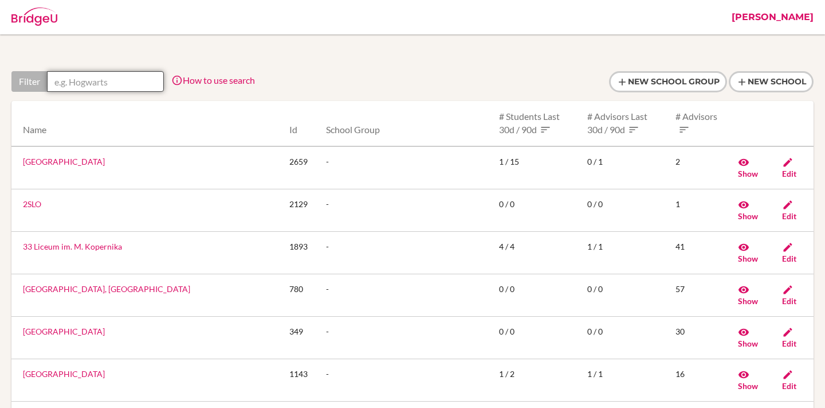
click at [134, 80] on input "text" at bounding box center [105, 81] width 117 height 21
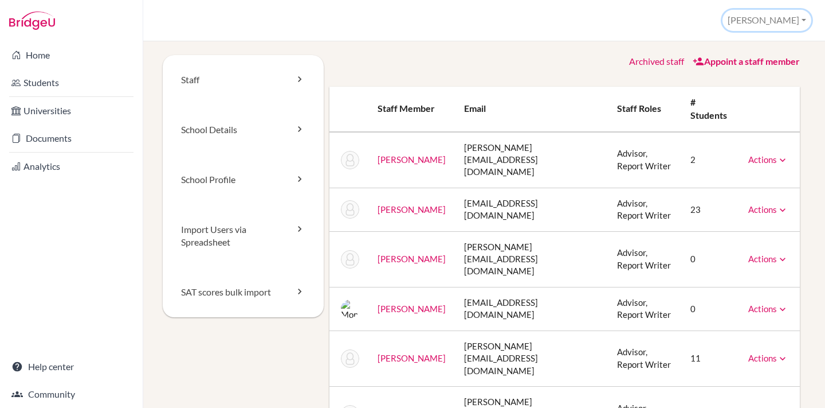
click at [786, 19] on button "[PERSON_NAME]" at bounding box center [767, 20] width 89 height 21
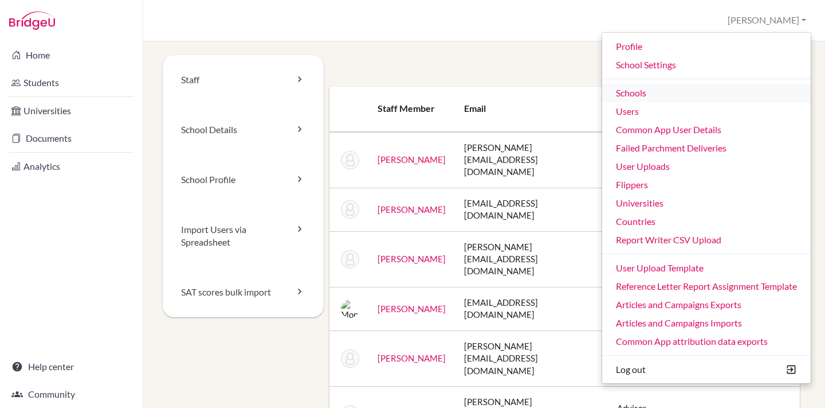
click at [626, 89] on link "Schools" at bounding box center [706, 93] width 209 height 18
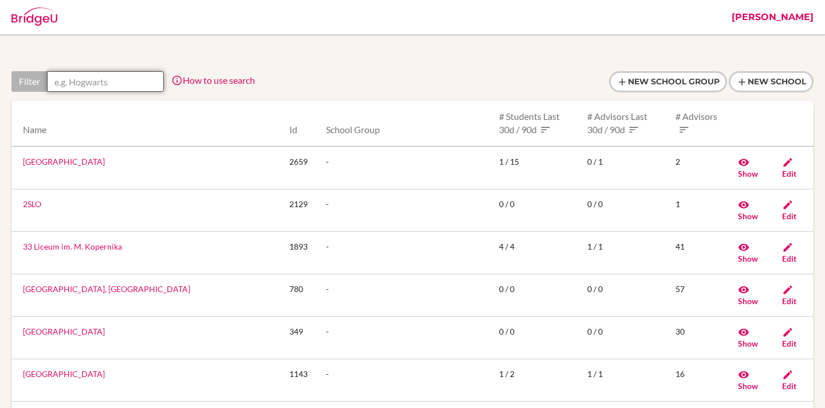
click at [85, 78] on input "text" at bounding box center [105, 81] width 117 height 21
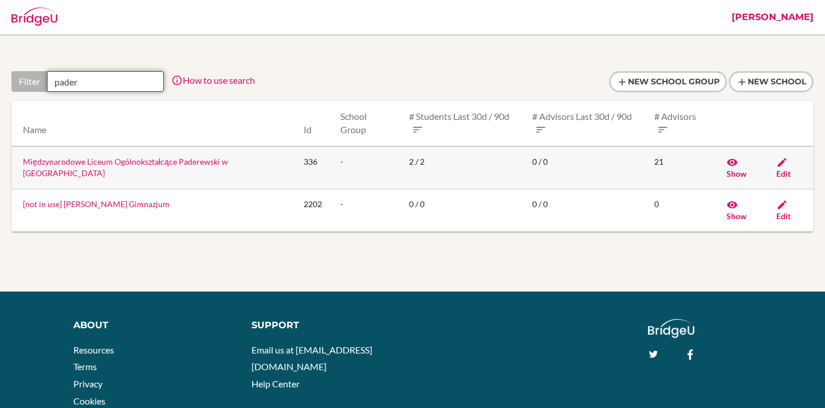
type input "pader"
click at [99, 163] on link "Międzynarodowe Liceum Ogólnokształcące Paderewski w [GEOGRAPHIC_DATA]" at bounding box center [125, 166] width 205 height 21
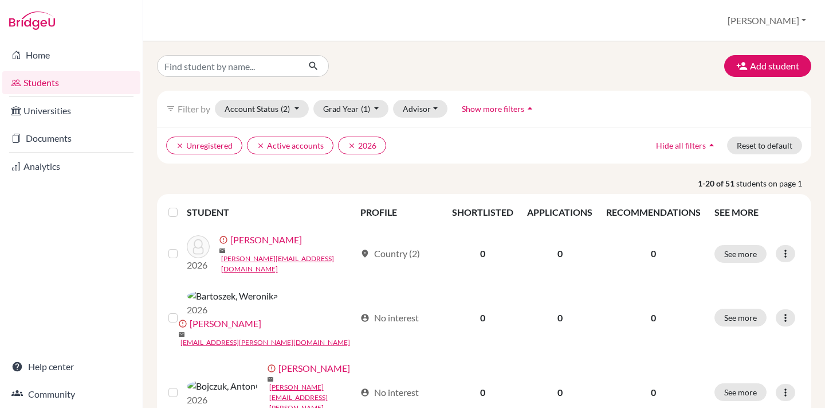
click at [182, 205] on label at bounding box center [182, 205] width 0 height 0
click at [0, 0] on input "checkbox" at bounding box center [0, 0] width 0 height 0
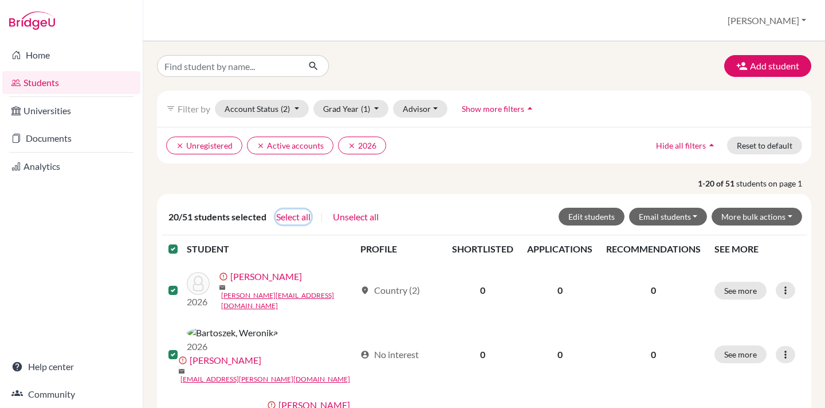
click at [296, 215] on button "Select all" at bounding box center [294, 216] width 36 height 15
click at [746, 216] on button "More bulk actions" at bounding box center [757, 216] width 91 height 18
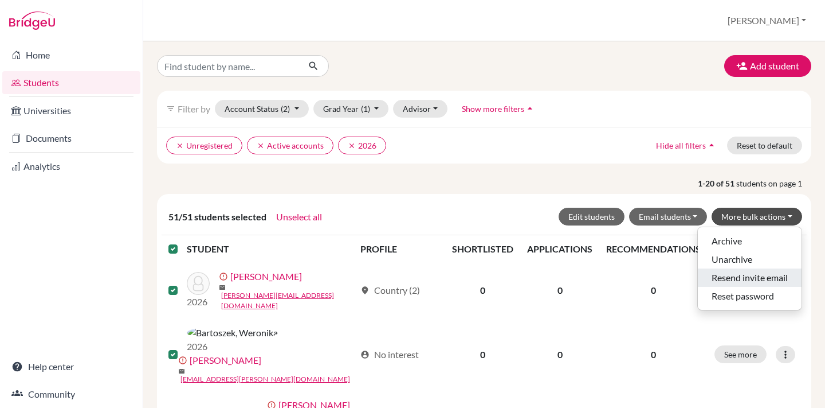
click at [733, 275] on button "Resend invite email" at bounding box center [750, 277] width 104 height 18
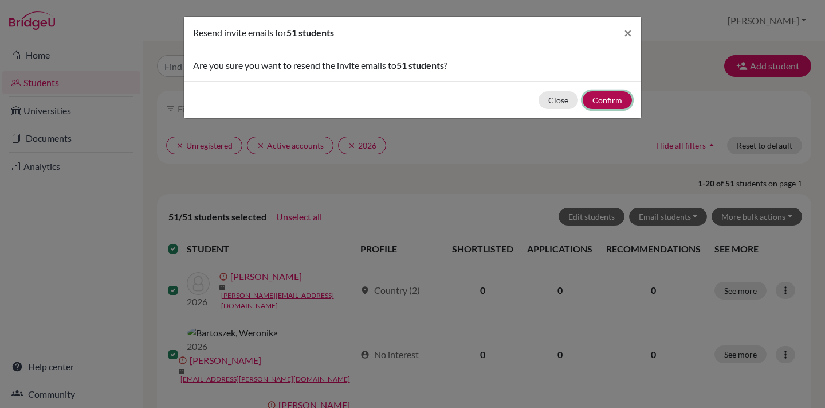
click at [600, 107] on button "Confirm" at bounding box center [607, 100] width 49 height 18
